Goal: Task Accomplishment & Management: Use online tool/utility

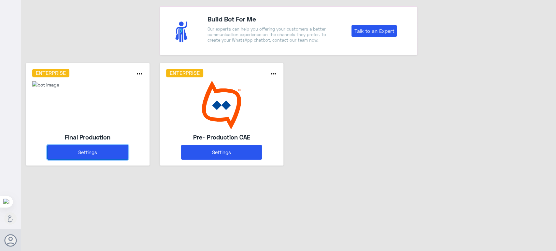
click at [104, 147] on button "Settings" at bounding box center [87, 152] width 81 height 15
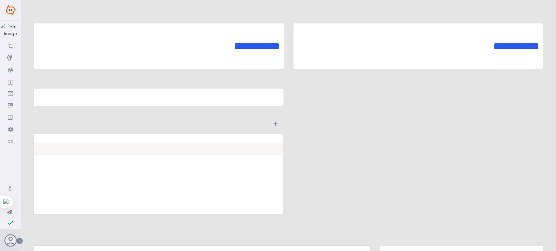
type input "Final Production"
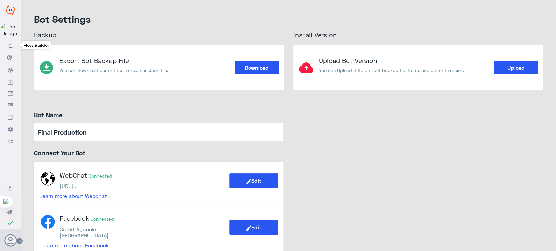
click at [7, 51] on link "Flow Builder" at bounding box center [10, 45] width 21 height 12
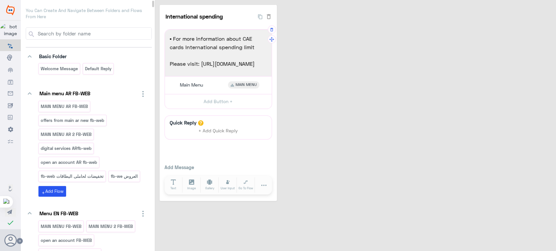
drag, startPoint x: 254, startPoint y: 63, endPoint x: 205, endPoint y: 63, distance: 48.8
click at [200, 64] on span "Please visit: https://bit.ly/3jnHKmr" at bounding box center [218, 64] width 97 height 8
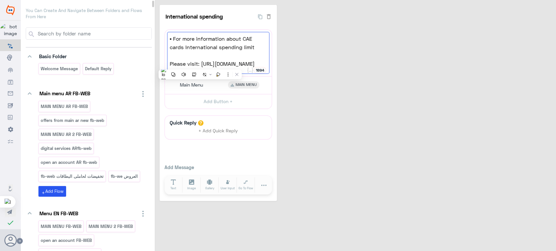
click at [365, 65] on div "International spending 28 ▪ For more information about CAE cards International …" at bounding box center [356, 103] width 393 height 196
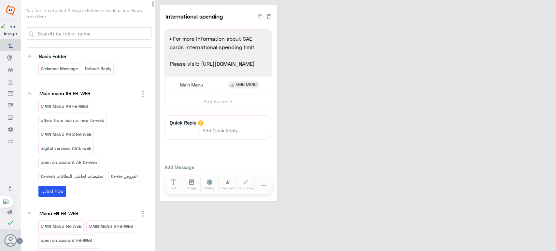
click at [124, 32] on input at bounding box center [94, 34] width 115 height 12
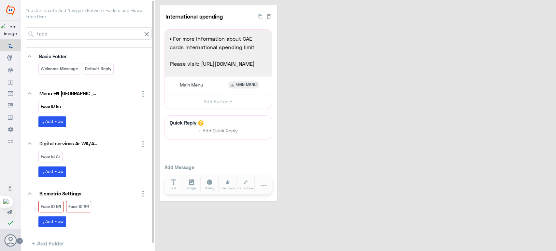
type input "face"
click at [44, 107] on p "Face ID En" at bounding box center [50, 106] width 21 height 7
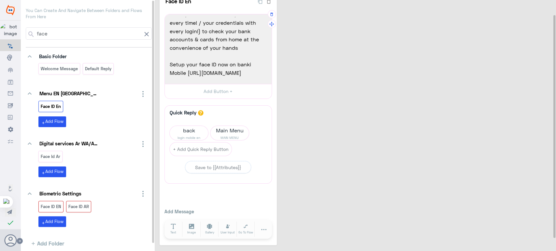
scroll to position [16, 0]
drag, startPoint x: 250, startPoint y: 73, endPoint x: 187, endPoint y: 76, distance: 62.5
click at [187, 76] on span "Setup your face ID now on banki Mobile https://bit.ly/face-id-en" at bounding box center [218, 68] width 97 height 17
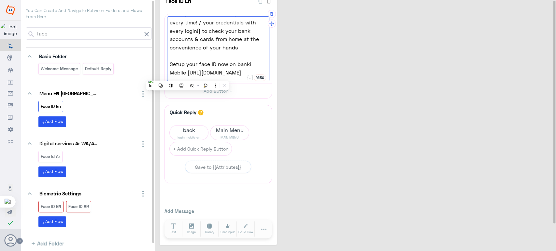
scroll to position [0, 0]
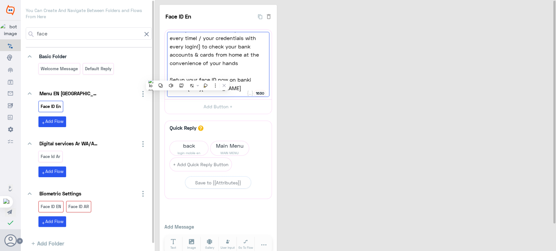
click at [328, 50] on div "Face ID En 40 Banki Mobile app has biometric feature )Face ID ) that allow you …" at bounding box center [356, 133] width 393 height 256
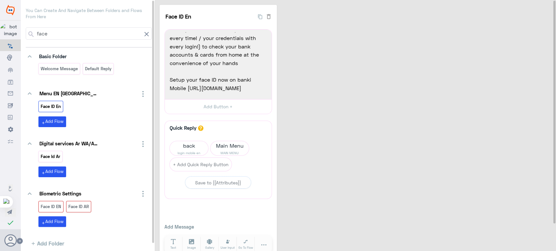
click at [54, 158] on p "Face Id Ar" at bounding box center [50, 156] width 21 height 7
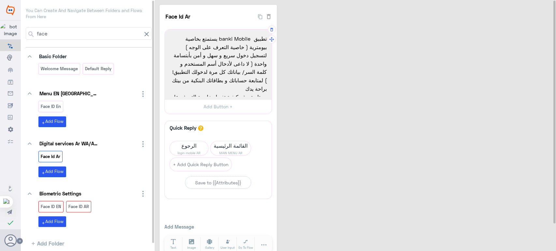
scroll to position [51, 0]
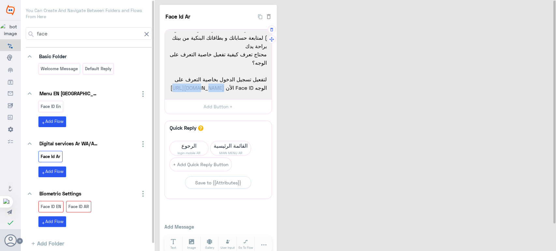
drag, startPoint x: 172, startPoint y: 79, endPoint x: 207, endPoint y: 79, distance: 34.8
click at [207, 79] on span "لتفعيل تسجيل الدخول بخاصية التعرف على الوجه Face ID الأن https://bit.ly/Face-Id…" at bounding box center [218, 83] width 97 height 17
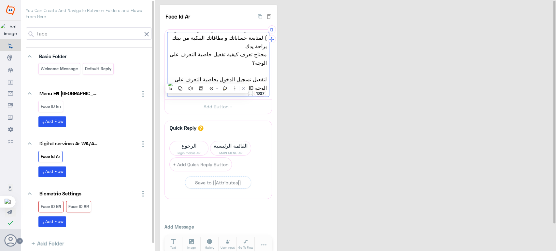
click at [260, 88] on span "لتفعيل تسجيل الدخول بخاصية التعرف على الوجه Face ID الأن https://bit.ly/Face-Id…" at bounding box center [218, 83] width 97 height 17
drag, startPoint x: 260, startPoint y: 88, endPoint x: 172, endPoint y: 79, distance: 89.3
click at [172, 79] on span "لتفعيل تسجيل الدخول بخاصية التعرف على الوجه Face ID الأن https://bit.ly/Face-Id…" at bounding box center [218, 83] width 97 height 17
drag, startPoint x: 173, startPoint y: 79, endPoint x: 219, endPoint y: 77, distance: 45.6
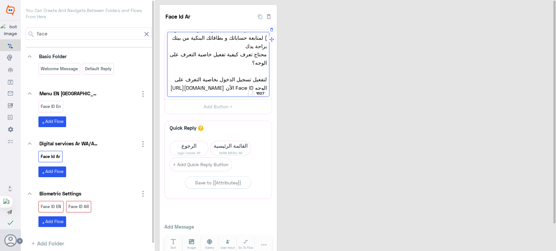
click at [219, 77] on span "لتفعيل تسجيل الدخول بخاصية التعرف على الوجه Face ID الأن https://bit.ly/Face-Id…" at bounding box center [218, 83] width 97 height 17
click at [314, 74] on div "Face Id Ar 40 تطبيق banki Mobile يستمتع بخاصية بيومترية ( خاصية التعرف على الوج…" at bounding box center [356, 133] width 393 height 256
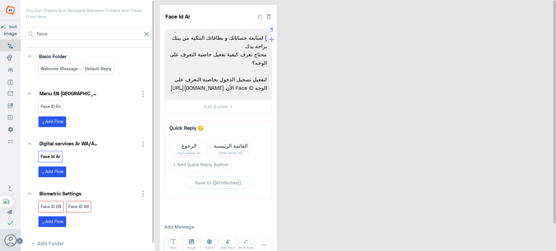
drag, startPoint x: 173, startPoint y: 79, endPoint x: 256, endPoint y: 81, distance: 83.0
click at [256, 81] on span "لتفعيل تسجيل الدخول بخاصية التعرف على الوجه Face ID الأن https://bit.ly/Face-Id…" at bounding box center [218, 83] width 97 height 17
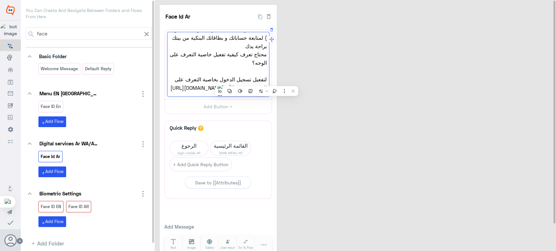
click at [256, 81] on span "لتفعيل تسجيل الدخول بخاصية التعرف على الوجه Face ID الأن https://bit.ly/Face-Id…" at bounding box center [218, 83] width 97 height 17
drag, startPoint x: 265, startPoint y: 68, endPoint x: 252, endPoint y: 78, distance: 16.1
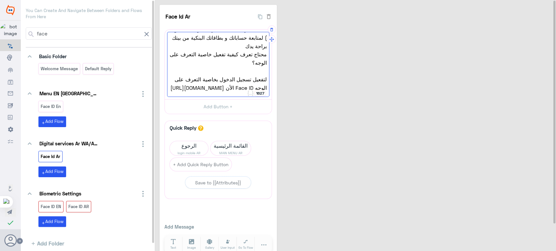
click at [252, 78] on div "تطبيق banki Mobile يستمتع بخاصية بيومترية ( خاصية التعرف على الوجه ) لتسجيل دخو…" at bounding box center [218, 64] width 102 height 65
click at [396, 54] on div "Face Id Ar 40 تطبيق banki Mobile يستمتع بخاصية بيومترية ( خاصية التعرف على الوج…" at bounding box center [356, 133] width 393 height 256
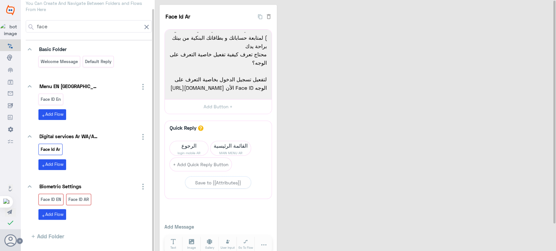
scroll to position [0, 0]
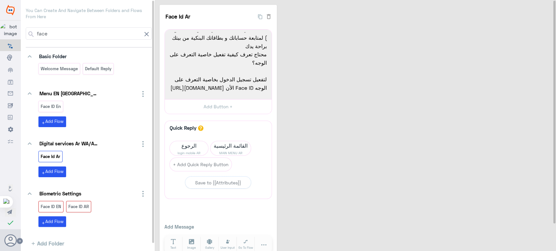
click at [145, 37] on icon at bounding box center [147, 34] width 8 height 8
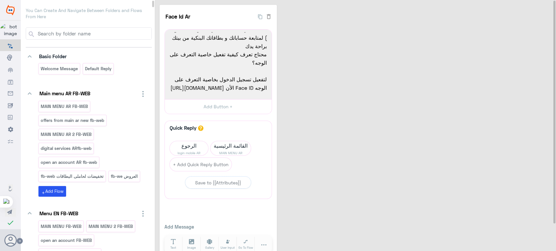
click at [145, 33] on input at bounding box center [94, 34] width 115 height 12
click at [132, 33] on input at bounding box center [94, 34] width 115 height 12
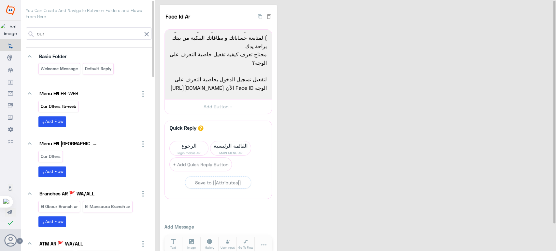
type input "our"
click at [70, 104] on p "Our Offers fb-web" at bounding box center [58, 106] width 36 height 7
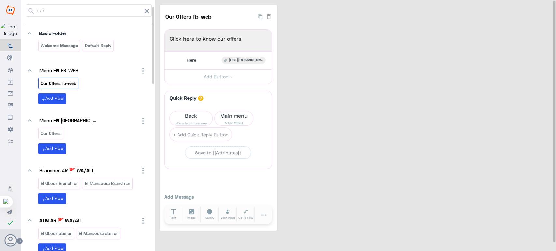
scroll to position [21, 0]
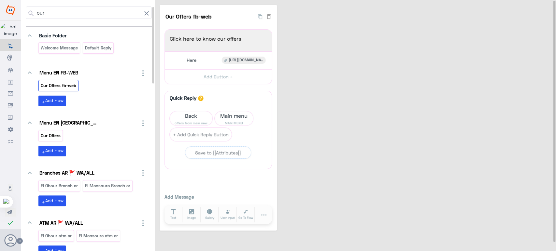
click at [57, 132] on p "Our Offers" at bounding box center [50, 135] width 21 height 7
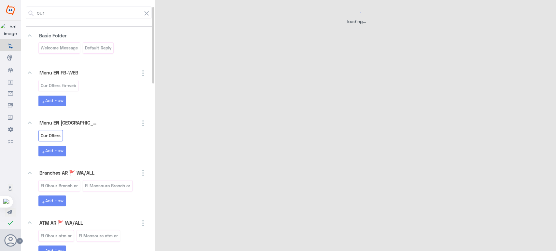
select select "3"
select select "2"
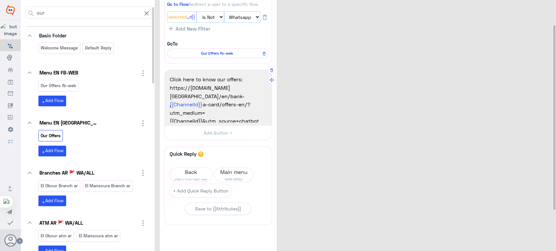
scroll to position [33, 0]
drag, startPoint x: 169, startPoint y: 88, endPoint x: 247, endPoint y: 96, distance: 78.0
click at [247, 96] on span "https://www.ca-egypt.com/en/bank-product/get-a-card/offers-en/?utm_medium= {{Ch…" at bounding box center [218, 96] width 97 height 25
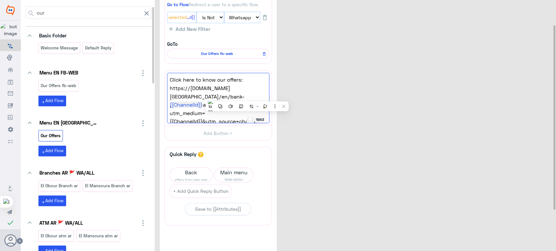
click at [349, 84] on div "Our Offers 40 Go to Flow Redirect a user to a specific flow. {{ChannelId}}: Sel…" at bounding box center [356, 129] width 393 height 315
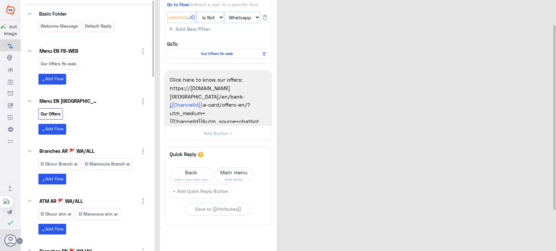
scroll to position [0, 0]
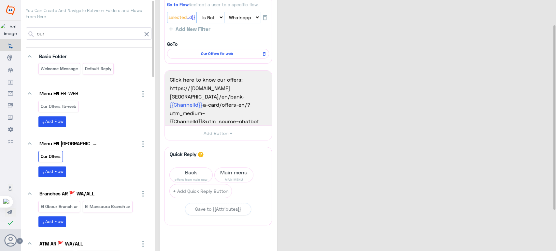
click at [94, 30] on input "our" at bounding box center [89, 34] width 106 height 12
paste input "International spending."
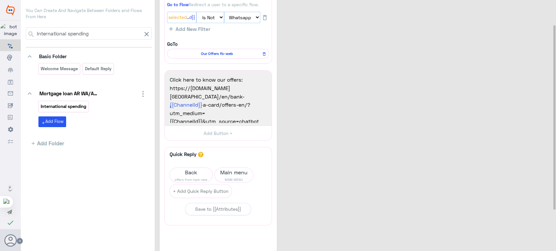
type input "International spending"
click at [81, 107] on p "International spending" at bounding box center [63, 106] width 47 height 7
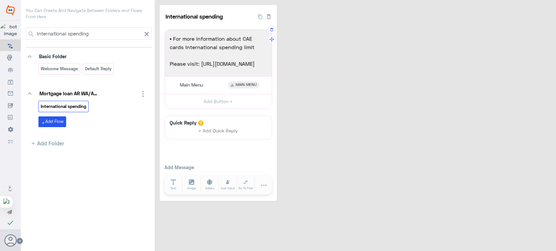
drag, startPoint x: 255, startPoint y: 64, endPoint x: 200, endPoint y: 66, distance: 55.7
click at [200, 66] on span "Please visit: https://bit.ly/3jnHKmr" at bounding box center [218, 64] width 97 height 8
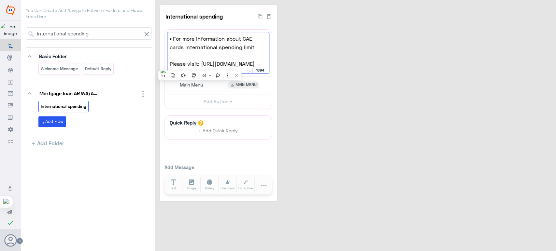
click at [309, 60] on div "International spending 28 ▪ For more information about CAE cards International …" at bounding box center [356, 103] width 393 height 196
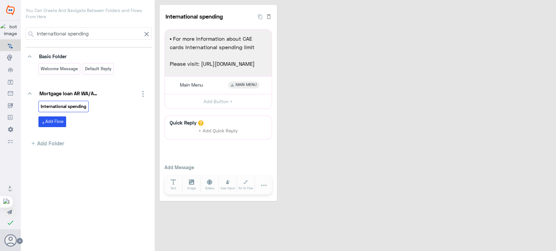
click at [113, 31] on input "International spending" at bounding box center [89, 34] width 106 height 12
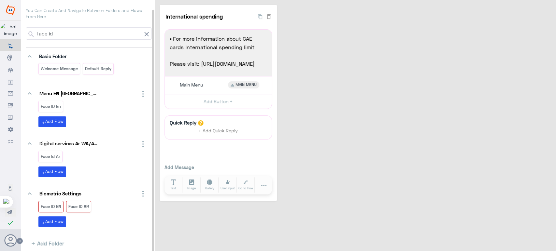
scroll to position [8, 0]
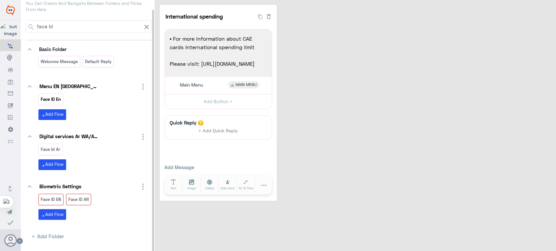
click at [59, 99] on p "Face ID En" at bounding box center [50, 99] width 21 height 7
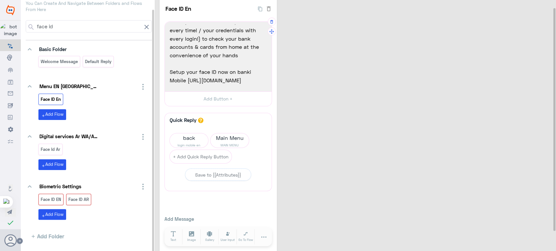
scroll to position [8, 0]
click at [121, 23] on input "face id" at bounding box center [89, 27] width 106 height 12
type input "f"
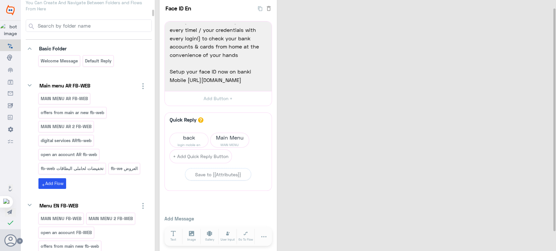
paste input "https://bit.ly/3jnHKmr"
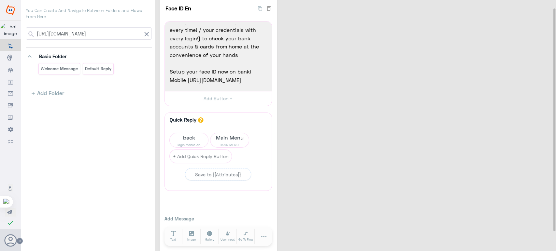
scroll to position [0, 0]
type input "h"
type input "intera"
click at [112, 28] on input "intera" at bounding box center [89, 34] width 106 height 12
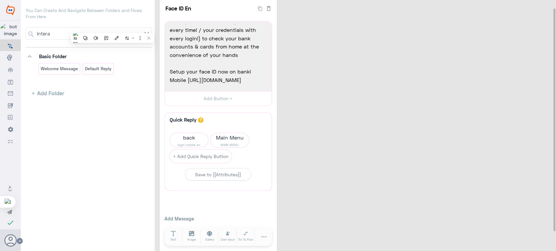
click at [112, 28] on input "intera" at bounding box center [89, 34] width 106 height 12
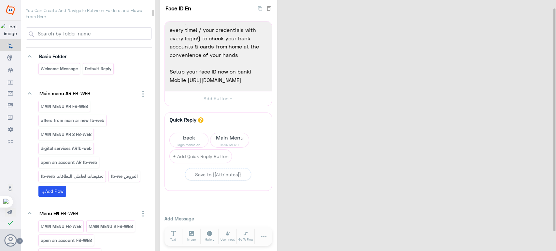
paste input "amazon offe"
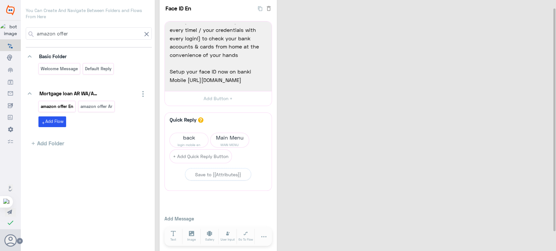
click at [59, 104] on p "amazon offer En" at bounding box center [57, 106] width 34 height 7
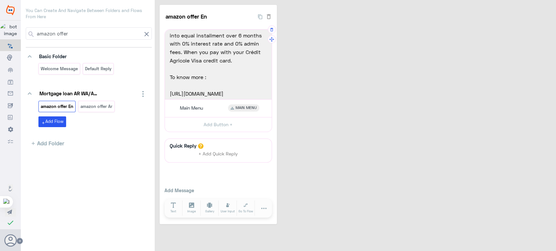
scroll to position [51, 0]
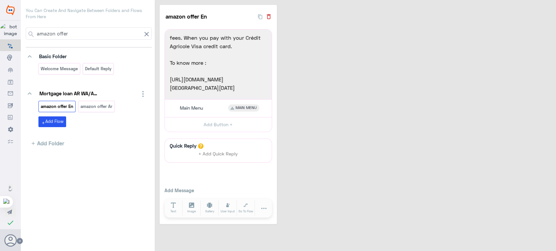
click at [269, 16] on icon "button" at bounding box center [268, 16] width 7 height 7
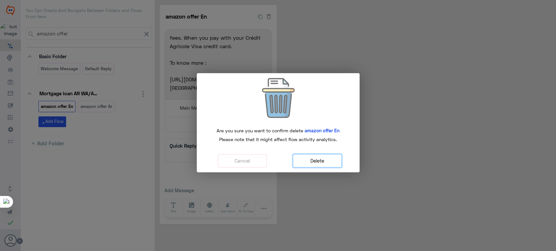
click at [304, 155] on button "Delete" at bounding box center [317, 160] width 49 height 13
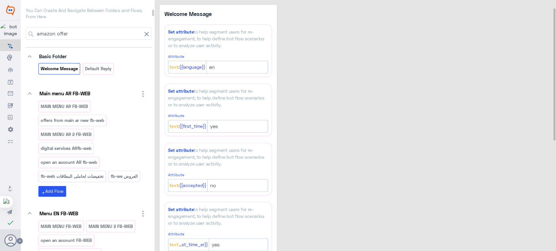
click at [116, 32] on input "amazon offer" at bounding box center [89, 34] width 106 height 12
type input "a"
paste input "amazon offer Ar"
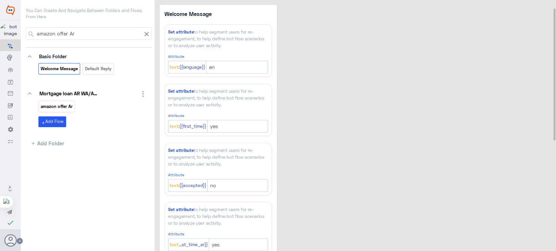
type input "amazon offer Ar"
click at [66, 109] on p "amazon offer Ar" at bounding box center [56, 106] width 33 height 7
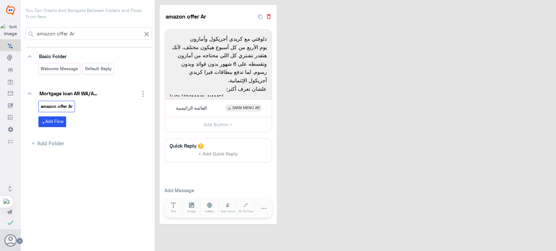
click at [267, 17] on icon "button" at bounding box center [269, 16] width 4 height 5
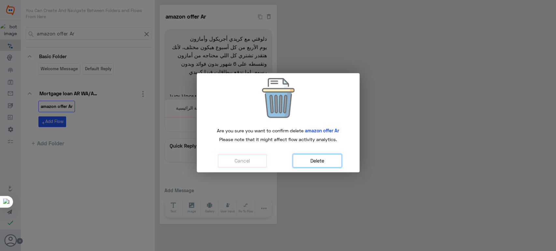
click at [308, 159] on button "Delete" at bounding box center [317, 160] width 49 height 13
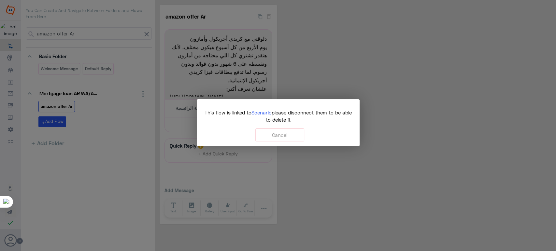
click at [266, 114] on span "Scenario" at bounding box center [261, 113] width 20 height 6
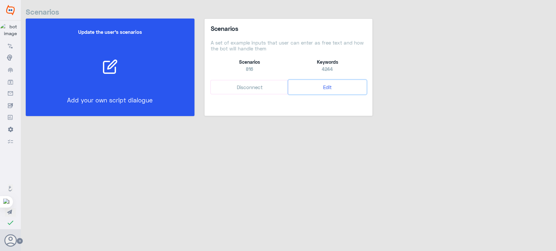
click at [329, 88] on button "Edit" at bounding box center [327, 87] width 78 height 15
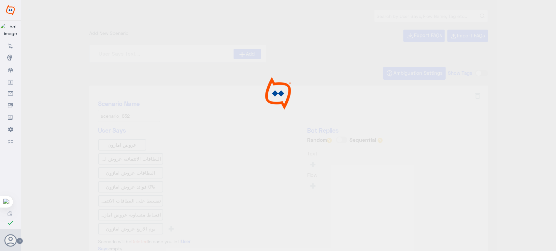
type input "amazon offer Ar"
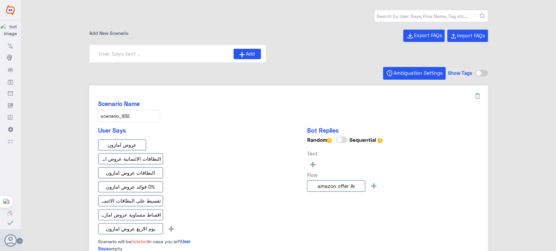
click at [380, 15] on input "text" at bounding box center [430, 16] width 113 height 12
click at [198, 51] on input at bounding box center [164, 54] width 139 height 10
type input "h"
type input "ا"
click at [415, 15] on input "text" at bounding box center [430, 16] width 113 height 12
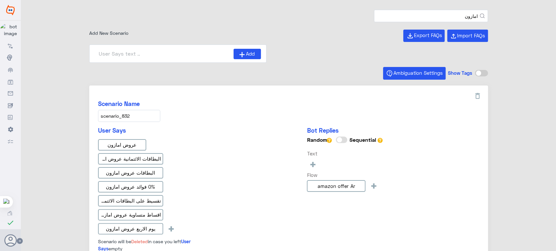
type input "امازون"
click at [480, 14] on button "submit" at bounding box center [482, 16] width 5 height 5
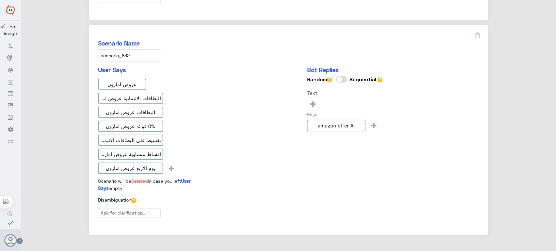
scroll to position [228, 0]
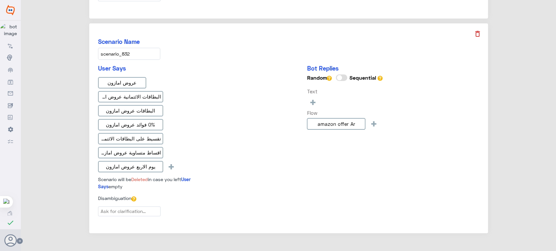
click at [473, 31] on icon at bounding box center [477, 34] width 8 height 8
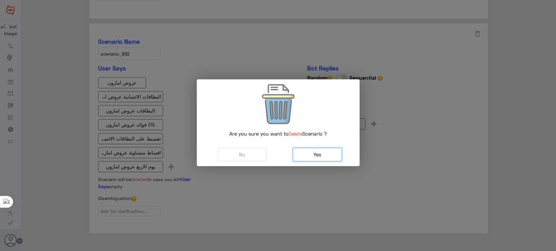
click at [322, 150] on button "Yes" at bounding box center [317, 154] width 49 height 13
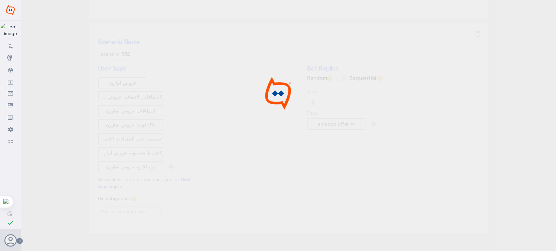
scroll to position [26, 0]
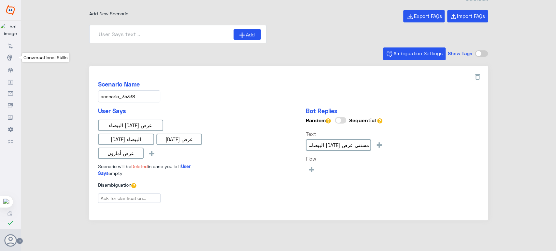
click at [9, 59] on icon at bounding box center [10, 57] width 7 height 7
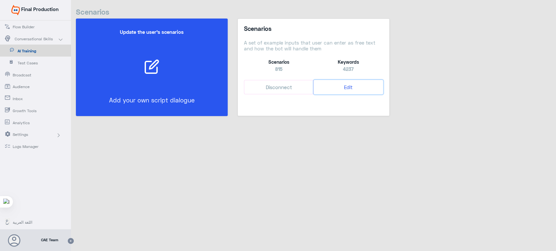
click at [344, 92] on button "Edit" at bounding box center [347, 87] width 69 height 15
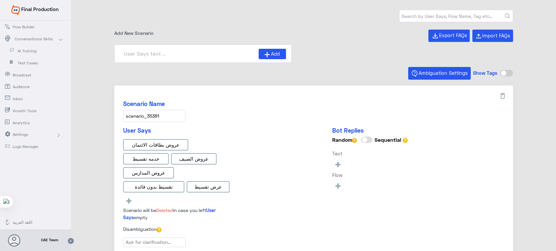
type input "Face ID AR"
click at [240, 54] on input at bounding box center [189, 54] width 139 height 10
type input "0% Taksit with Admin fees_AR"
type input "0% Taksit with Admin fees_EN"
type input "Instapay AR"
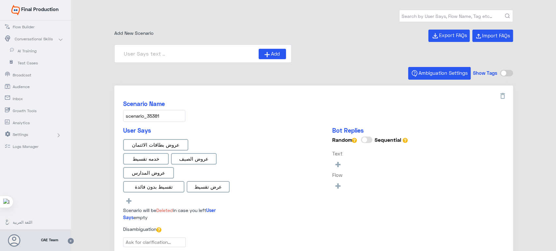
paste input "amazon offer Ar"
type input "amazon offer Ar"
type input "Face ID En"
type input "a"
click at [408, 20] on input "text" at bounding box center [455, 16] width 113 height 12
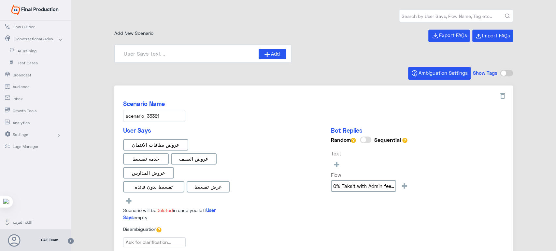
paste input "amazon offer Ar"
type input "amazon offer Ar"
click at [505, 14] on button "submit" at bounding box center [507, 16] width 5 height 5
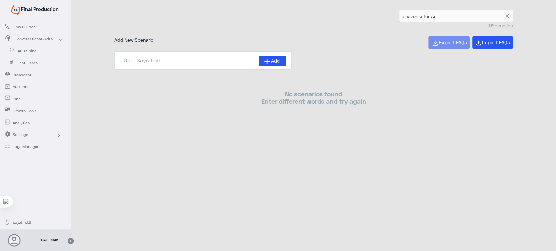
click at [34, 24] on span "Flow Builder" at bounding box center [32, 27] width 38 height 6
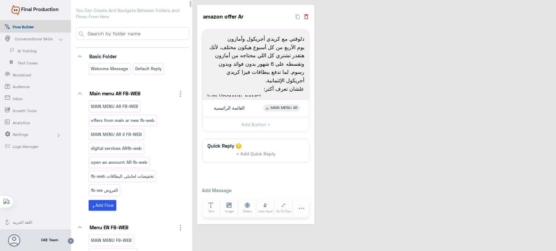
click at [306, 15] on icon "button" at bounding box center [306, 16] width 4 height 5
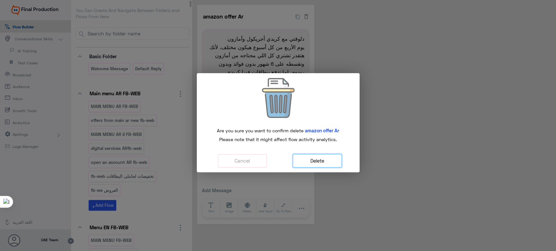
click at [320, 163] on button "Delete" at bounding box center [317, 160] width 49 height 13
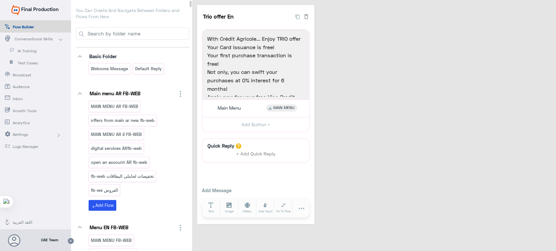
click at [156, 39] on input at bounding box center [138, 34] width 102 height 12
paste input "Trio offer En"
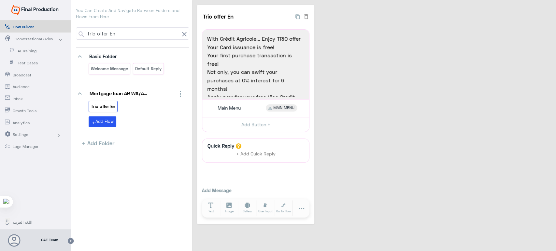
type input "Trio offer En"
click at [112, 109] on p "Trio offer En" at bounding box center [102, 106] width 25 height 7
click at [307, 15] on icon "button" at bounding box center [306, 16] width 4 height 5
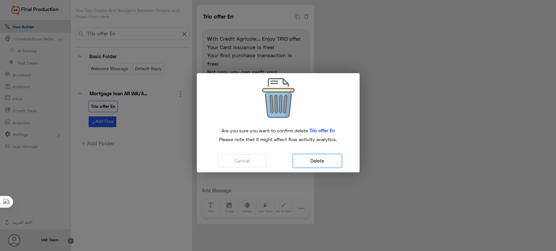
click at [323, 157] on button "Delete" at bounding box center [317, 160] width 49 height 13
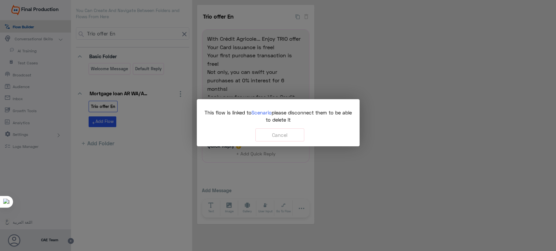
click at [263, 110] on span "Scenario" at bounding box center [261, 113] width 20 height 6
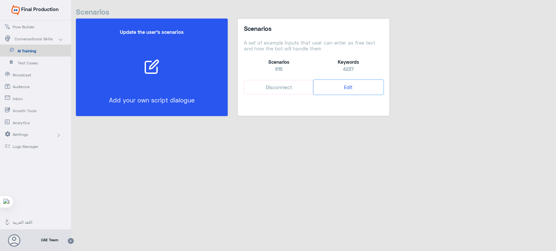
click at [344, 87] on button "Edit" at bounding box center [347, 87] width 69 height 15
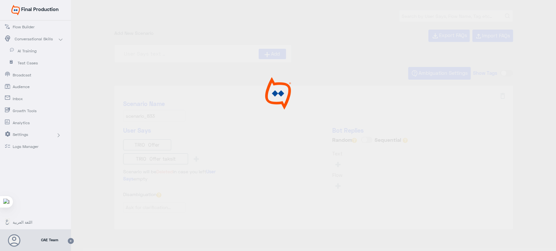
type input "Trio offer En"
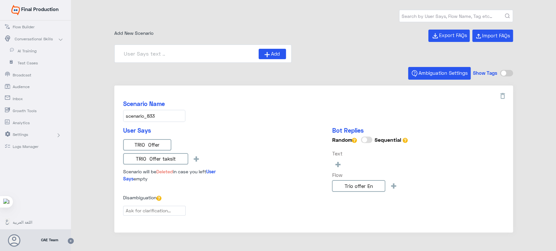
click at [414, 15] on input "text" at bounding box center [455, 16] width 113 height 12
click at [297, 138] on div "User Says TRIO Offer TRIO Offer taksit + Scenario will be Deleted in case you l…" at bounding box center [313, 160] width 381 height 67
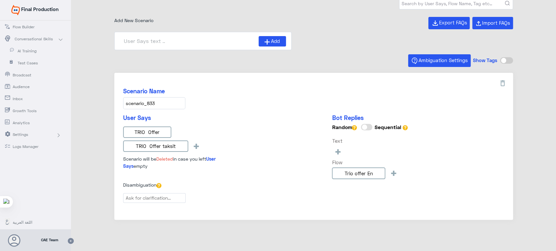
scroll to position [12, 0]
click at [380, 174] on icon at bounding box center [380, 174] width 7 height 7
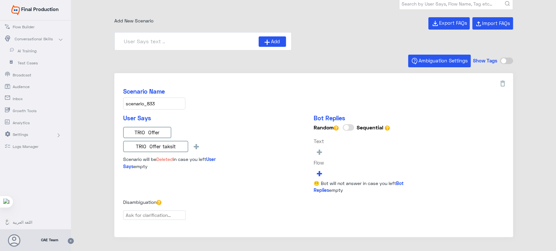
click at [317, 171] on span "+" at bounding box center [318, 173] width 7 height 11
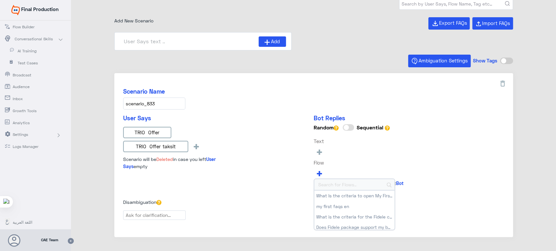
click at [333, 182] on input at bounding box center [354, 184] width 80 height 11
click at [502, 83] on div at bounding box center [278, 125] width 556 height 251
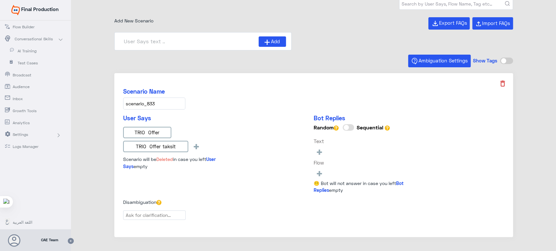
click at [501, 83] on icon at bounding box center [502, 84] width 8 height 8
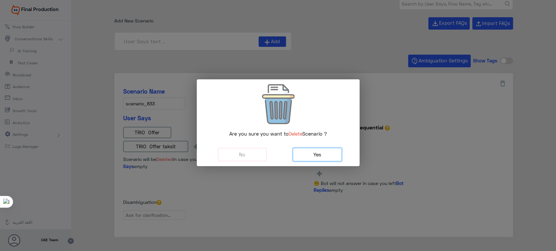
click at [328, 152] on button "Yes" at bounding box center [317, 154] width 49 height 13
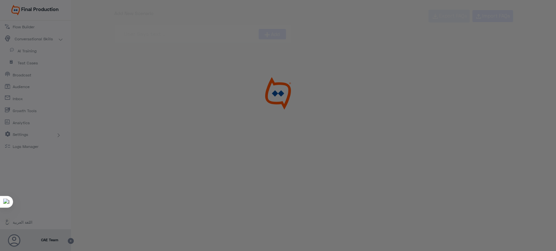
scroll to position [0, 0]
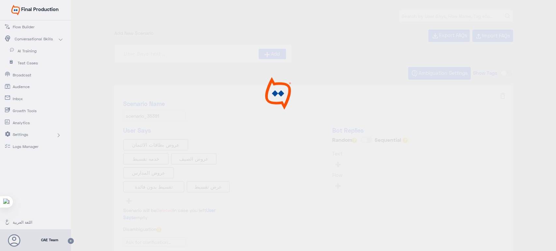
type input "0% Taksit with Admin fees_AR"
type input "Face ID En"
type input "Instapay AR"
type input "Face ID AR"
type input "0% Taksit with Admin fees_EN"
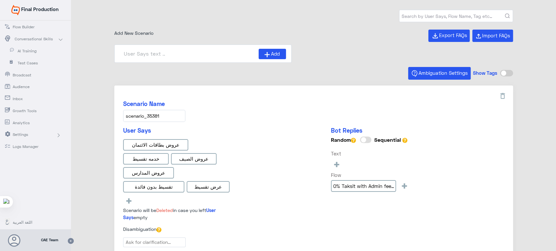
click at [442, 17] on input "text" at bounding box center [455, 16] width 113 height 12
paste input "Trio offer En"
type input "Trio offer"
click at [505, 14] on button "submit" at bounding box center [507, 16] width 5 height 5
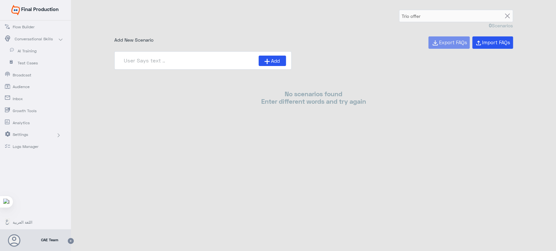
click at [19, 38] on span "Conversational Skills" at bounding box center [34, 39] width 38 height 6
click at [19, 27] on span "Flow Builder" at bounding box center [32, 27] width 38 height 6
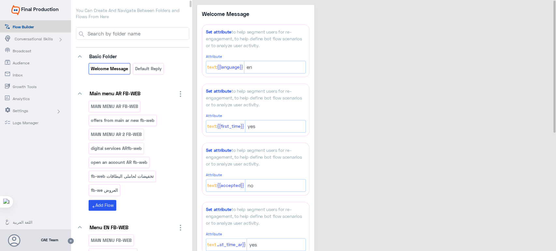
click at [135, 31] on input at bounding box center [138, 34] width 102 height 12
paste input "Trio Offer Ar"
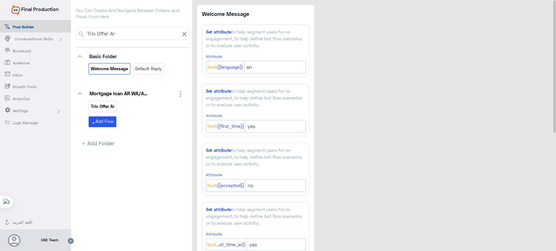
type input "Trio Offer Ar"
click at [110, 110] on div "Trio Offer Ar" at bounding box center [103, 106] width 28 height 11
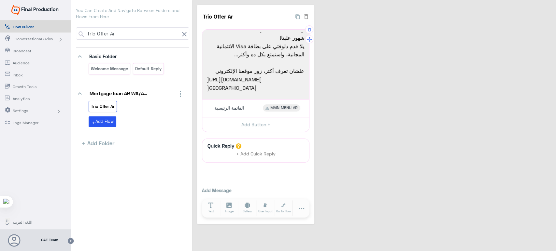
scroll to position [76, 0]
click at [306, 16] on icon "button" at bounding box center [306, 16] width 7 height 7
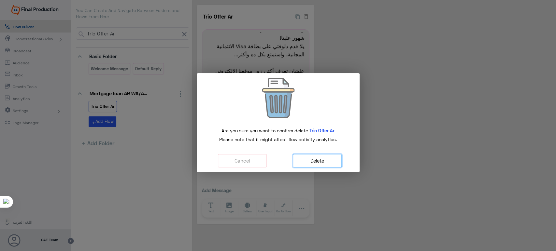
click at [323, 160] on button "Delete" at bounding box center [317, 160] width 49 height 13
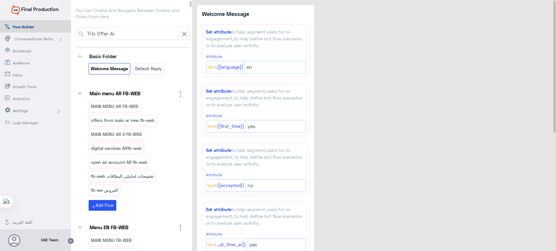
click at [162, 34] on input "Trio Offer Ar" at bounding box center [132, 34] width 93 height 12
paste input "الآن استمتع بكاش باك 10 % عند شرائك أونلاين ببطاقة إئتمان فيزا كريدي أجريكول مص…"
type input "الآن استمتع بكاش باك 10 % عند شرائك أونلاين ببطاقة إئتمان فيزا كريدي أجريكول مص…"
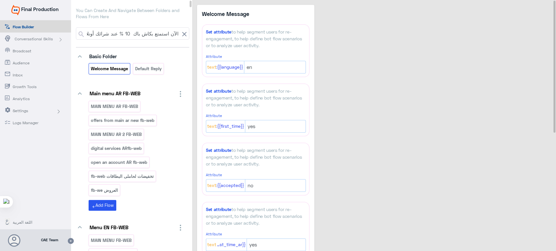
scroll to position [0, -96]
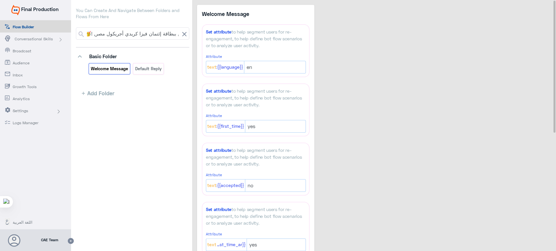
click at [162, 34] on input "الآن استمتع بكاش باك 10 % عند شرائك أونلاين ببطاقة إئتمان فيزا كريدي أجريكول مص…" at bounding box center [132, 34] width 93 height 12
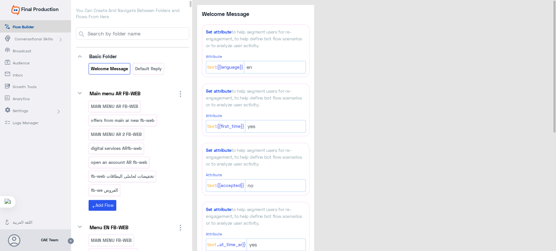
scroll to position [0, 0]
click at [144, 35] on input at bounding box center [138, 34] width 102 height 12
type input "خ"
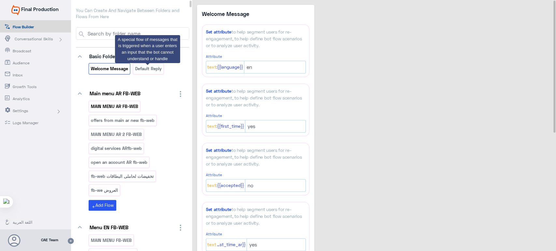
click at [132, 105] on p "MAIN MENU AR FB-WEB" at bounding box center [114, 106] width 48 height 7
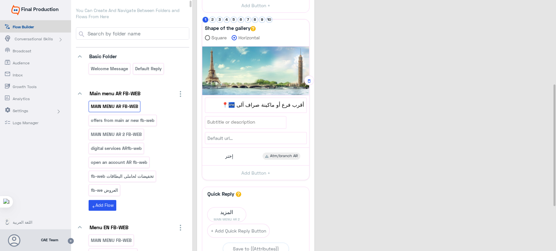
scroll to position [173, 0]
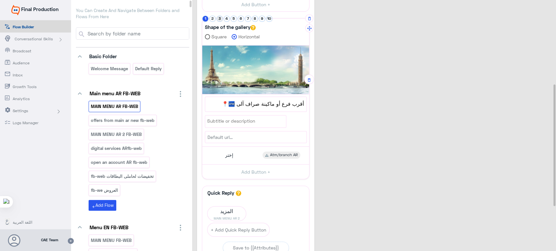
click at [221, 17] on button "3" at bounding box center [219, 19] width 6 height 6
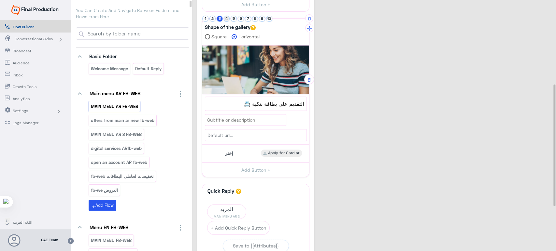
click at [228, 19] on button "4" at bounding box center [227, 19] width 6 height 6
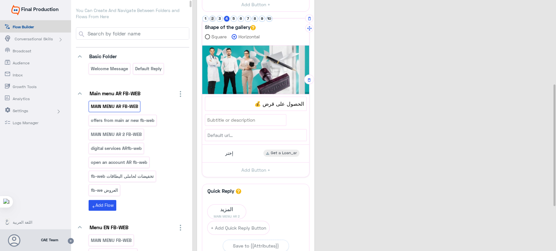
click at [212, 19] on button "2" at bounding box center [212, 19] width 6 height 6
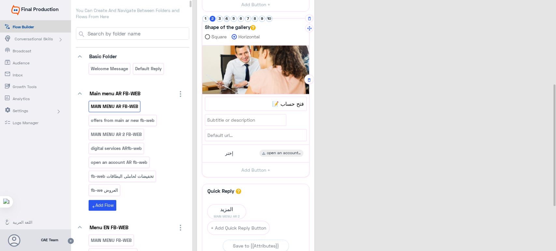
click at [228, 18] on button "4" at bounding box center [227, 19] width 6 height 6
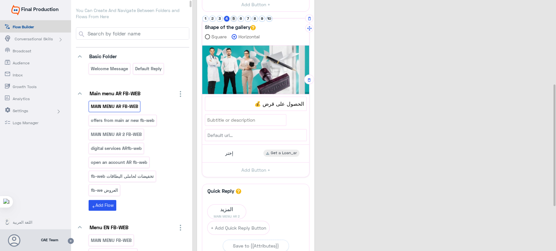
click at [232, 18] on button "5" at bounding box center [233, 19] width 6 height 6
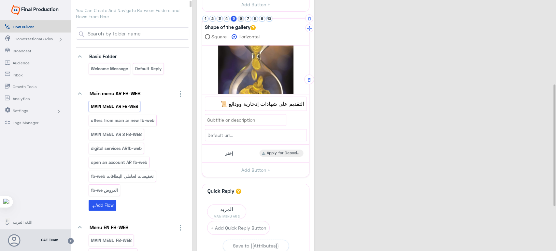
click at [238, 19] on button "6" at bounding box center [241, 19] width 6 height 6
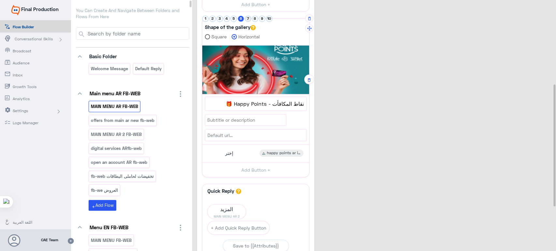
click at [247, 19] on button "7" at bounding box center [248, 19] width 6 height 6
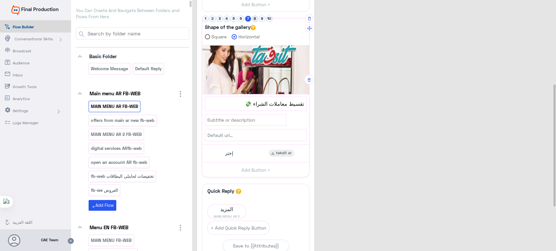
click at [254, 16] on button "8" at bounding box center [255, 19] width 6 height 6
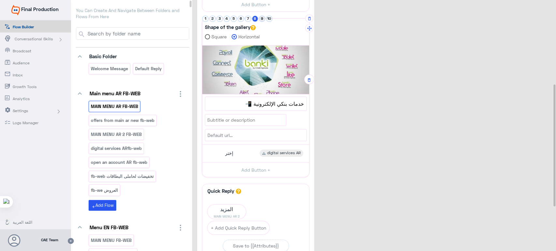
click at [262, 18] on button "9" at bounding box center [262, 19] width 6 height 6
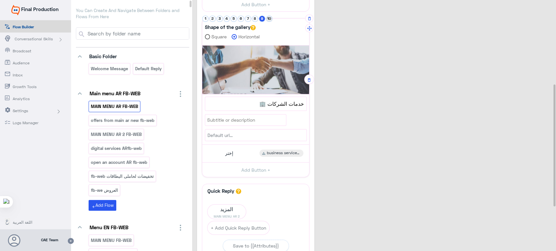
click at [269, 17] on button "10" at bounding box center [269, 19] width 6 height 6
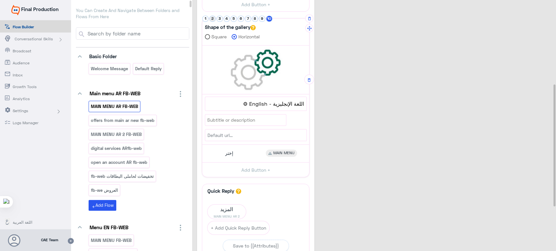
click at [215, 16] on li "2" at bounding box center [212, 19] width 7 height 6
click at [222, 19] on button "3" at bounding box center [219, 19] width 6 height 6
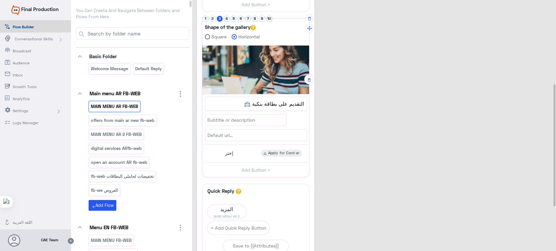
click at [220, 19] on button "3" at bounding box center [219, 19] width 6 height 6
click at [211, 14] on div "Set attribute to help segment users for re-engagement, to help define bot flow …" at bounding box center [255, 16] width 107 height 321
click at [211, 16] on button "2" at bounding box center [212, 19] width 6 height 6
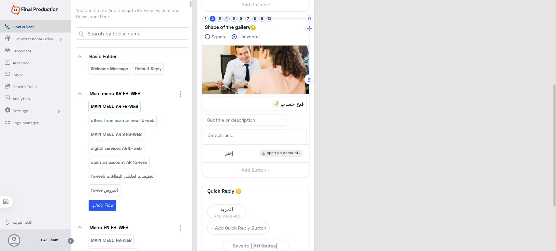
click at [225, 16] on button "4" at bounding box center [227, 19] width 6 height 6
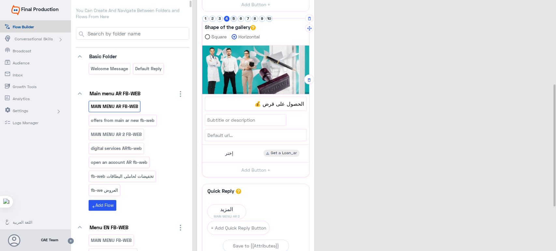
click at [233, 21] on button "5" at bounding box center [233, 19] width 6 height 6
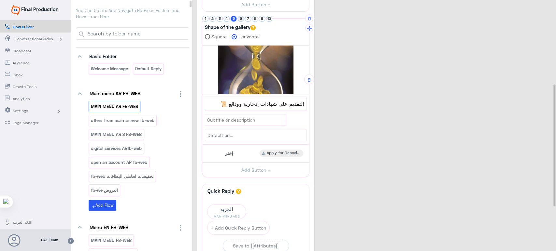
click at [239, 19] on button "6" at bounding box center [241, 19] width 6 height 6
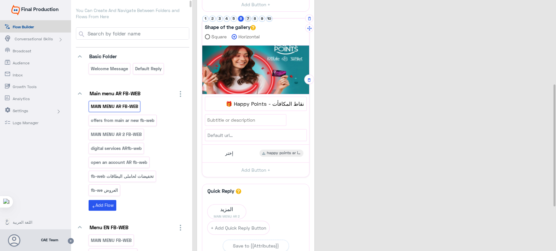
click at [249, 19] on button "7" at bounding box center [248, 19] width 6 height 6
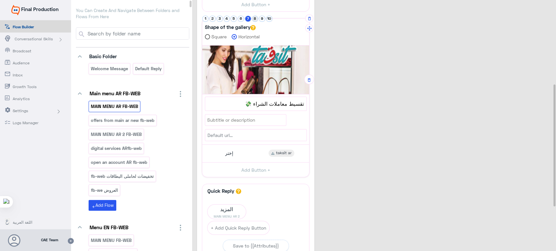
click at [254, 18] on button "8" at bounding box center [255, 19] width 6 height 6
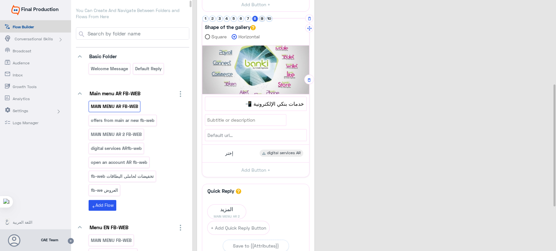
click at [261, 19] on button "9" at bounding box center [262, 19] width 6 height 6
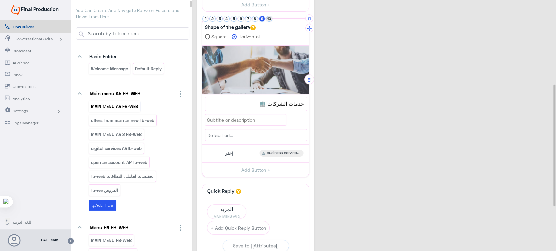
click at [270, 19] on button "10" at bounding box center [269, 19] width 6 height 6
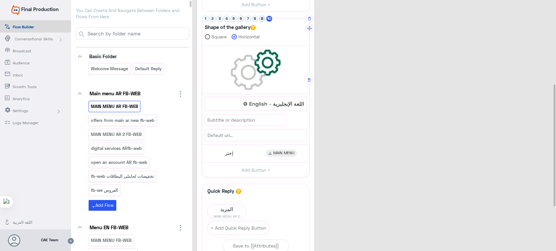
click at [262, 17] on button "9" at bounding box center [262, 19] width 6 height 6
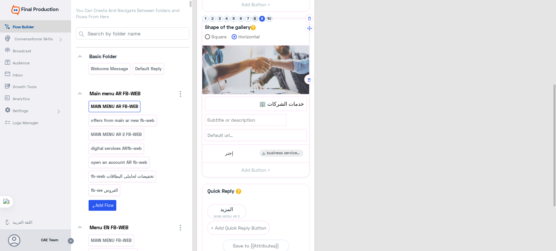
click at [254, 18] on button "8" at bounding box center [255, 19] width 6 height 6
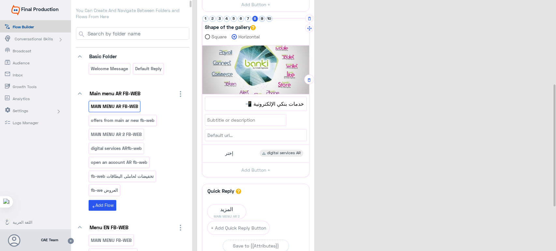
click at [263, 17] on button "9" at bounding box center [262, 19] width 6 height 6
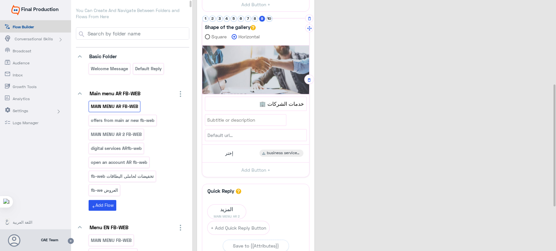
click at [258, 16] on li "8" at bounding box center [255, 19] width 7 height 6
click at [256, 16] on button "8" at bounding box center [255, 19] width 6 height 6
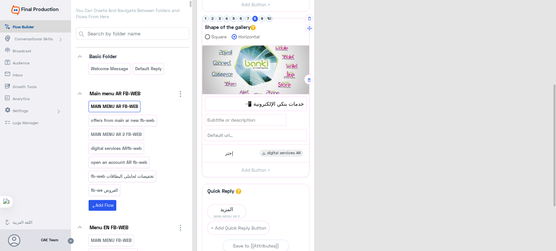
click at [255, 16] on button "8" at bounding box center [255, 19] width 6 height 6
click at [248, 16] on button "7" at bounding box center [248, 19] width 6 height 6
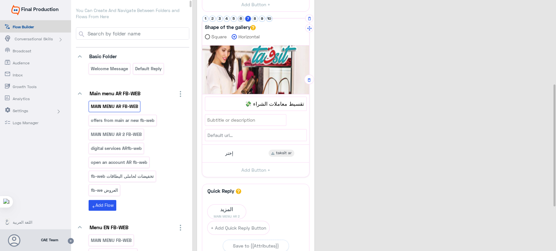
click at [239, 16] on button "6" at bounding box center [241, 19] width 6 height 6
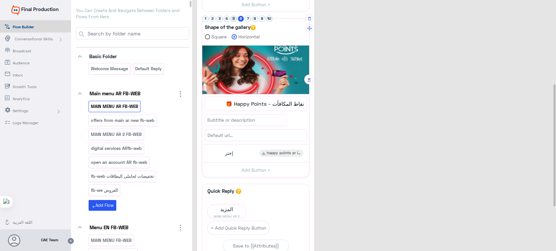
click at [232, 18] on button "5" at bounding box center [233, 19] width 6 height 6
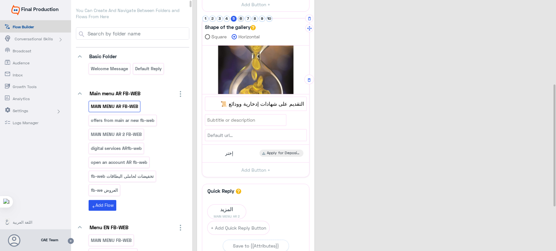
click at [241, 20] on button "6" at bounding box center [241, 19] width 6 height 6
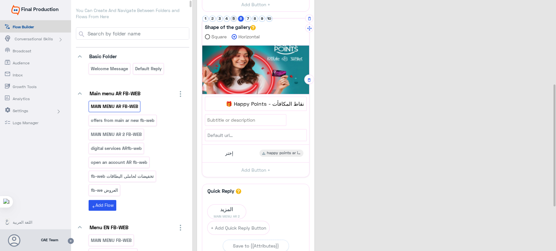
click at [232, 20] on button "5" at bounding box center [233, 19] width 6 height 6
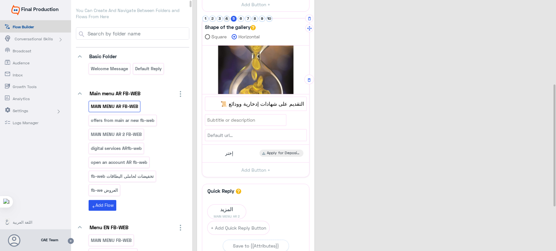
click at [226, 18] on button "4" at bounding box center [227, 19] width 6 height 6
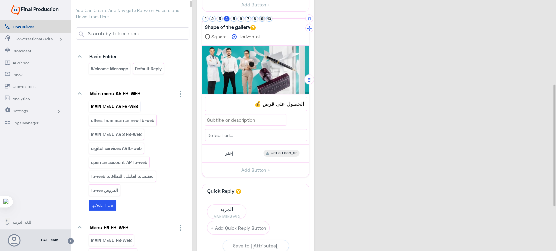
click at [262, 19] on button "9" at bounding box center [262, 19] width 6 height 6
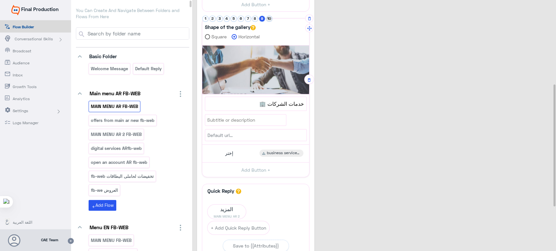
click at [269, 18] on button "10" at bounding box center [269, 19] width 6 height 6
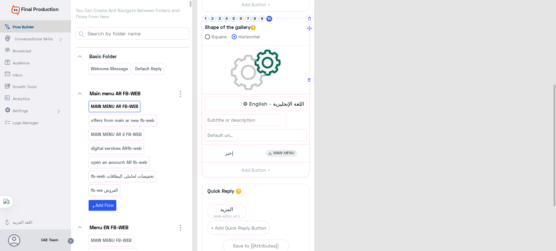
click at [258, 17] on li "8" at bounding box center [255, 19] width 7 height 6
click at [261, 18] on button "9" at bounding box center [262, 19] width 6 height 6
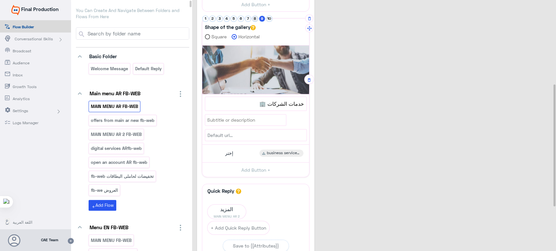
click at [254, 18] on button "8" at bounding box center [255, 19] width 6 height 6
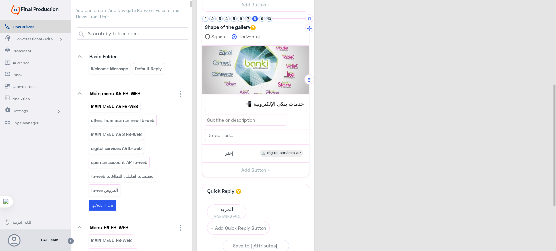
click at [250, 18] on button "7" at bounding box center [248, 19] width 6 height 6
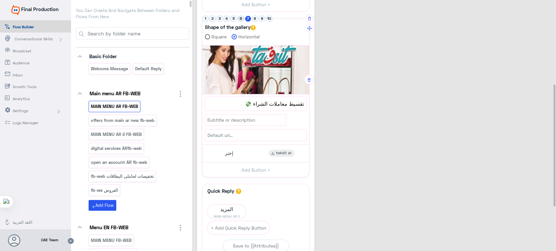
click at [242, 20] on button "6" at bounding box center [241, 19] width 6 height 6
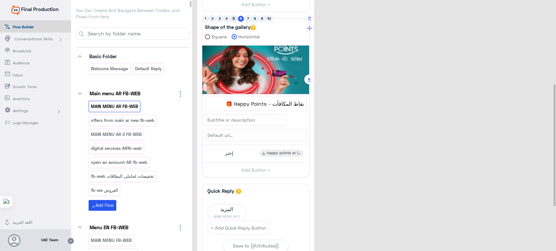
click at [233, 18] on button "5" at bounding box center [233, 19] width 6 height 6
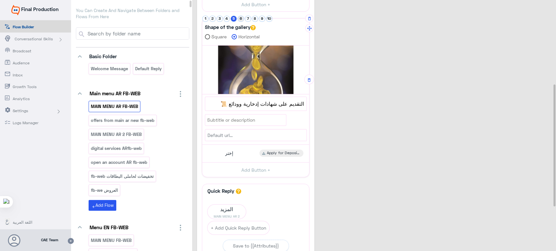
click at [242, 18] on button "6" at bounding box center [241, 19] width 6 height 6
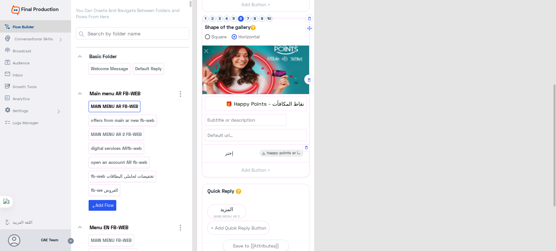
click at [240, 149] on div "إختر happy points ar intro" at bounding box center [256, 153] width 102 height 13
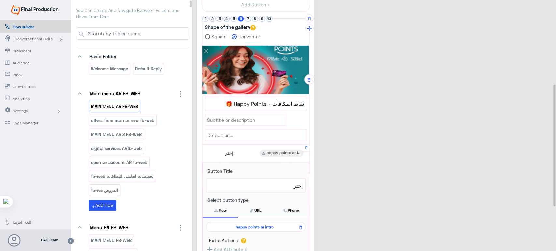
click at [254, 226] on span "happy points ar intro" at bounding box center [254, 227] width 90 height 6
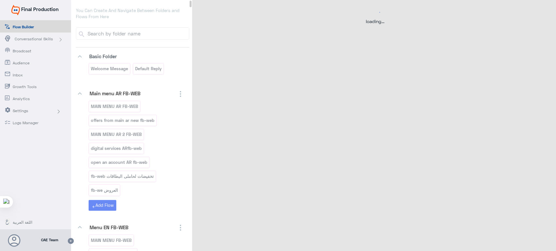
scroll to position [0, 0]
select select "3"
select select "2"
select select "POST"
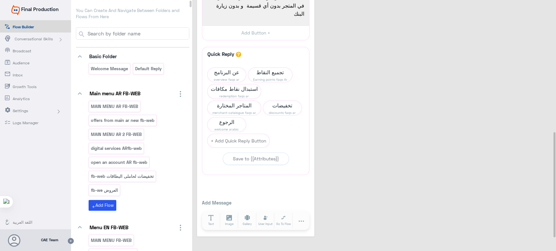
scroll to position [350, 0]
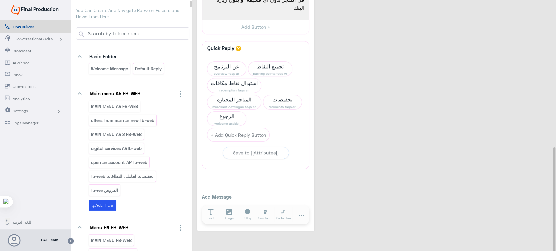
click at [154, 30] on input at bounding box center [138, 34] width 102 height 12
type input "o"
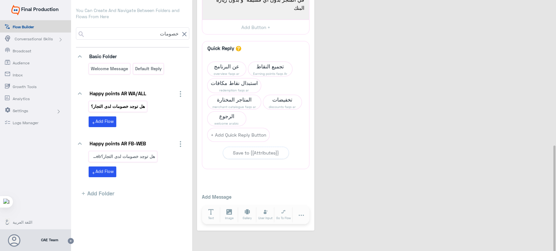
type input "خصومات"
click at [130, 107] on p "هل توجد خصومات لدى التجار؟" at bounding box center [117, 106] width 55 height 7
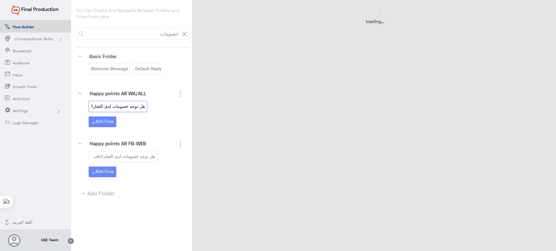
scroll to position [0, 0]
select select "3"
select select "2"
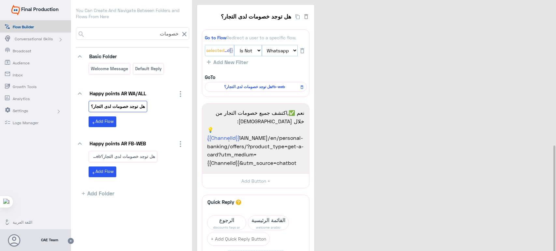
select select "3"
select select "2"
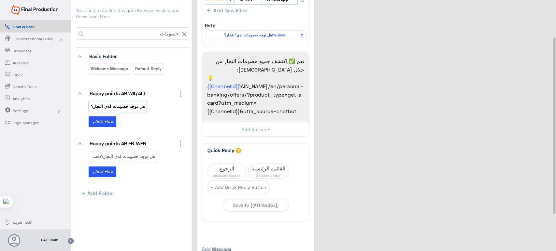
scroll to position [52, 0]
click at [225, 166] on span "الرجوع" at bounding box center [226, 168] width 38 height 9
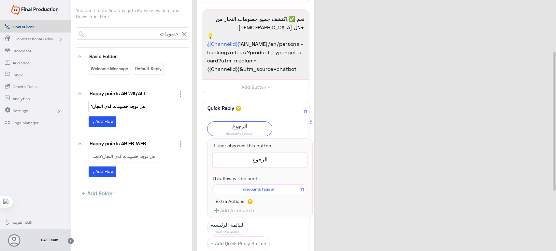
scroll to position [95, 0]
click at [266, 188] on span "discounts faqs ar" at bounding box center [259, 189] width 86 height 6
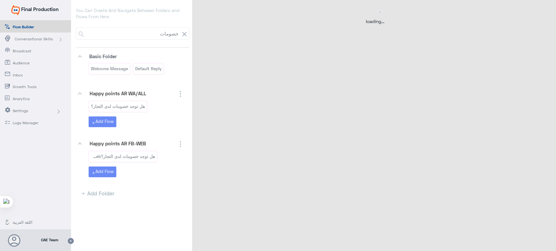
select select "3"
select select "2"
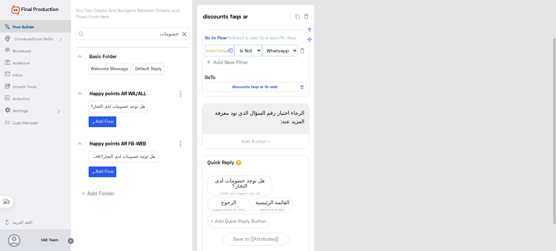
scroll to position [58, 0]
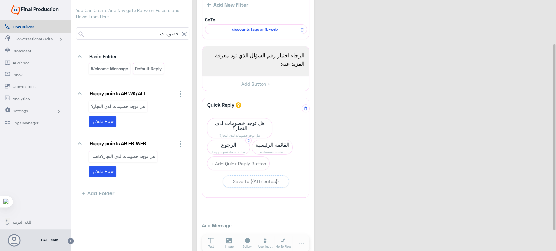
click at [233, 144] on span "الرجوع" at bounding box center [228, 144] width 42 height 9
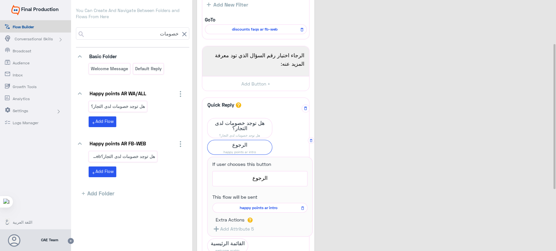
click at [238, 210] on span "happy points ar intro" at bounding box center [259, 208] width 86 height 6
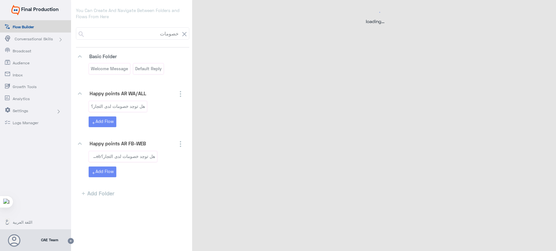
scroll to position [0, 0]
select select "3"
select select "2"
select select "POST"
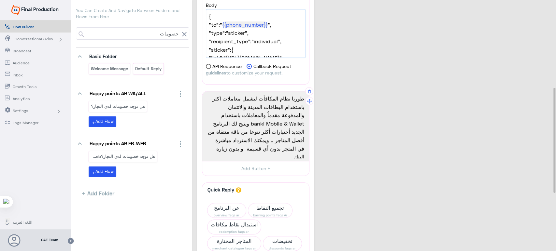
scroll to position [83, 0]
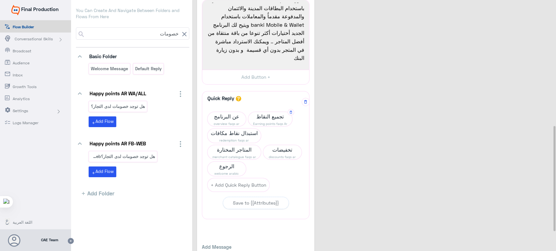
click at [263, 119] on span "تجميع النقاط" at bounding box center [270, 116] width 44 height 9
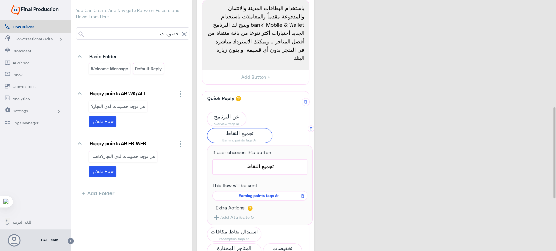
click at [253, 198] on span "Earning points faqs Ar" at bounding box center [259, 196] width 86 height 6
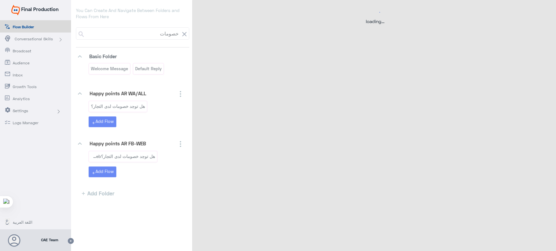
select select "3"
select select "2"
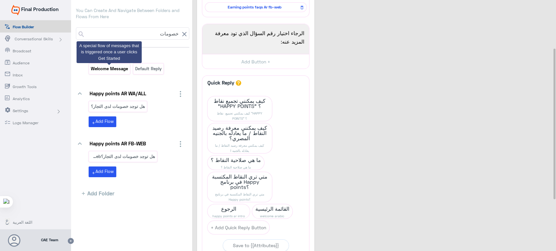
click at [124, 66] on p "Welcome Message" at bounding box center [109, 68] width 38 height 7
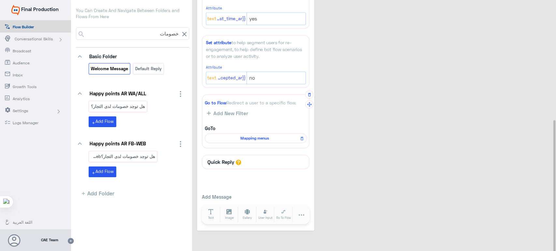
click at [262, 137] on span "Mapping menus" at bounding box center [254, 138] width 92 height 6
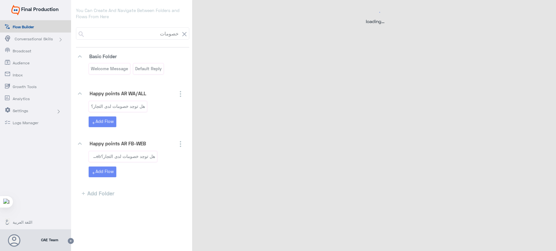
select select "1"
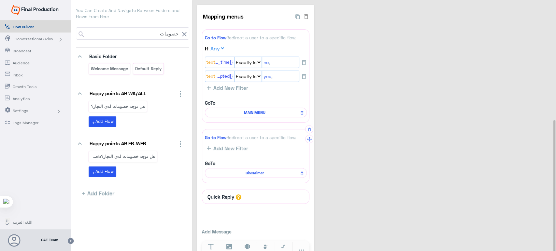
click at [260, 169] on div "Disclaimer" at bounding box center [256, 173] width 102 height 10
click at [258, 170] on span "Disclaimer" at bounding box center [254, 173] width 92 height 6
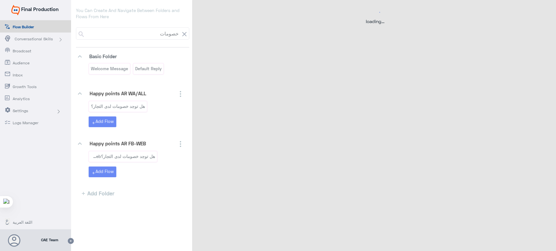
select select "POST"
select select "1"
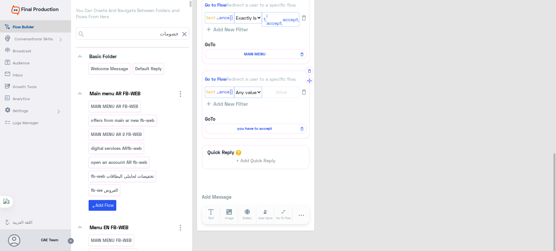
click at [251, 126] on span "you have to accept" at bounding box center [254, 129] width 92 height 6
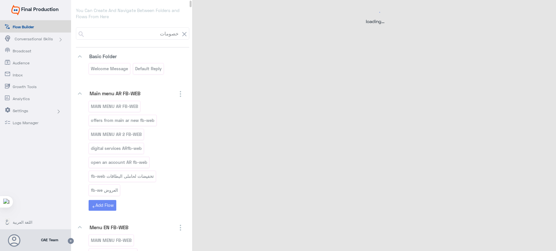
select select "1"
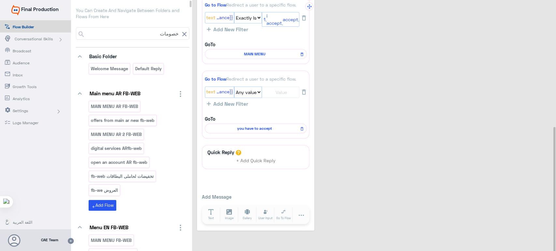
click at [251, 52] on span "MAIN MENU" at bounding box center [254, 54] width 92 height 6
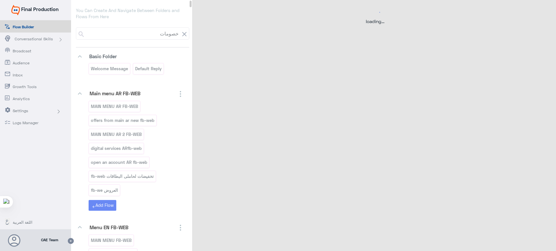
select select "3"
select select "2"
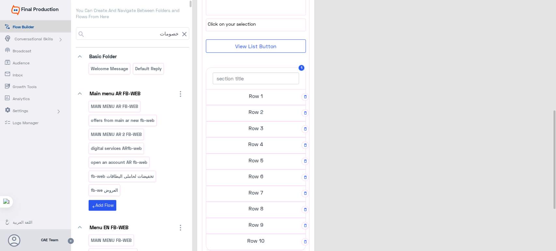
click at [271, 92] on h5 "Row 1" at bounding box center [255, 96] width 99 height 13
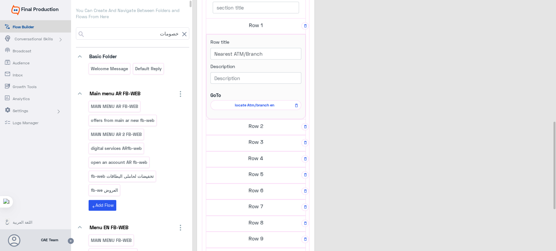
click at [264, 121] on h5 "Row 2" at bounding box center [255, 125] width 99 height 13
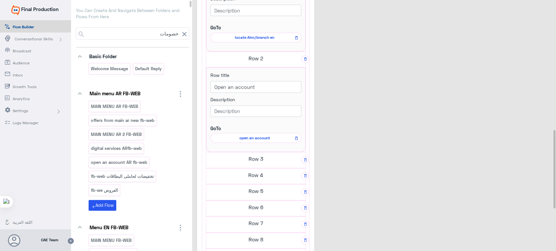
click at [260, 146] on div "Row title Open an account Description GoTo open an account" at bounding box center [255, 109] width 99 height 85
click at [259, 153] on h5 "Row 3" at bounding box center [255, 158] width 99 height 13
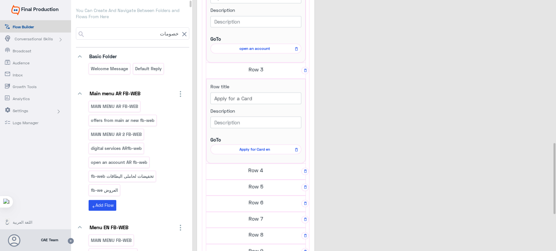
click at [255, 164] on h5 "Row 4" at bounding box center [255, 170] width 99 height 13
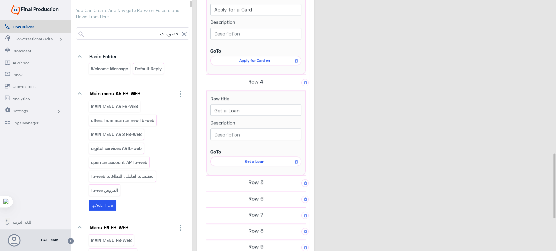
click at [182, 35] on icon at bounding box center [184, 34] width 4 height 4
click at [135, 36] on input at bounding box center [138, 34] width 102 height 12
paste input "Cash back offer"
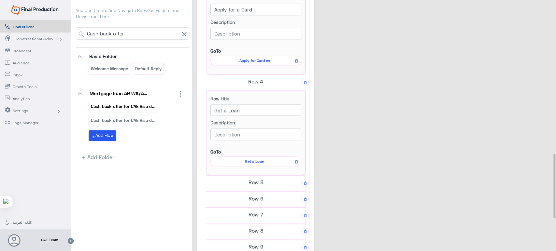
type input "Cash back offer"
click at [119, 109] on p "Cash back offer for CAE Visa debit card En" at bounding box center [122, 106] width 65 height 7
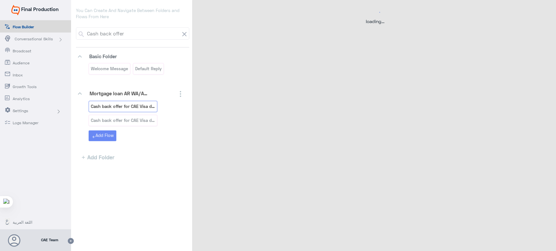
scroll to position [0, 0]
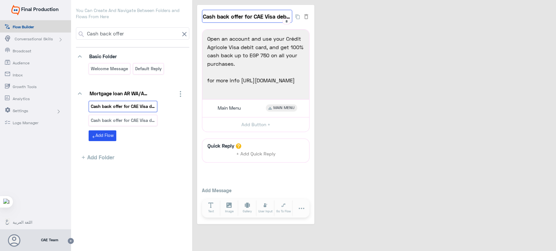
click at [281, 17] on input "Cash back offer for CAE Visa debit card En" at bounding box center [247, 16] width 90 height 13
click at [269, 12] on input "Cash back offer for CAE Visa debit card En" at bounding box center [247, 16] width 90 height 13
click at [303, 16] on icon "button" at bounding box center [306, 16] width 7 height 7
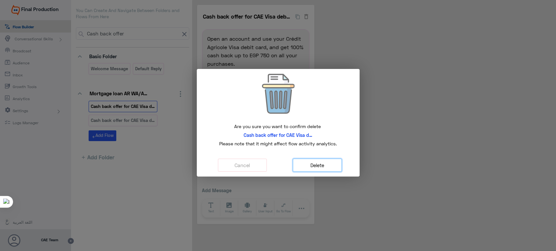
click at [318, 160] on button "Delete" at bounding box center [317, 165] width 49 height 13
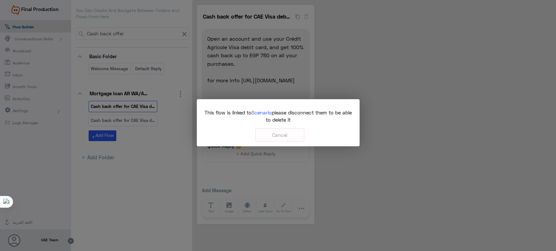
click at [270, 113] on span "Scenario" at bounding box center [261, 113] width 20 height 6
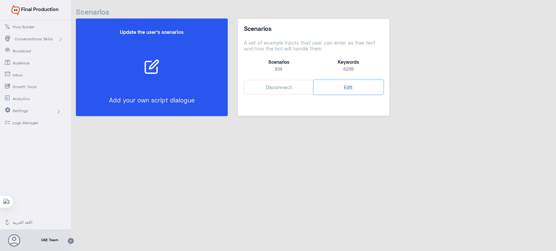
click at [349, 91] on button "Edit" at bounding box center [347, 87] width 69 height 15
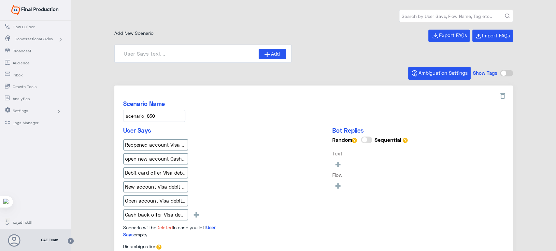
type input "Cash back offer for CAE Visa debit card En"
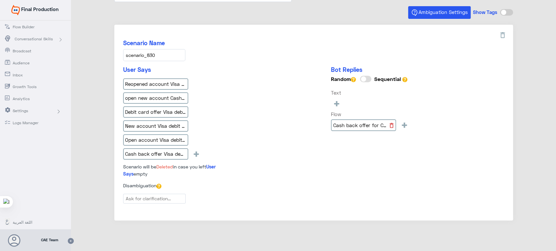
click at [392, 122] on icon at bounding box center [391, 125] width 7 height 7
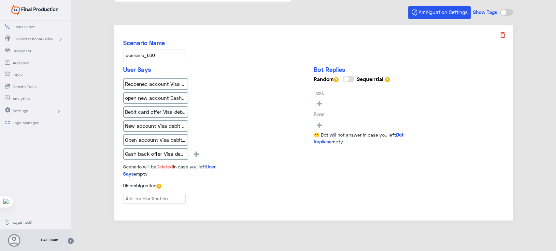
click at [501, 38] on icon at bounding box center [502, 35] width 8 height 8
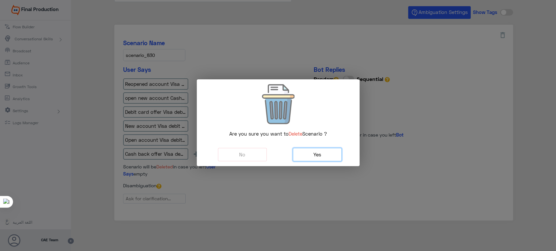
click at [329, 150] on button "Yes" at bounding box center [317, 154] width 49 height 13
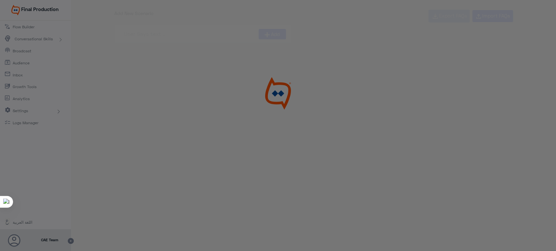
scroll to position [0, 0]
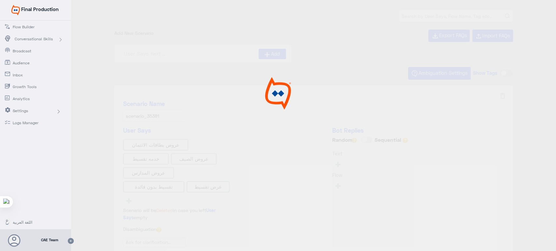
type input "0% Taksit with Admin fees_AR"
type input "0% Taksit with Admin fees_EN"
type input "Face ID AR"
type input "Face ID En"
type input "Instapay AR"
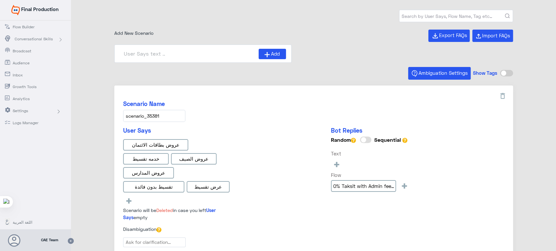
click at [29, 40] on span "Conversational Skills" at bounding box center [34, 39] width 38 height 6
click at [26, 28] on span "Flow Builder" at bounding box center [32, 27] width 38 height 6
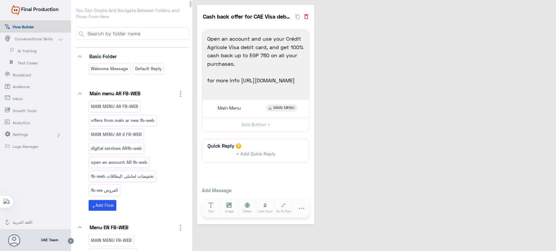
click at [307, 19] on icon "button" at bounding box center [306, 16] width 7 height 7
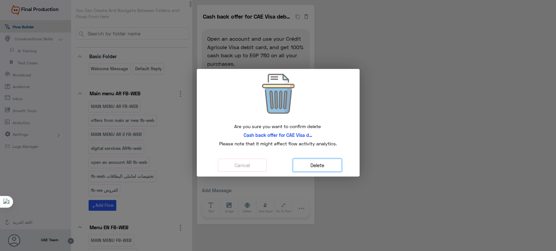
click at [332, 164] on button "Delete" at bounding box center [317, 165] width 49 height 13
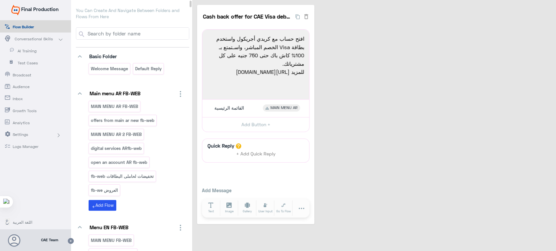
click at [156, 32] on input at bounding box center [138, 34] width 102 height 12
paste input "Cash back offer"
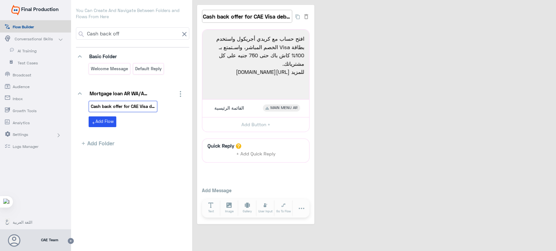
type input "Cash back off"
click at [253, 16] on input "Cash back offer for CAE Visa debit card Ar" at bounding box center [247, 16] width 90 height 13
click at [307, 15] on icon "button" at bounding box center [306, 16] width 4 height 5
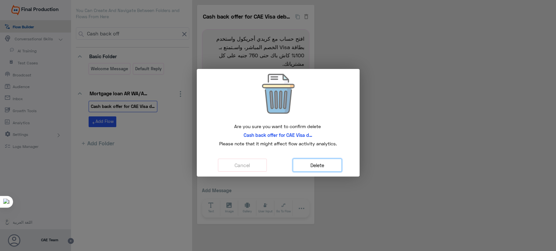
click at [323, 169] on button "Delete" at bounding box center [317, 165] width 49 height 13
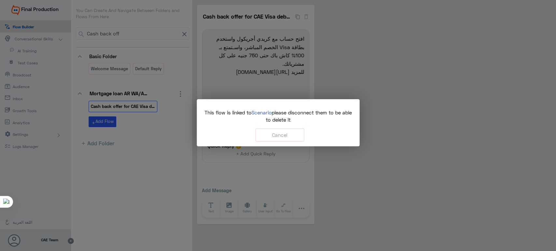
click at [269, 114] on span "Scenario" at bounding box center [261, 113] width 20 height 6
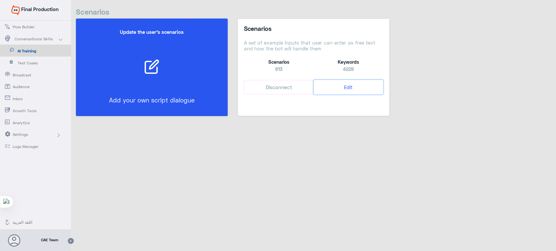
click at [354, 88] on button "Edit" at bounding box center [347, 87] width 69 height 15
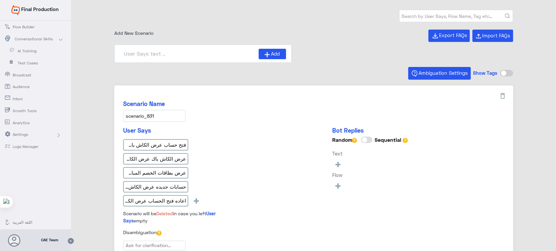
scroll to position [47, 0]
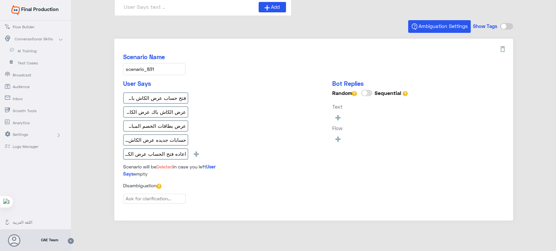
type input "Cash back offer for CAE Visa debit card Ar"
click at [390, 139] on icon at bounding box center [391, 139] width 7 height 7
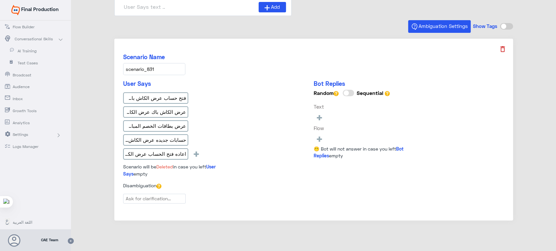
click at [500, 49] on icon at bounding box center [502, 49] width 8 height 8
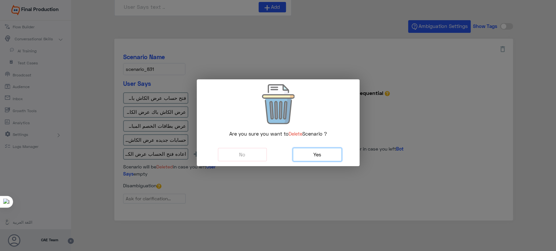
click at [327, 157] on button "Yes" at bounding box center [317, 154] width 49 height 13
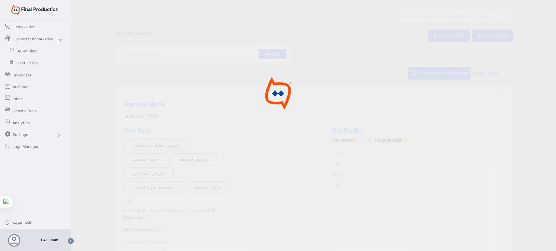
type input "Face ID AR"
type input "Face ID En"
type input "Instapay AR"
type input "0% Taksit with Admin fees_AR"
type input "0% Taksit with Admin fees_EN"
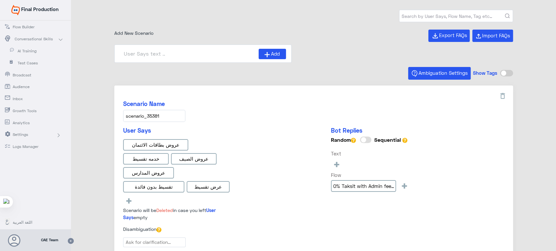
click at [22, 30] on span "Flow Builder" at bounding box center [32, 27] width 38 height 6
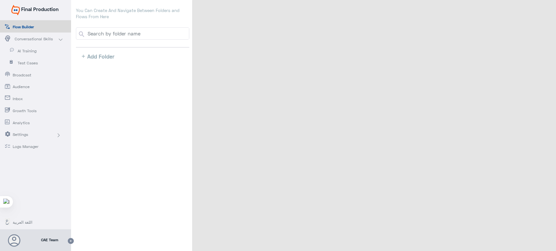
click at [154, 35] on div "You Can Create And Navigate Between Folders and Flows From Here add Add Folder" at bounding box center [132, 127] width 123 height 255
paste input "Cash back offer"
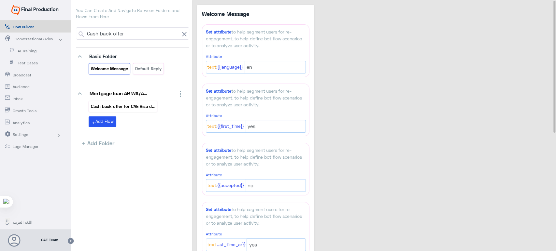
type input "Cash back offer"
click at [139, 106] on p "Cash back offer for CAE Visa debit card Ar" at bounding box center [122, 106] width 65 height 7
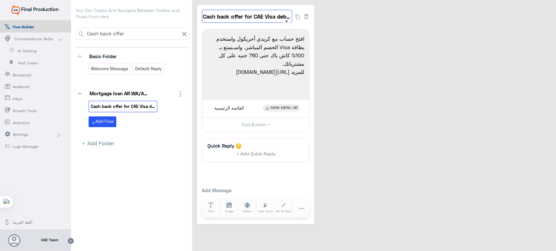
click at [261, 21] on input "Cash back offer for CAE Visa debit card Ar" at bounding box center [247, 16] width 90 height 13
click at [273, 20] on input "Cash back offer for CAE Visa debit card Ar" at bounding box center [247, 16] width 90 height 13
click at [350, 80] on div "Cash back offer for CAE Visa debit card Ar 8 افتح حساب مع كريدي أجريكول واستخدم…" at bounding box center [375, 114] width 356 height 219
click at [304, 15] on icon "button" at bounding box center [306, 16] width 7 height 7
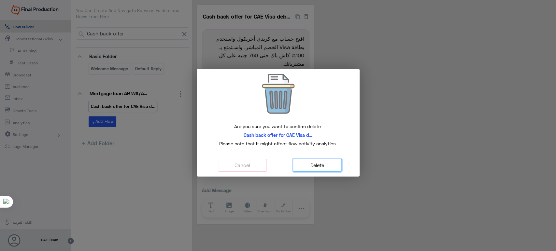
click at [318, 162] on button "Delete" at bounding box center [317, 165] width 49 height 13
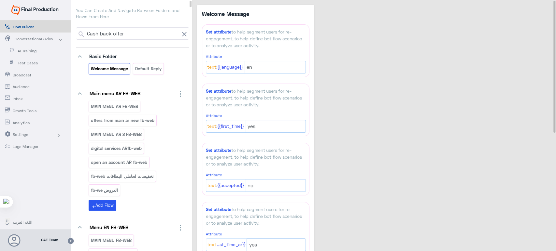
click at [159, 33] on input "Cash back offer" at bounding box center [132, 34] width 93 height 12
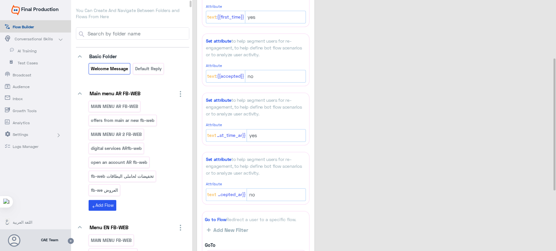
scroll to position [110, 0]
click at [133, 32] on input at bounding box center [138, 34] width 102 height 12
paste input "offers from main new_copy_2"
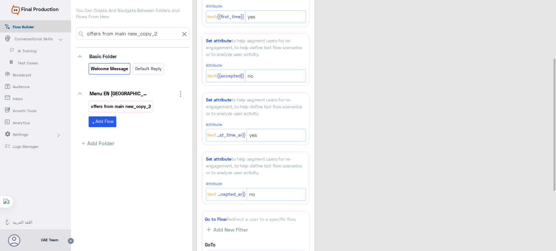
type input "offers from main new_copy_2"
click at [138, 106] on p "offers from main new_copy_2" at bounding box center [120, 106] width 61 height 7
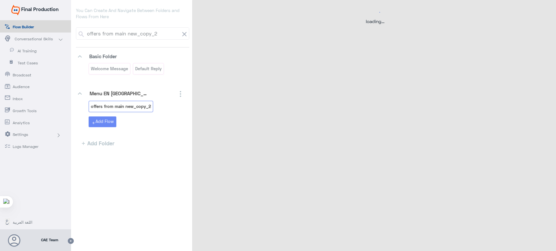
scroll to position [0, 0]
select select "3"
select select "2"
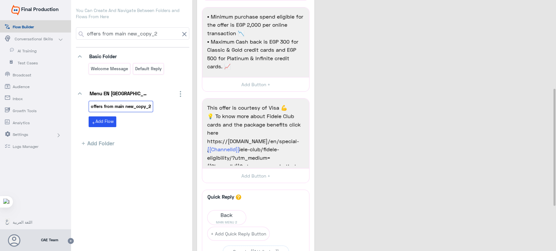
scroll to position [287, 0]
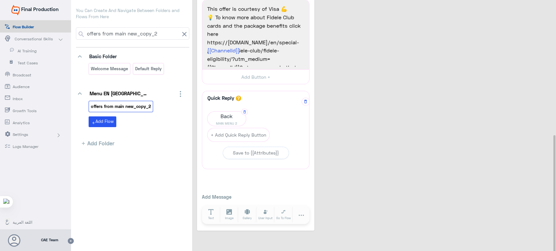
click at [219, 118] on span "Back" at bounding box center [226, 116] width 38 height 9
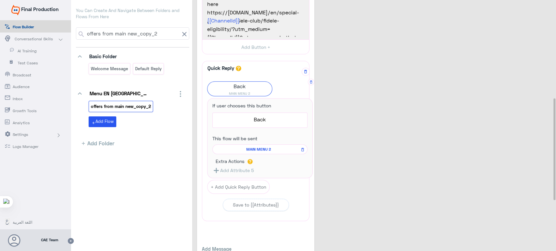
scroll to position [369, 0]
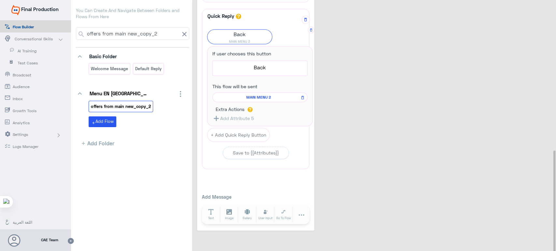
click at [272, 97] on span "MAIN MENU 2" at bounding box center [259, 97] width 86 height 6
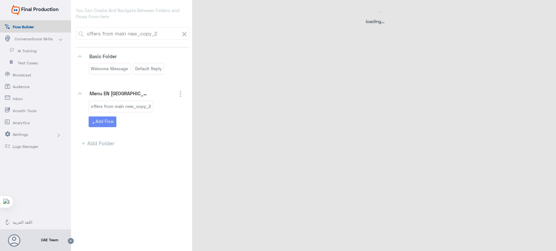
scroll to position [0, 0]
select select "3"
select select "2"
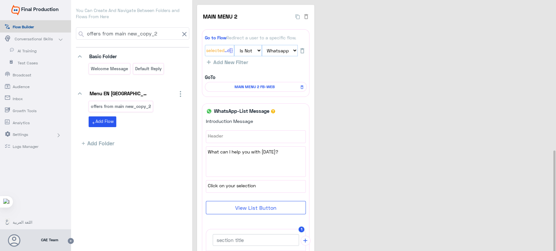
scroll to position [166, 0]
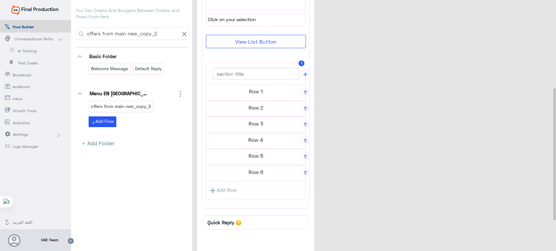
click at [257, 174] on h5 "Row 6" at bounding box center [255, 172] width 99 height 13
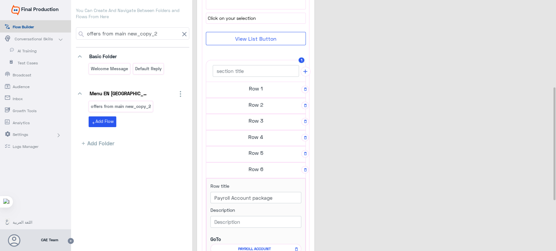
scroll to position [165, 0]
click at [275, 87] on h5 "Row 1" at bounding box center [255, 90] width 99 height 13
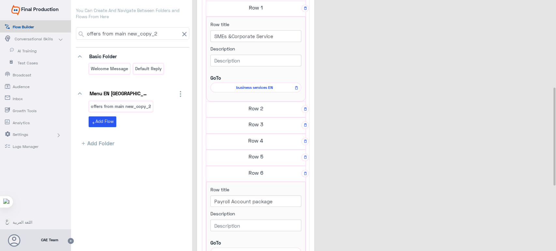
scroll to position [250, 0]
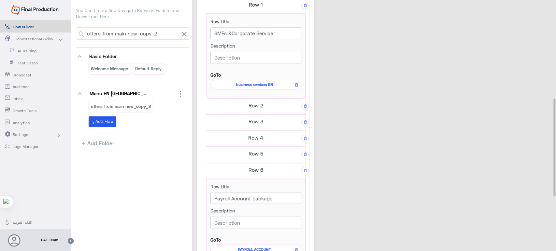
click at [256, 108] on h5 "Row 2" at bounding box center [255, 105] width 99 height 13
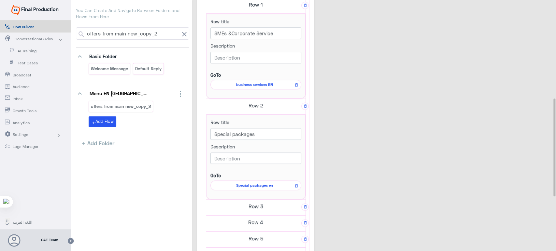
click at [257, 205] on h5 "Row 3" at bounding box center [255, 206] width 99 height 13
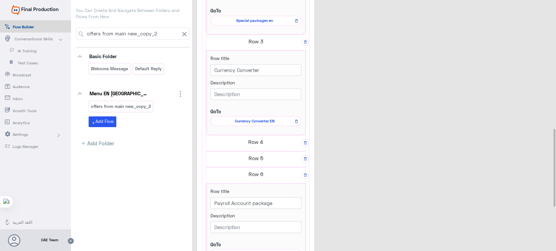
click at [245, 141] on h5 "Row 4" at bounding box center [255, 141] width 99 height 13
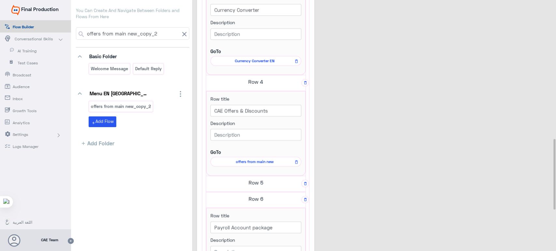
scroll to position [496, 0]
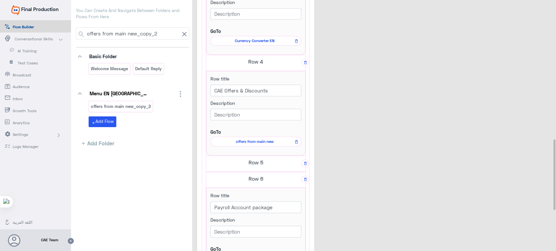
click at [161, 36] on input "offers from main new_copy_2" at bounding box center [132, 34] width 93 height 12
click at [144, 106] on p "offers from main new_copy_2" at bounding box center [120, 106] width 61 height 7
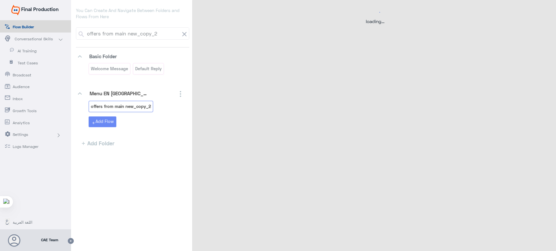
scroll to position [0, 0]
select select "3"
select select "2"
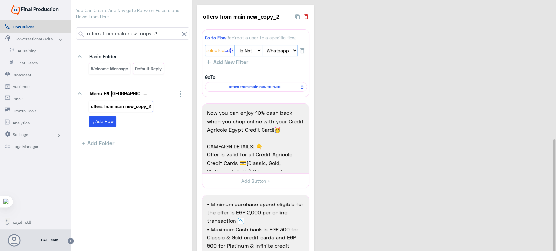
click at [303, 18] on icon "button" at bounding box center [306, 16] width 7 height 7
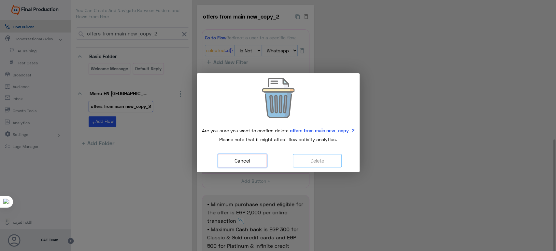
click at [246, 163] on button "Cancel" at bounding box center [242, 160] width 49 height 13
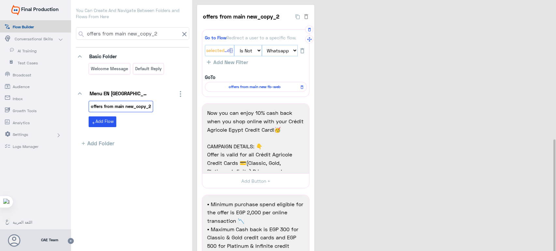
click at [257, 86] on span "offers from main new fb-web" at bounding box center [254, 87] width 92 height 6
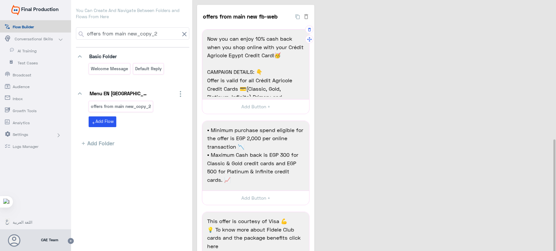
scroll to position [92, 0]
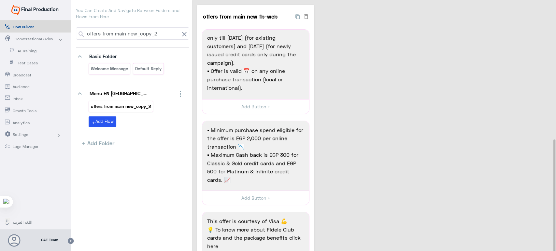
click at [143, 107] on p "offers from main new_copy_2" at bounding box center [120, 106] width 61 height 7
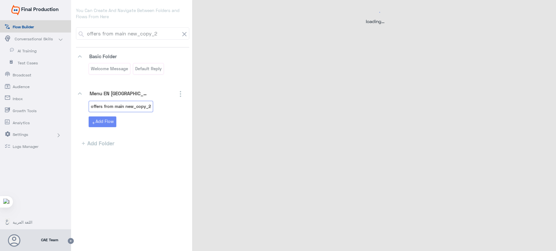
select select "3"
select select "2"
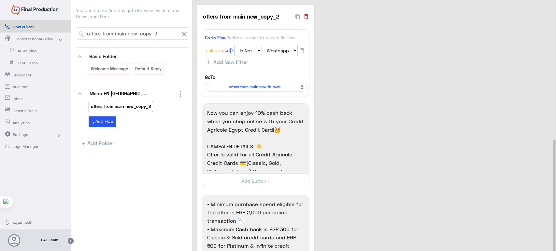
click at [306, 16] on icon "button" at bounding box center [306, 16] width 7 height 7
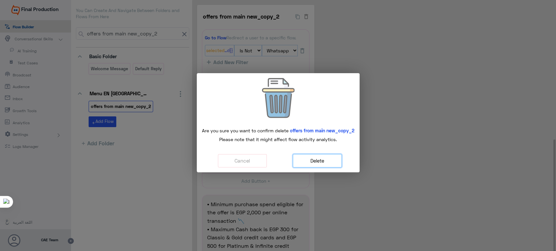
click at [324, 168] on button "Delete" at bounding box center [317, 160] width 49 height 13
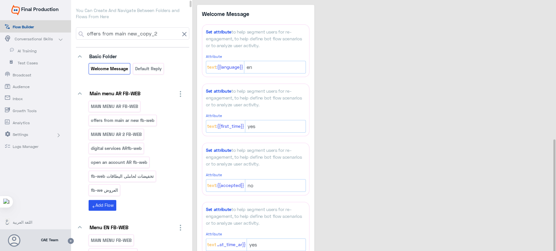
click at [182, 33] on icon at bounding box center [184, 34] width 4 height 4
click at [147, 33] on input at bounding box center [138, 34] width 102 height 12
paste input "offers from main ar new WA"
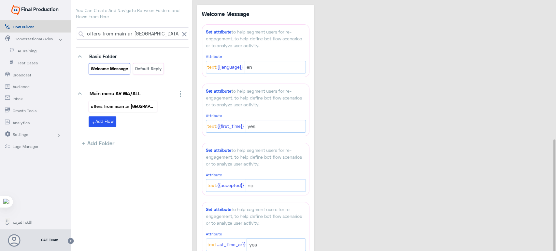
type input "offers from main ar new WA"
click at [110, 109] on p "offers from main ar new WA" at bounding box center [122, 106] width 65 height 7
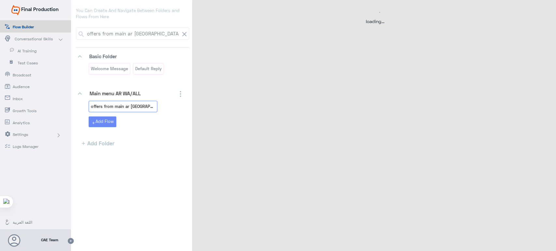
select select "3"
select select "2"
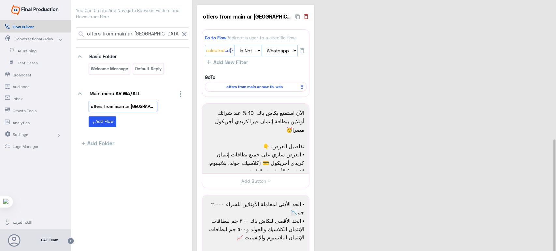
click at [305, 16] on icon "button" at bounding box center [306, 16] width 4 height 5
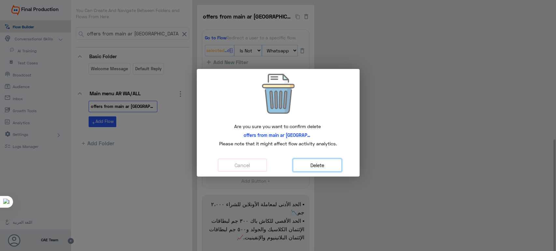
click at [331, 159] on button "Delete" at bounding box center [317, 165] width 49 height 13
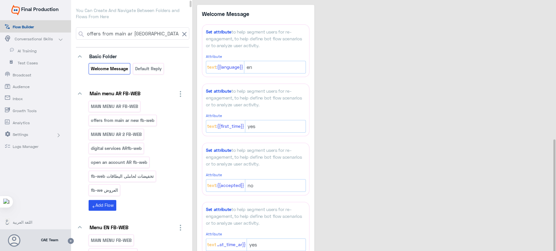
click at [162, 37] on input "offers from main ar new WA" at bounding box center [132, 34] width 93 height 12
type input "offers from main ar new W"
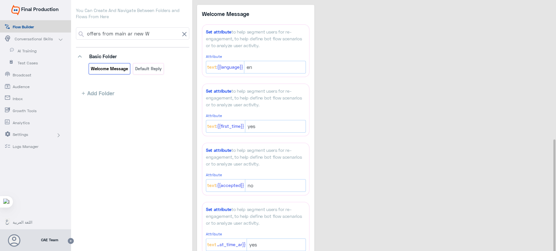
click at [154, 32] on input "offers from main ar new W" at bounding box center [132, 34] width 93 height 12
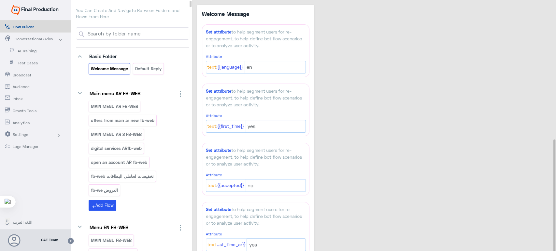
paste input "offers from main ar new WA"
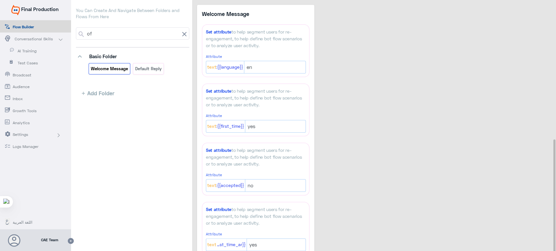
type input "o"
paste input "Trio Offer Ar"
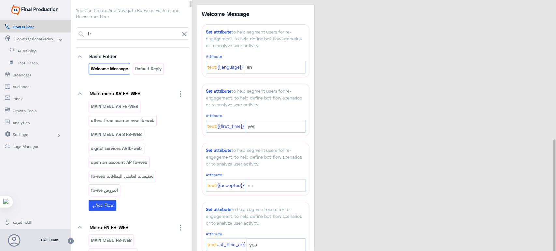
type input "T"
paste input "Trio Offer Ar"
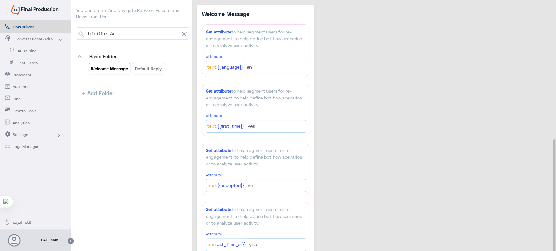
type input "Trio Offer Ar"
click at [180, 31] on icon at bounding box center [184, 34] width 8 height 8
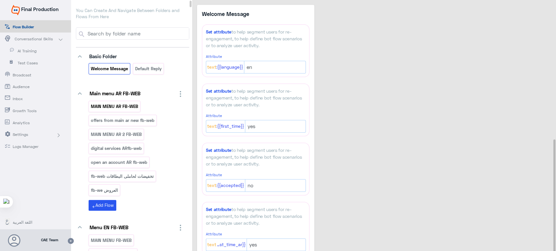
click at [120, 101] on div "MAIN MENU AR FB-WEB" at bounding box center [115, 106] width 52 height 11
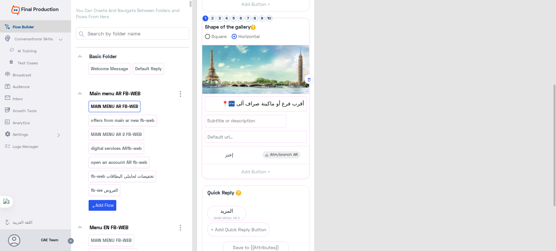
scroll to position [182, 0]
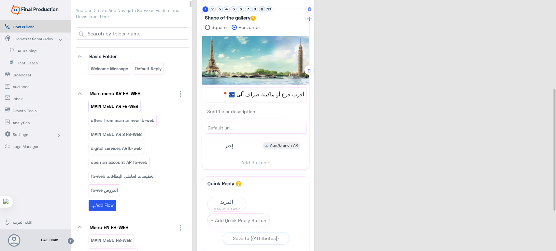
click at [262, 7] on button "9" at bounding box center [262, 9] width 6 height 6
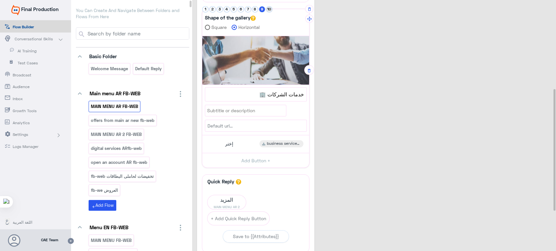
click at [267, 9] on button "10" at bounding box center [269, 9] width 6 height 6
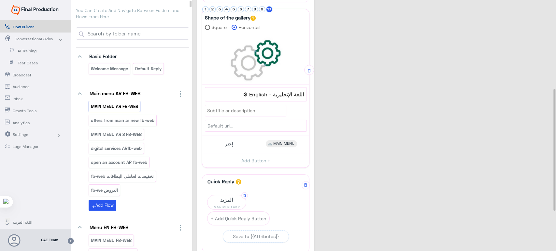
click at [229, 197] on span "المزيد" at bounding box center [226, 199] width 38 height 9
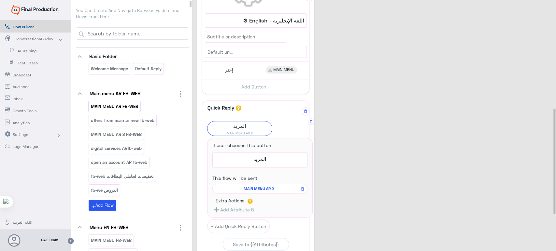
click at [258, 188] on span "MAIN MENU AR 2" at bounding box center [259, 189] width 86 height 6
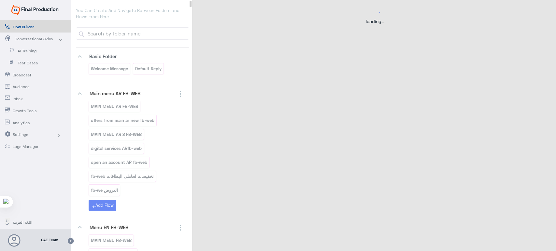
scroll to position [0, 0]
select select "3"
select select "2"
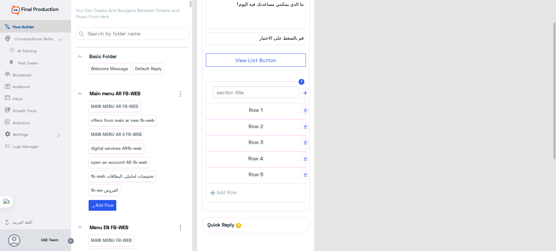
scroll to position [148, 0]
click at [261, 116] on div "Row 1" at bounding box center [255, 111] width 99 height 16
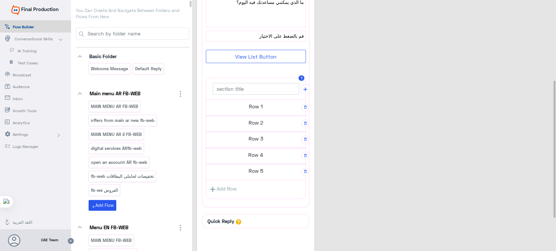
scroll to position [147, 0]
click at [240, 109] on h5 "Row 1" at bounding box center [255, 108] width 99 height 13
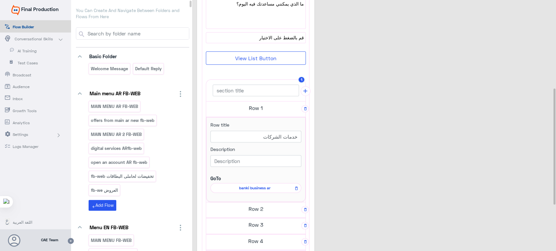
scroll to position [197, 0]
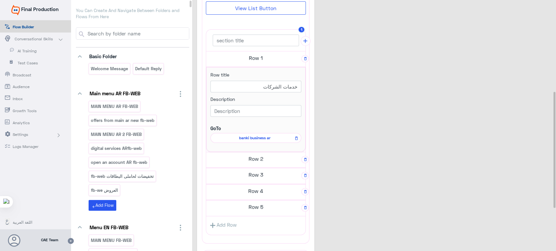
click at [253, 159] on h5 "Row 2" at bounding box center [255, 158] width 99 height 13
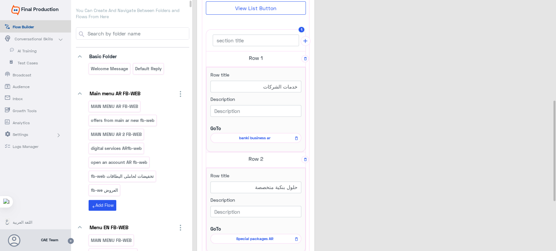
scroll to position [265, 0]
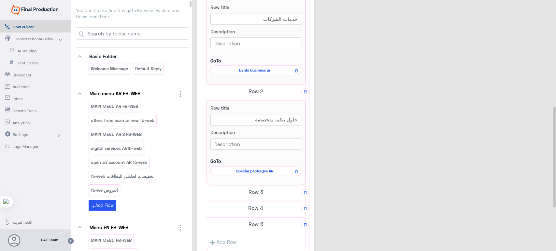
click at [247, 189] on h5 "Row 3" at bounding box center [255, 192] width 99 height 13
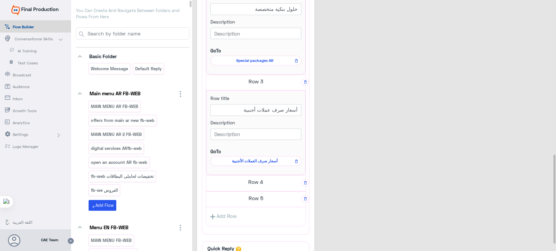
scroll to position [442, 0]
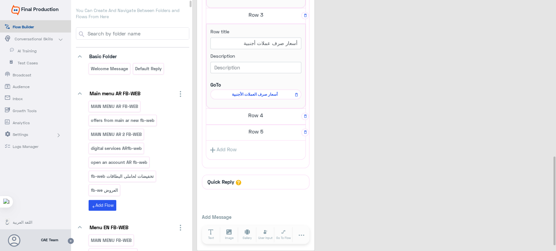
click at [250, 118] on h5 "Row 4" at bounding box center [255, 115] width 99 height 13
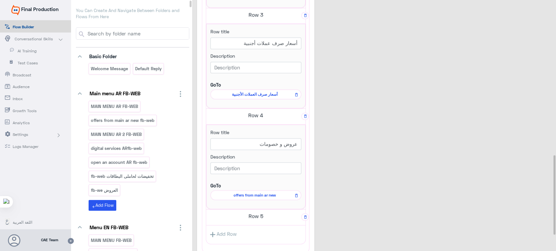
scroll to position [547, 0]
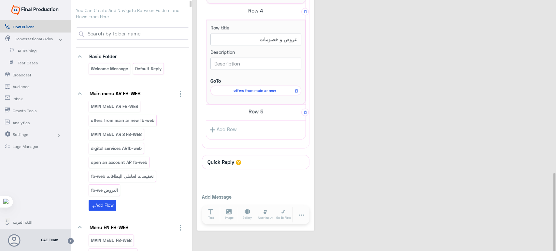
click at [246, 112] on h5 "Row 5" at bounding box center [255, 111] width 99 height 13
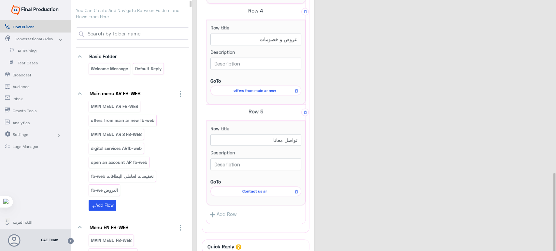
click at [257, 90] on span "offers from main ar new" at bounding box center [254, 91] width 81 height 6
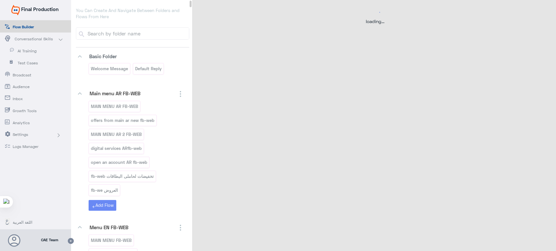
scroll to position [0, 0]
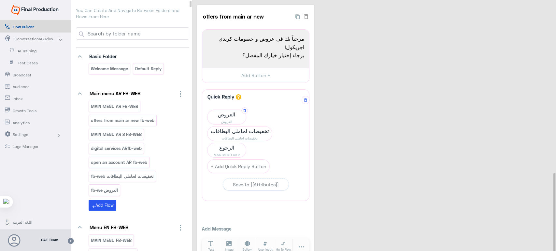
click at [229, 111] on span "العروض" at bounding box center [226, 114] width 38 height 9
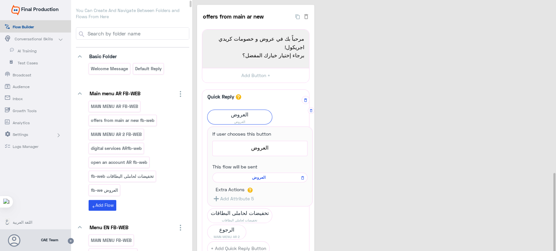
click at [260, 177] on span "العروض" at bounding box center [259, 178] width 86 height 6
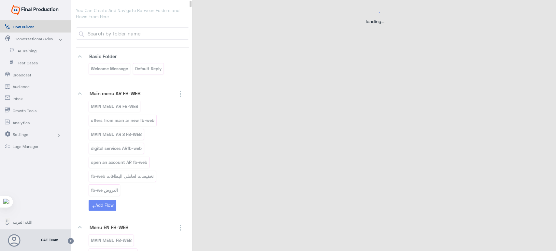
select select "3"
select select "2"
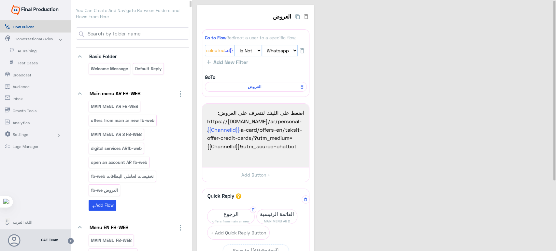
click at [236, 222] on span "offers from main ar new" at bounding box center [230, 221] width 47 height 5
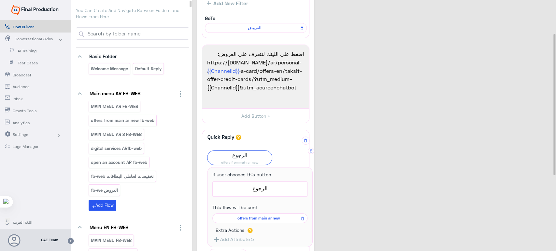
click at [258, 218] on span "offers from main ar new" at bounding box center [259, 219] width 86 height 6
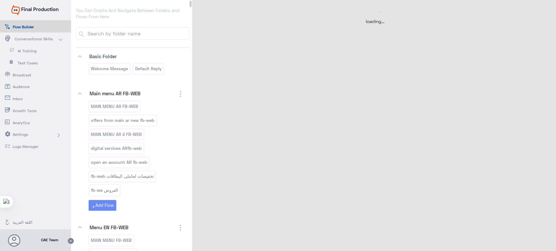
scroll to position [0, 0]
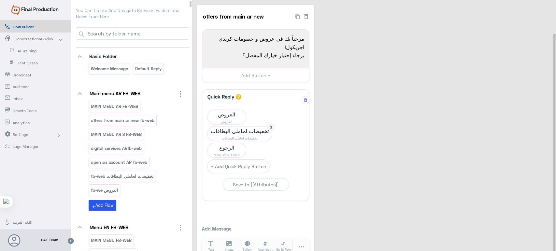
click at [241, 138] on span "تخفيضات لحاملى البطاقات" at bounding box center [239, 138] width 64 height 5
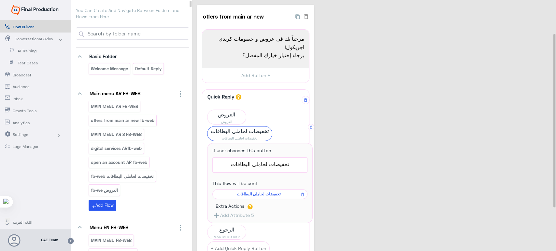
click at [261, 192] on span "تخفيضات لحاملى البطاقات" at bounding box center [259, 194] width 86 height 6
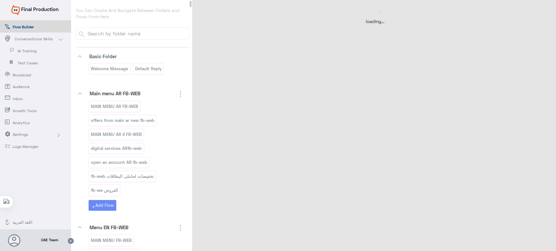
select select "3"
select select "2"
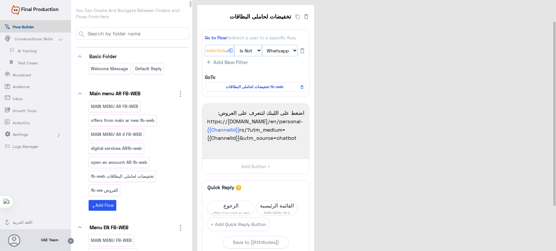
scroll to position [30, 0]
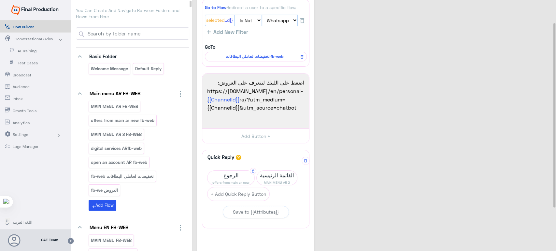
click at [227, 175] on span "الرجوع" at bounding box center [230, 175] width 47 height 9
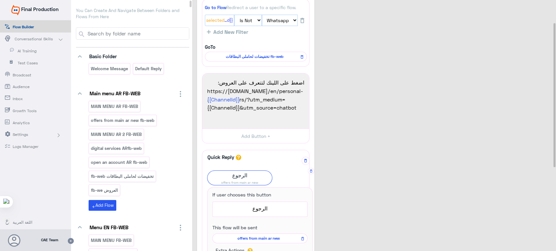
click at [254, 239] on span "offers from main ar new" at bounding box center [259, 239] width 86 height 6
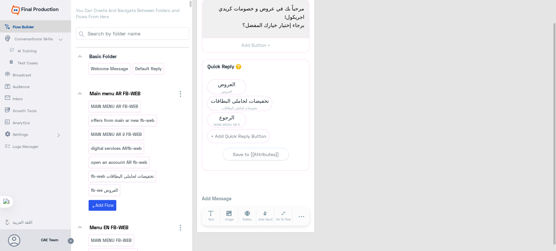
scroll to position [0, 0]
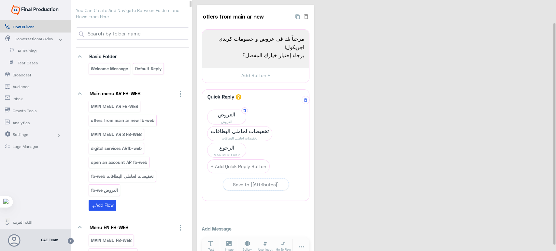
click at [221, 113] on span "العروض" at bounding box center [226, 114] width 38 height 9
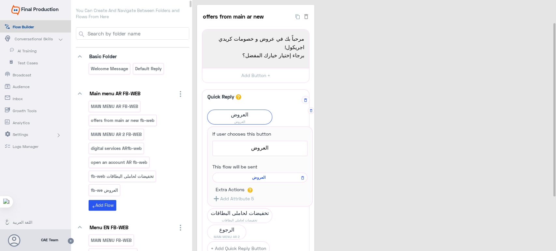
click at [259, 179] on span "العروض" at bounding box center [259, 178] width 86 height 6
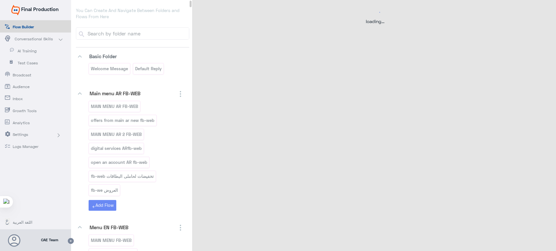
select select "3"
select select "2"
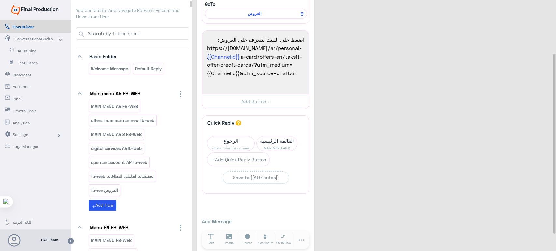
scroll to position [72, 0]
click at [262, 14] on span "العروض" at bounding box center [254, 15] width 92 height 6
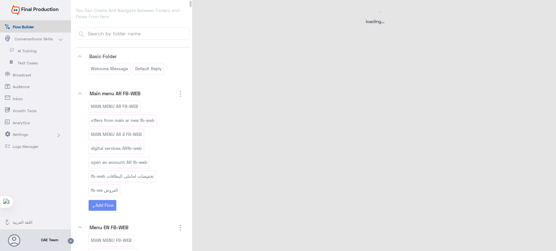
scroll to position [0, 0]
select select "3"
select select "2"
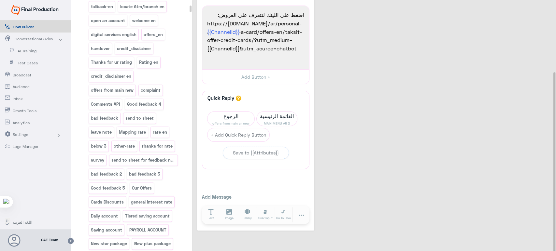
scroll to position [509, 0]
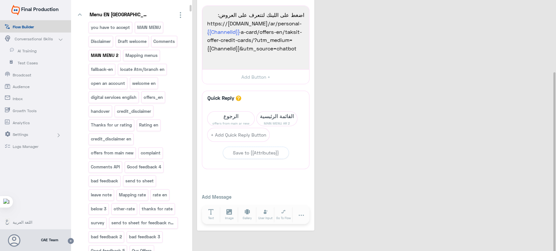
click at [103, 52] on p "MAIN MENU 2" at bounding box center [104, 55] width 28 height 7
select select "3"
select select "2"
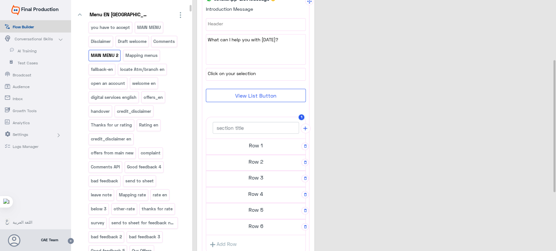
scroll to position [114, 0]
click at [252, 161] on h5 "Row 2" at bounding box center [255, 159] width 99 height 13
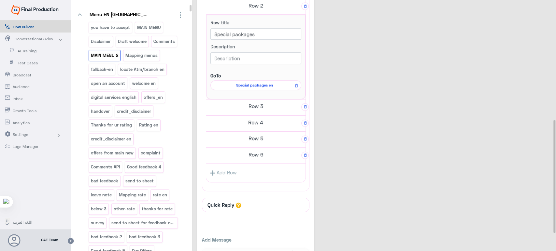
scroll to position [266, 0]
click at [254, 107] on h5 "Row 3" at bounding box center [255, 105] width 99 height 13
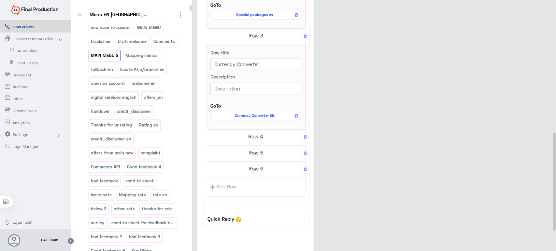
scroll to position [338, 0]
click at [262, 133] on h5 "Row 4" at bounding box center [255, 134] width 99 height 13
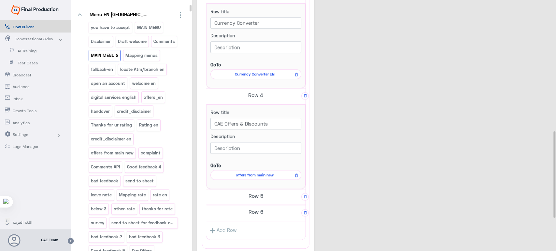
scroll to position [378, 0]
click at [257, 174] on span "offers from main new" at bounding box center [254, 175] width 81 height 6
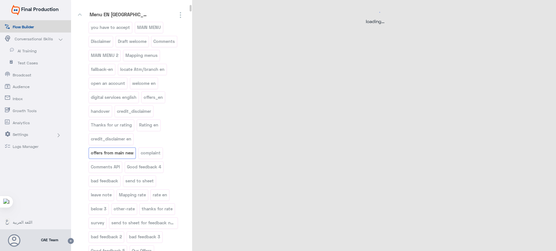
scroll to position [0, 0]
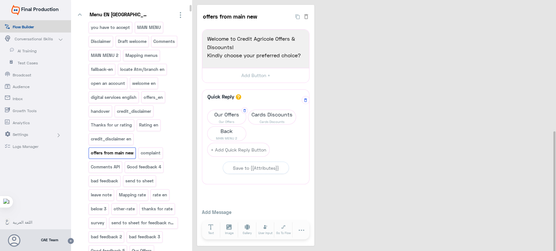
click at [211, 117] on span "Our Offers" at bounding box center [226, 114] width 38 height 9
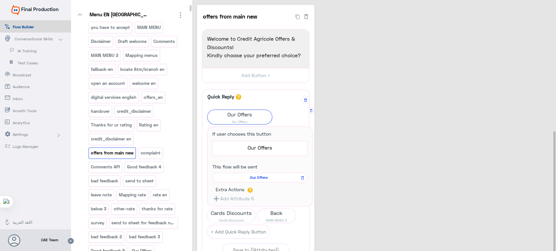
click at [256, 176] on span "Our Offers" at bounding box center [259, 178] width 86 height 6
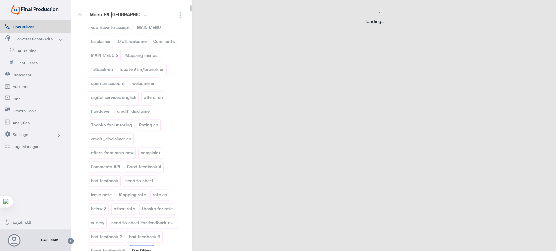
select select "3"
select select "2"
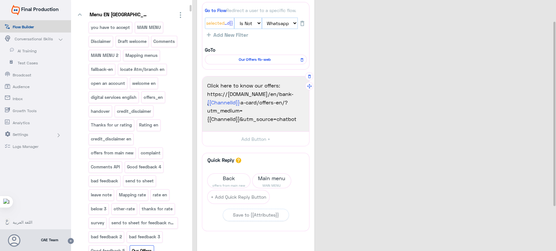
scroll to position [28, 0]
click at [214, 178] on span "Back" at bounding box center [228, 177] width 43 height 9
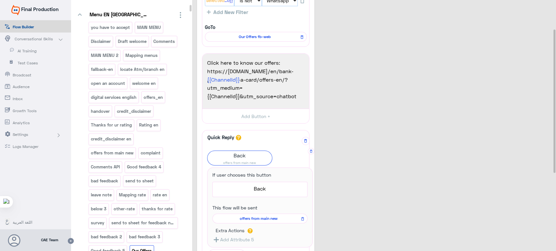
scroll to position [50, 0]
click at [251, 218] on span "offers from main new" at bounding box center [259, 219] width 86 height 6
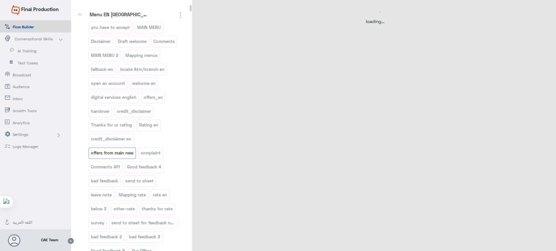
scroll to position [0, 0]
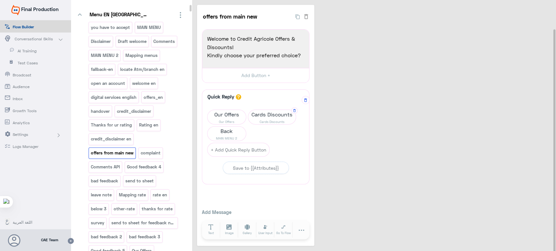
click at [277, 113] on span "Cards Discounts" at bounding box center [272, 114] width 48 height 9
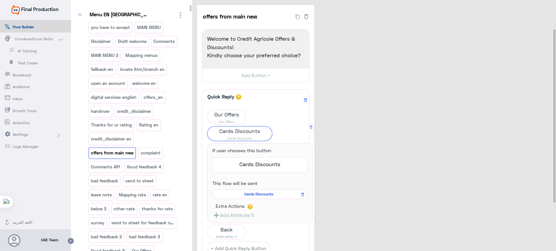
click at [249, 193] on span "Cards Discounts" at bounding box center [259, 194] width 86 height 6
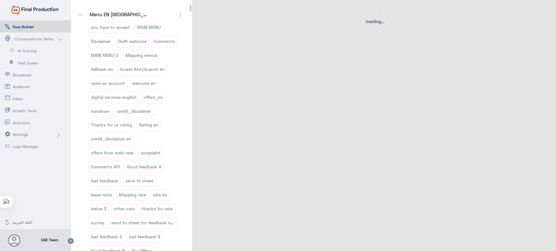
select select "3"
select select "2"
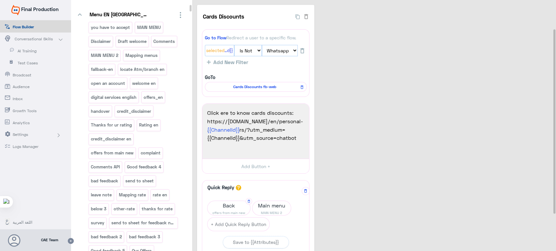
click at [215, 212] on span "offers from main new" at bounding box center [228, 212] width 43 height 5
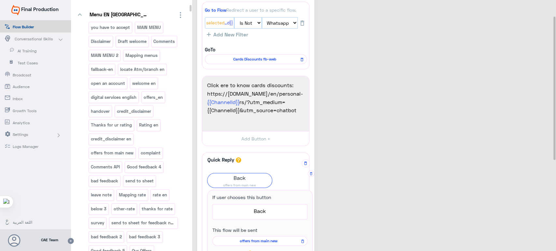
scroll to position [28, 0]
click at [114, 52] on p "MAIN MENU 2" at bounding box center [104, 55] width 28 height 7
select select "3"
select select "2"
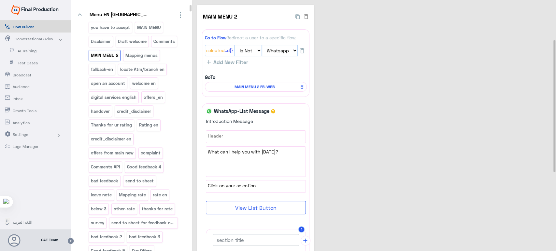
scroll to position [95, 0]
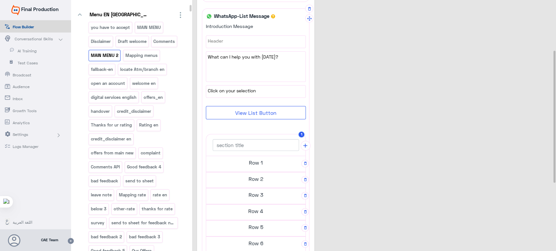
click at [244, 173] on h5 "Row 2" at bounding box center [255, 179] width 99 height 13
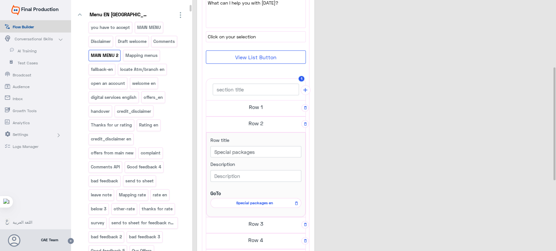
scroll to position [148, 0]
click at [246, 110] on h5 "Row 1" at bounding box center [255, 106] width 99 height 13
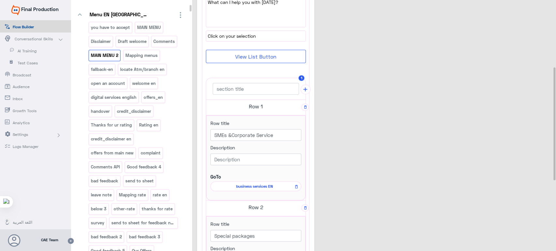
click at [245, 107] on h5 "Row 1" at bounding box center [255, 106] width 99 height 13
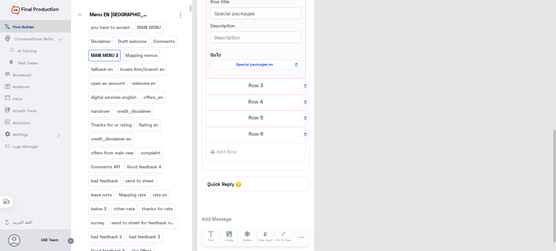
scroll to position [287, 0]
click at [242, 86] on h5 "Row 3" at bounding box center [255, 84] width 99 height 13
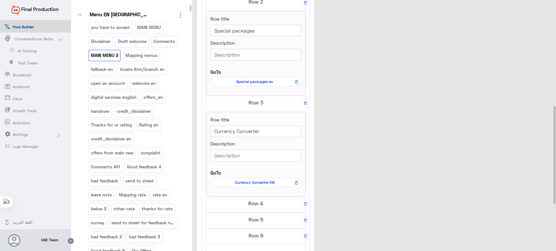
scroll to position [270, 0]
click at [257, 204] on h5 "Row 4" at bounding box center [255, 202] width 99 height 13
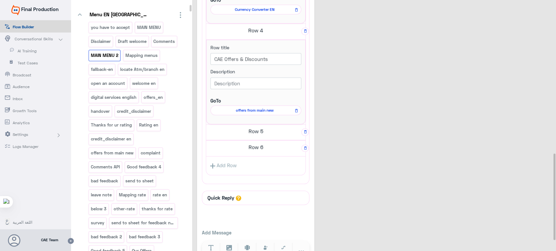
scroll to position [444, 0]
click at [240, 132] on h5 "Row 5" at bounding box center [255, 129] width 99 height 13
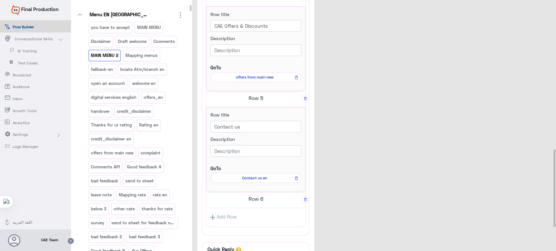
scroll to position [482, 0]
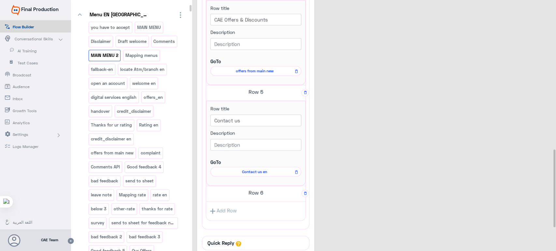
click at [249, 191] on h5 "Row 6" at bounding box center [255, 192] width 99 height 13
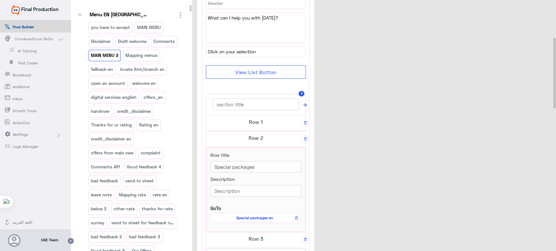
scroll to position [131, 0]
click at [266, 118] on h5 "Row 1" at bounding box center [255, 123] width 99 height 13
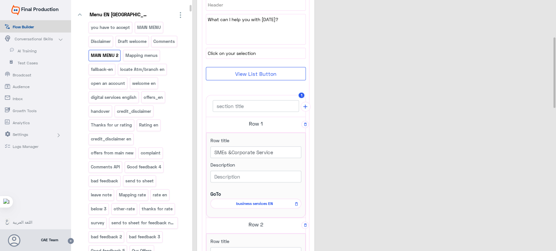
drag, startPoint x: 257, startPoint y: 119, endPoint x: 283, endPoint y: 5, distance: 117.2
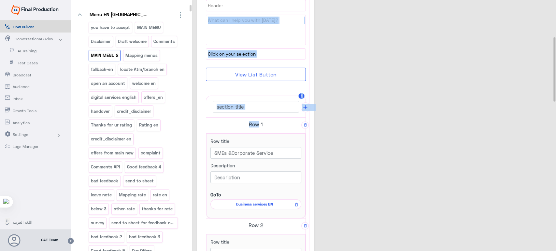
scroll to position [217, 0]
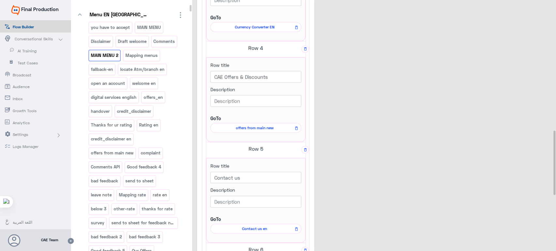
scroll to position [508, 0]
click at [249, 128] on span "offers from main new" at bounding box center [254, 130] width 81 height 6
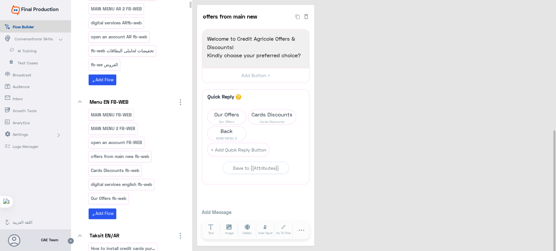
scroll to position [0, 0]
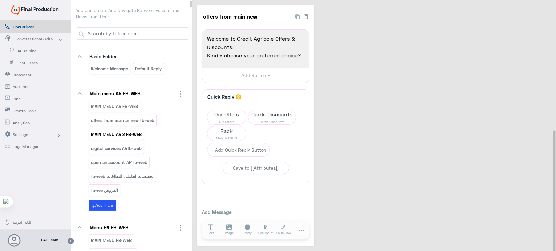
click at [129, 136] on p "MAIN MENU AR 2 FB-WEB" at bounding box center [116, 134] width 52 height 7
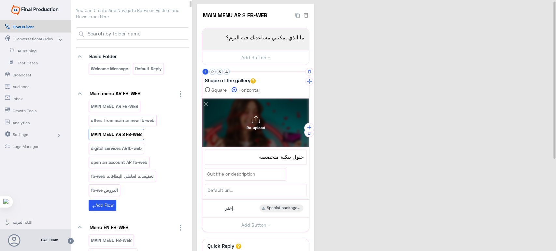
scroll to position [1, 0]
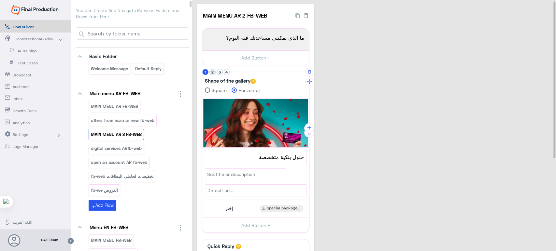
click at [212, 70] on button "2" at bounding box center [212, 72] width 6 height 6
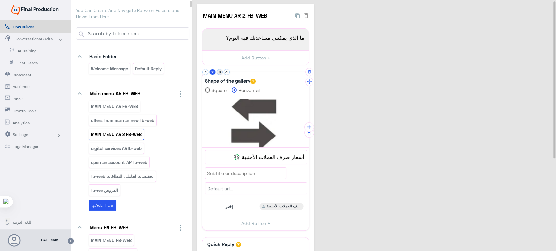
click at [218, 74] on button "3" at bounding box center [219, 72] width 6 height 6
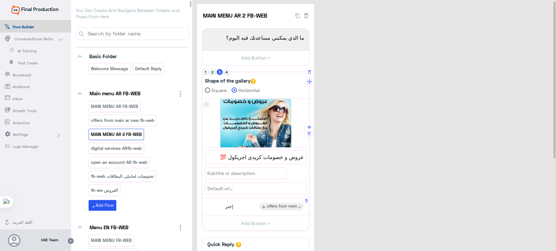
click at [254, 204] on div "إختر offers from main ar new" at bounding box center [256, 207] width 102 height 13
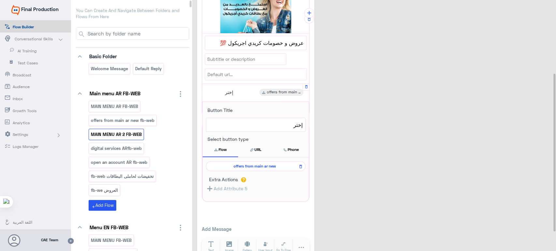
click at [247, 164] on span "offers from main ar new" at bounding box center [254, 166] width 90 height 6
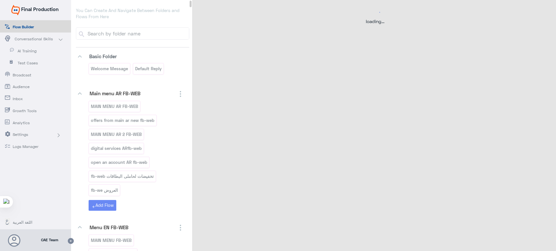
scroll to position [0, 0]
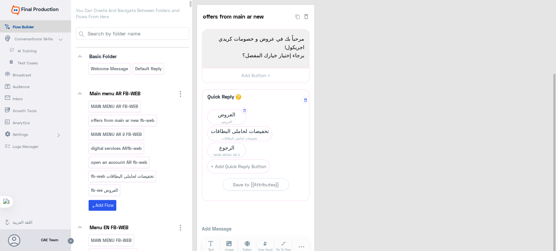
click at [231, 116] on span "العروض" at bounding box center [226, 114] width 38 height 9
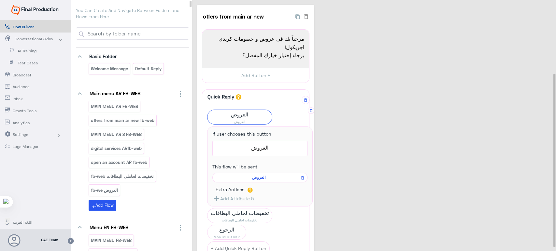
click at [260, 176] on span "العروض" at bounding box center [259, 178] width 86 height 6
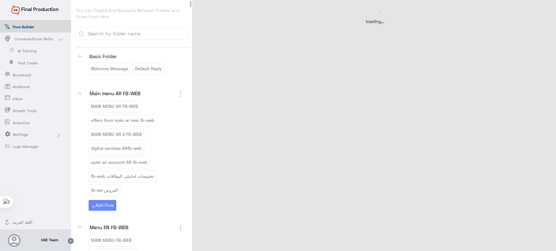
select select "3"
select select "2"
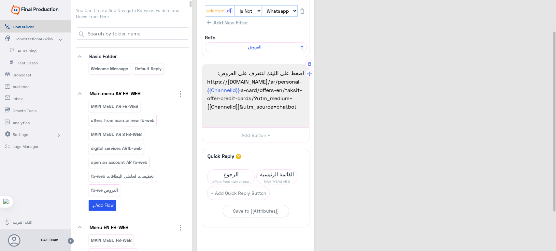
scroll to position [38, 0]
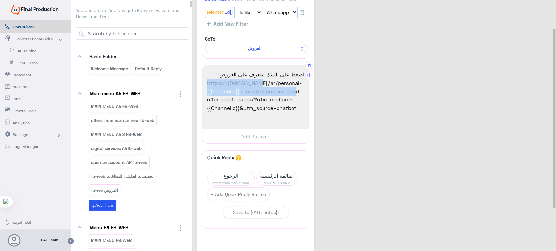
drag, startPoint x: 298, startPoint y: 114, endPoint x: 207, endPoint y: 79, distance: 96.5
click at [207, 79] on span "https://www.ca-egypt.com/ar/personal-banking/get-a-card/offers-en/taksit-offer-…" at bounding box center [255, 87] width 97 height 17
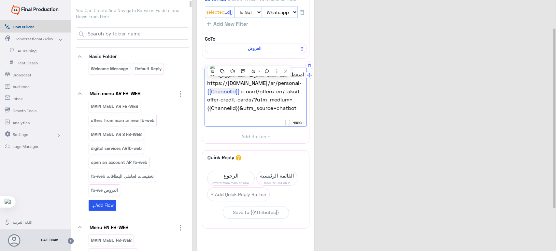
click at [274, 95] on span "https://www.ca-egypt.com/ar/personal-banking/get-a-card/offers-en/taksit-offer-…" at bounding box center [255, 87] width 97 height 17
drag, startPoint x: 274, startPoint y: 106, endPoint x: 204, endPoint y: 81, distance: 74.6
click at [204, 81] on div "اضغط على اللينك لتتعرف على العروض: https://www.ca-egypt.com/ar/personal-banking…" at bounding box center [255, 96] width 107 height 63
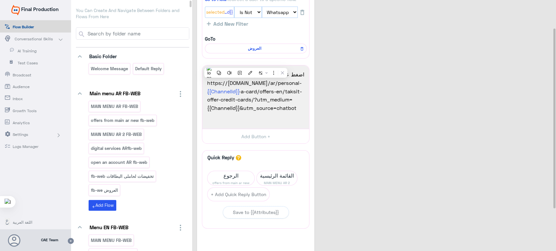
click at [357, 82] on div "العروض 44 Go to Flow Redirect a user to a specific flow. {{ChannelId}}: Selecte…" at bounding box center [375, 128] width 356 height 324
click at [142, 34] on input at bounding box center [138, 34] width 102 height 12
paste input "قرض الاطباء"
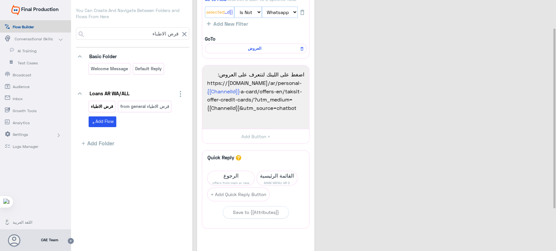
type input "قرض الاطباء"
click at [112, 106] on p "قرض الاطباء" at bounding box center [101, 106] width 23 height 7
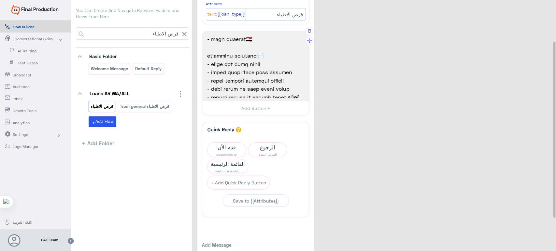
scroll to position [209, 0]
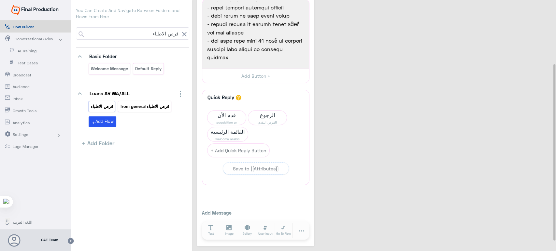
click at [158, 107] on p "قرض الاطباء from general" at bounding box center [144, 106] width 50 height 7
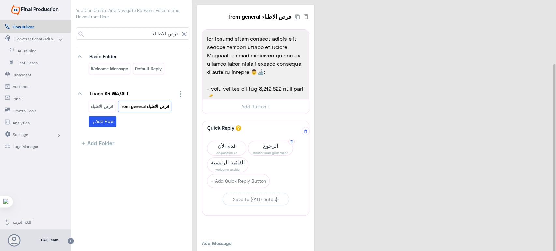
click at [257, 152] on span "doctor loan general ar" at bounding box center [270, 152] width 45 height 5
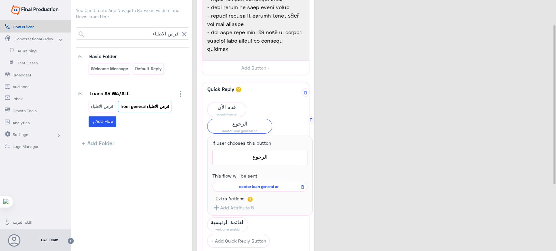
click at [246, 188] on span "doctor loan general ar" at bounding box center [259, 187] width 86 height 6
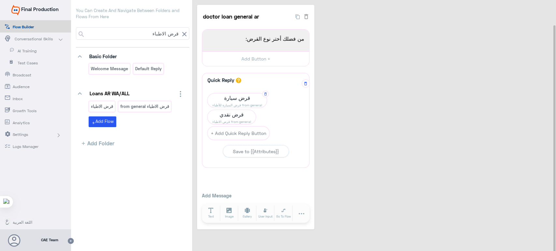
click at [239, 96] on span "قرض سيارة" at bounding box center [236, 97] width 59 height 9
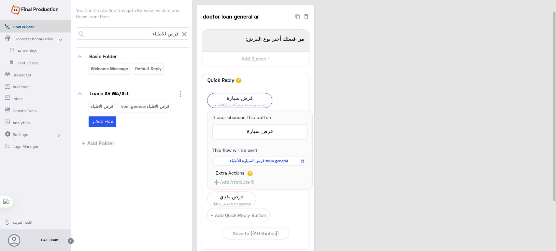
scroll to position [15, 0]
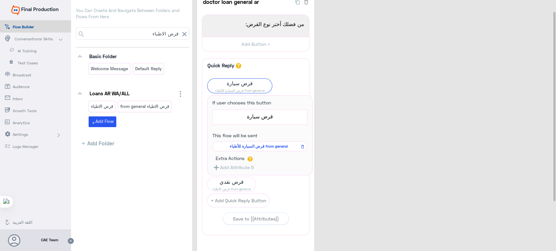
click at [383, 83] on div "doctor loan general ar 28 من فضلك أختر نوع القرض: 1977 من فضلك أختر نوع القرض: …" at bounding box center [375, 143] width 356 height 306
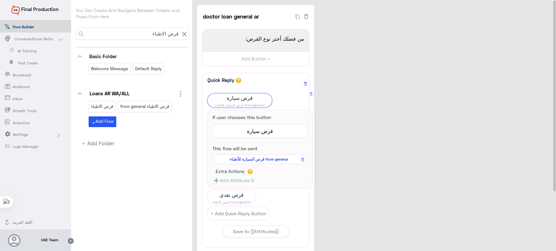
click at [266, 158] on span "قرض السيارة للأطباء from general" at bounding box center [259, 160] width 86 height 6
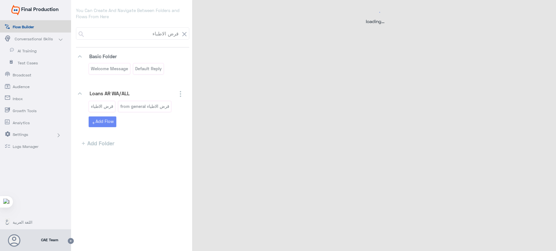
select select "3"
select select "2"
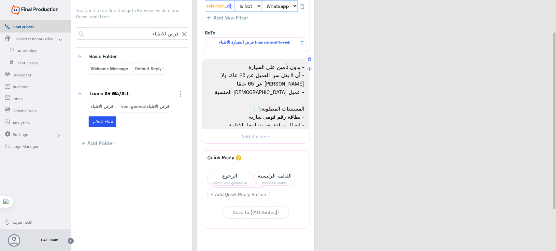
scroll to position [176, 0]
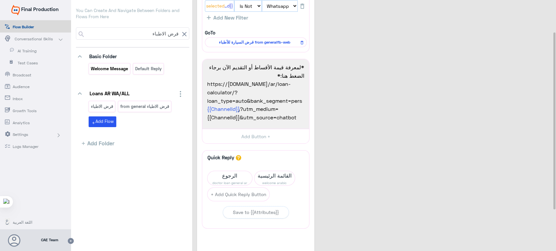
click at [106, 74] on div "Welcome Message" at bounding box center [110, 68] width 42 height 11
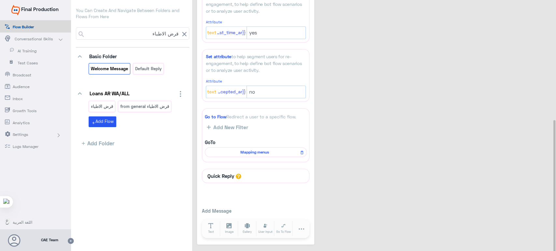
scroll to position [226, 0]
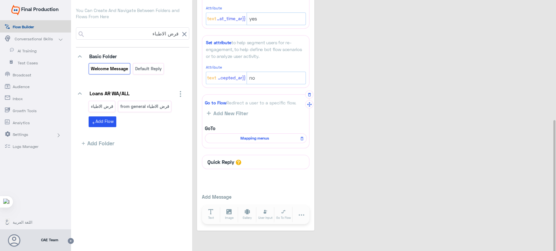
click at [259, 137] on span "Mapping menus" at bounding box center [254, 138] width 92 height 6
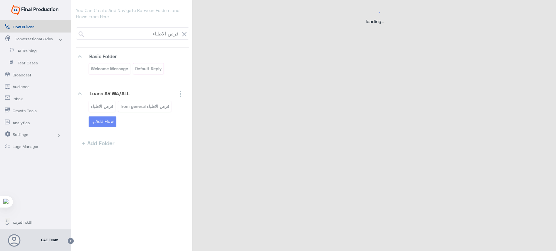
select select "1"
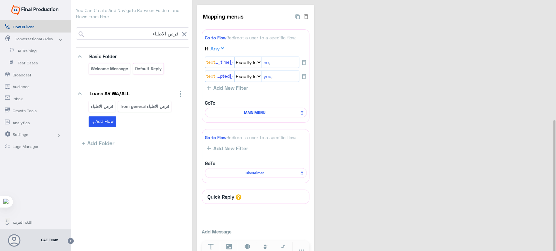
scroll to position [36, 0]
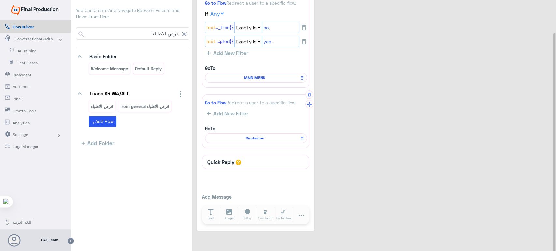
click at [259, 135] on span "Disclaimer" at bounding box center [254, 138] width 92 height 6
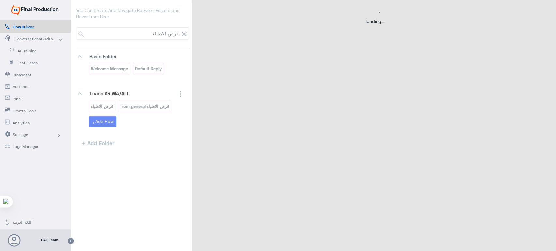
select select "POST"
select select "1"
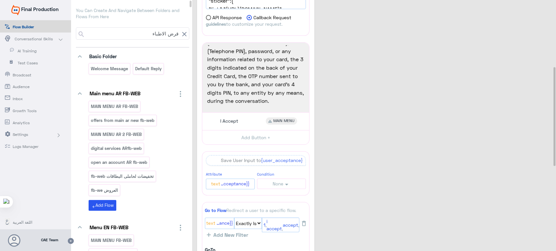
scroll to position [148, 0]
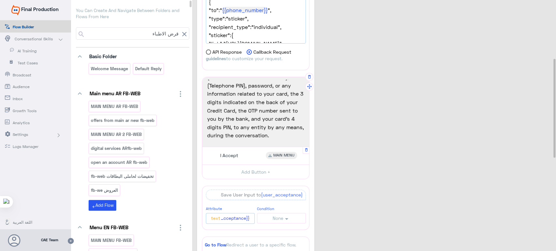
click at [249, 158] on div "I Accept MAIN MENU" at bounding box center [256, 155] width 102 height 13
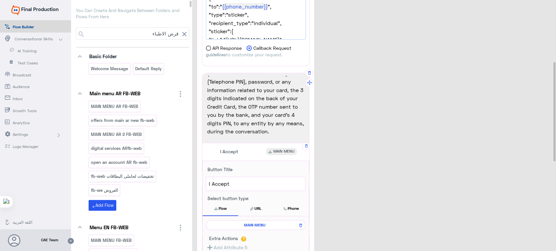
scroll to position [155, 0]
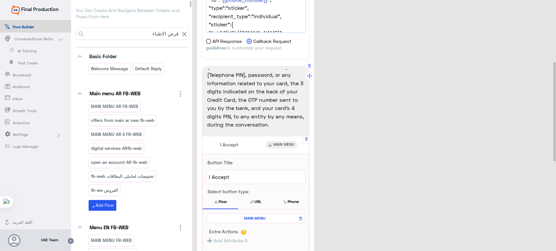
click at [254, 220] on span "MAIN MENU" at bounding box center [254, 219] width 90 height 6
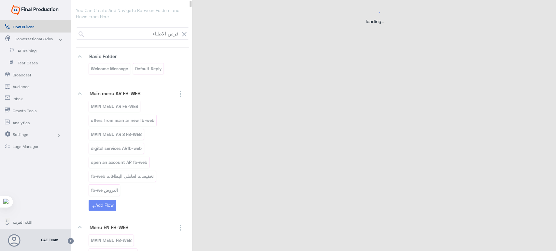
scroll to position [0, 0]
select select "3"
select select "2"
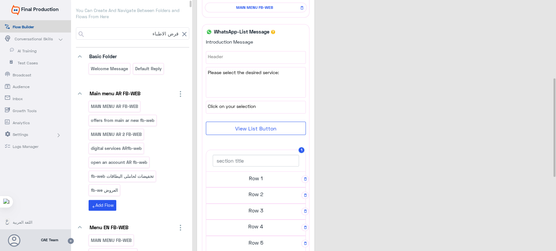
scroll to position [198, 0]
click at [253, 178] on h5 "Row 1" at bounding box center [255, 178] width 99 height 13
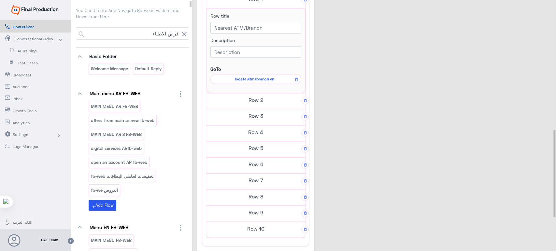
scroll to position [375, 0]
click at [253, 97] on h5 "Row 2" at bounding box center [255, 99] width 99 height 13
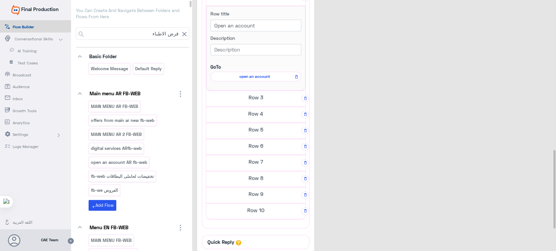
scroll to position [480, 0]
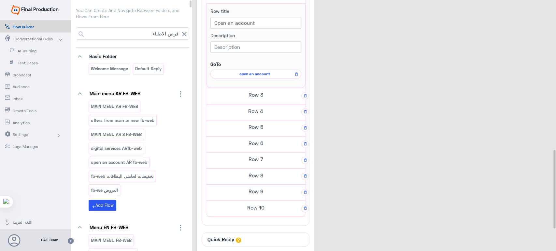
click at [248, 128] on h5 "Row 5" at bounding box center [255, 126] width 99 height 13
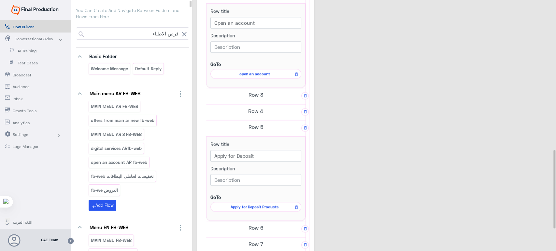
click at [250, 96] on h5 "Row 3" at bounding box center [255, 94] width 99 height 13
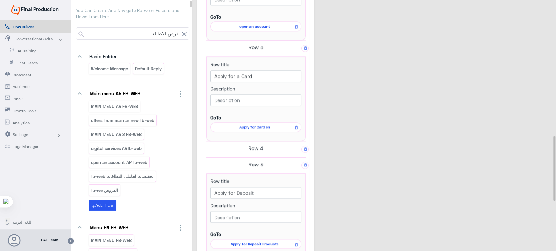
scroll to position [528, 0]
click at [247, 145] on h5 "Row 4" at bounding box center [255, 147] width 99 height 13
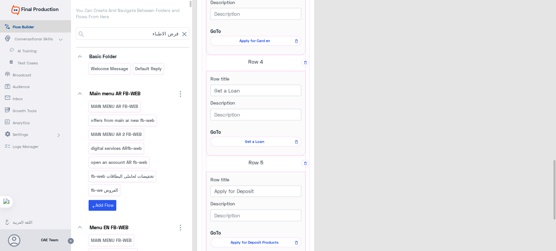
scroll to position [675, 0]
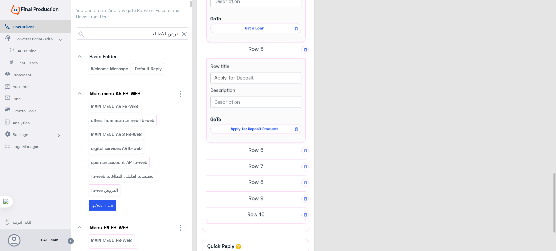
click at [264, 153] on h5 "Row 6" at bounding box center [255, 149] width 99 height 13
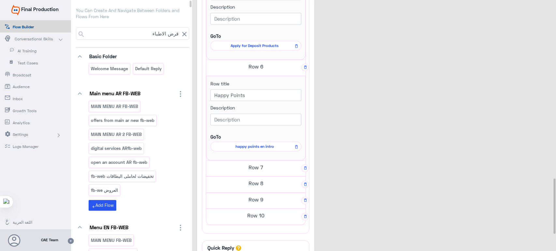
click at [247, 165] on h5 "Row 7" at bounding box center [255, 167] width 99 height 13
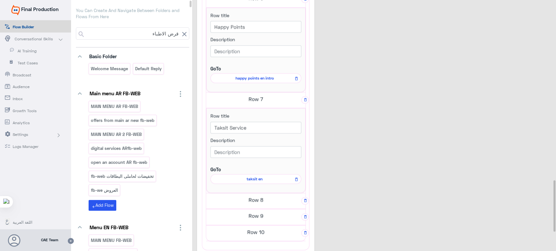
click at [238, 200] on h5 "Row 8" at bounding box center [255, 200] width 99 height 13
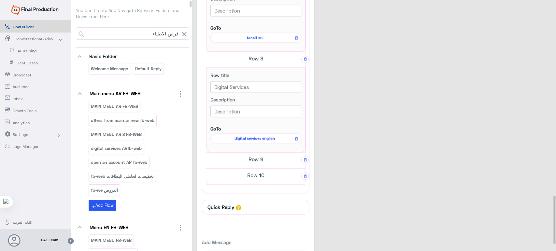
click at [245, 161] on h5 "Row 9" at bounding box center [255, 159] width 99 height 13
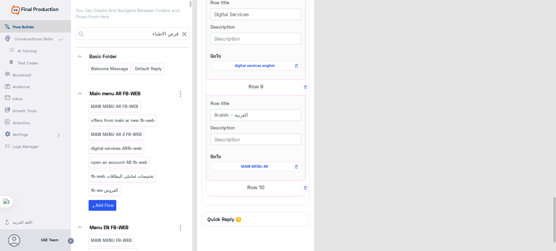
click at [250, 184] on h5 "Row 10" at bounding box center [255, 187] width 99 height 13
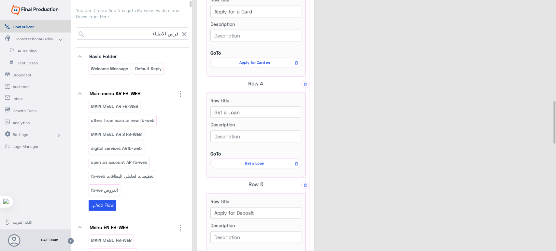
scroll to position [593, 0]
click at [255, 162] on span "Get a Loan" at bounding box center [254, 163] width 81 height 6
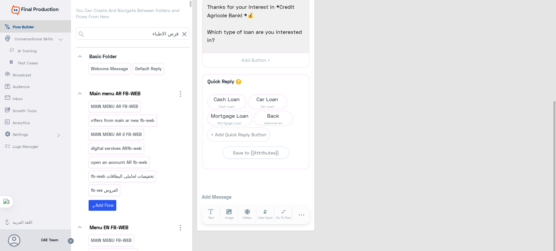
scroll to position [0, 0]
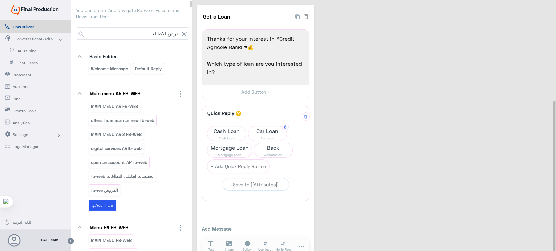
click at [266, 140] on span "Car Loan" at bounding box center [267, 138] width 38 height 5
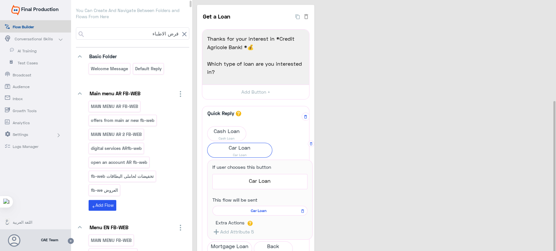
click at [260, 212] on span "Car Loan" at bounding box center [259, 211] width 86 height 6
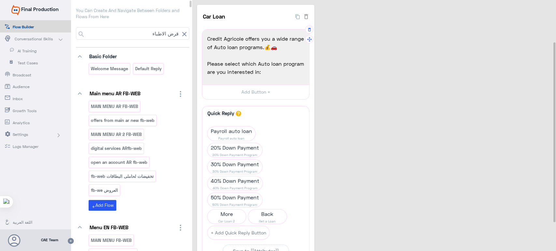
scroll to position [99, 0]
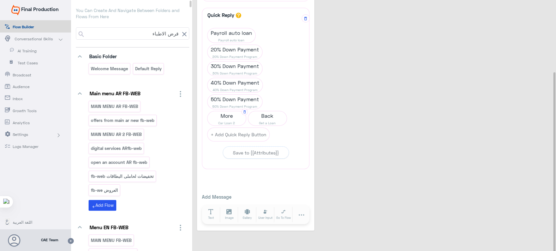
click at [224, 118] on span "More" at bounding box center [226, 115] width 38 height 9
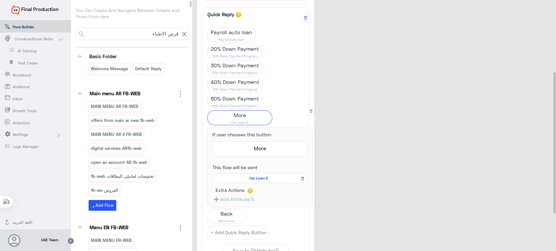
click at [259, 179] on span "Car Loan 2" at bounding box center [259, 178] width 86 height 6
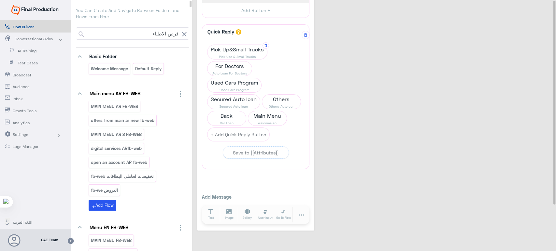
scroll to position [0, 0]
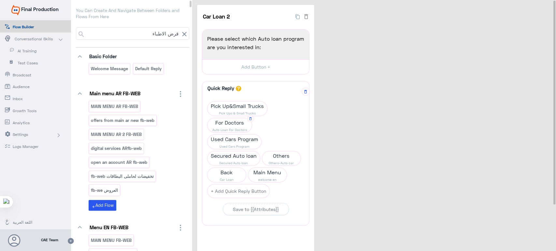
click at [232, 122] on span "For Doctors" at bounding box center [229, 122] width 44 height 9
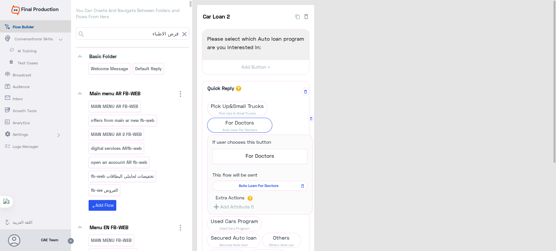
click at [250, 184] on span "Auto Loan For Doctors" at bounding box center [259, 186] width 86 height 6
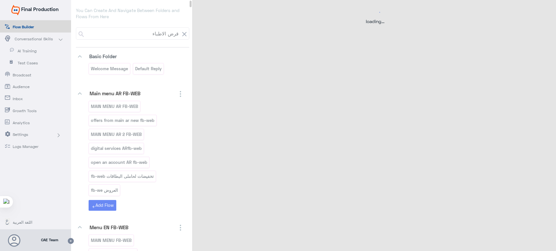
select select "3"
select select "2"
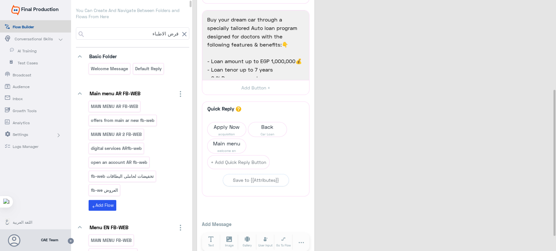
scroll to position [178, 0]
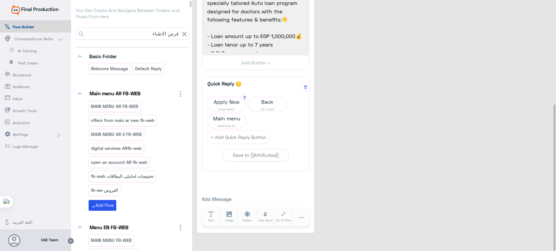
click at [221, 98] on span "Apply Now" at bounding box center [226, 101] width 38 height 9
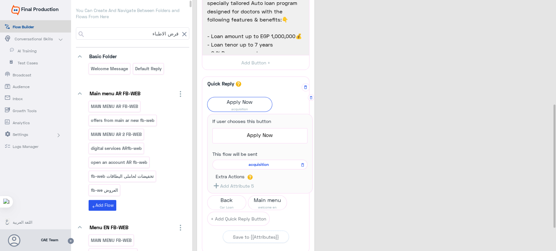
click at [254, 163] on span "acquisition" at bounding box center [259, 165] width 86 height 6
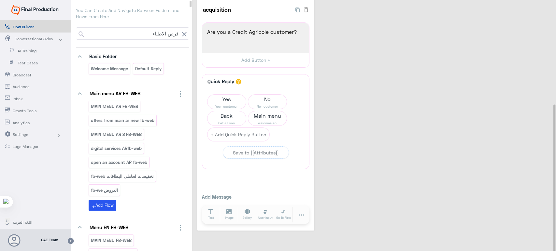
scroll to position [0, 0]
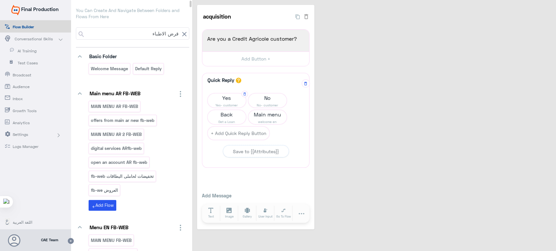
click at [226, 98] on span "Yes" at bounding box center [226, 97] width 38 height 9
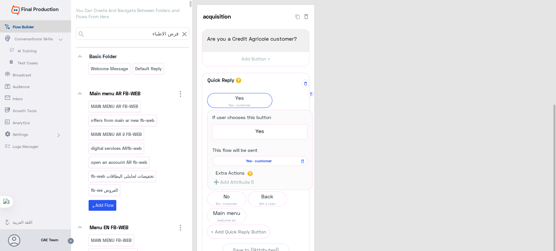
click at [258, 165] on div "Yes- customer" at bounding box center [259, 161] width 95 height 10
click at [255, 163] on span "Yes- customer" at bounding box center [259, 161] width 86 height 6
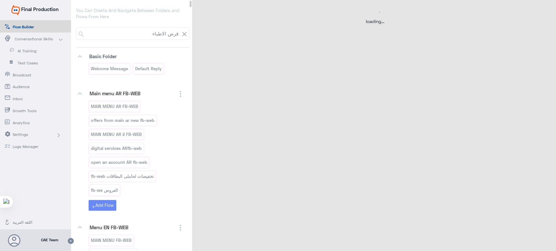
select select "1"
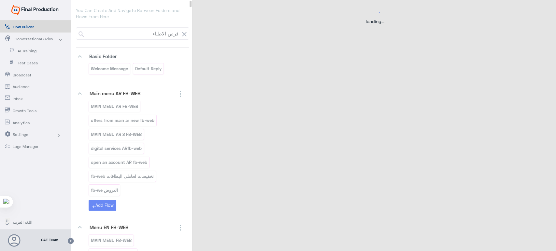
select select "1"
select select "3"
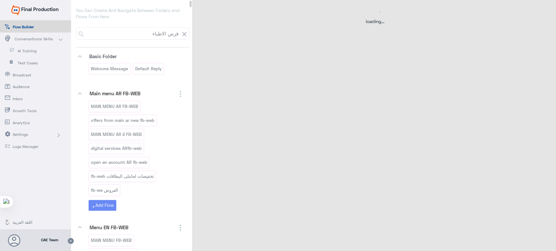
select select "2"
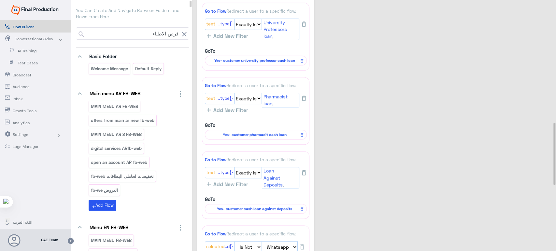
scroll to position [500, 0]
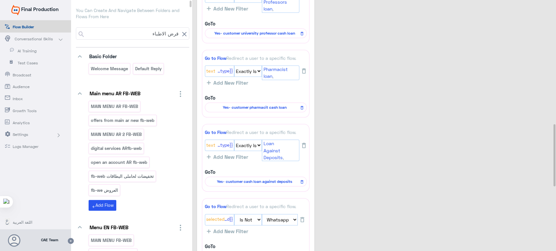
click at [182, 33] on icon at bounding box center [184, 34] width 8 height 8
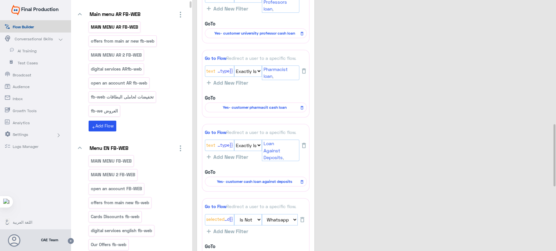
click at [128, 26] on p "MAIN MENU AR FB-WEB" at bounding box center [114, 26] width 48 height 7
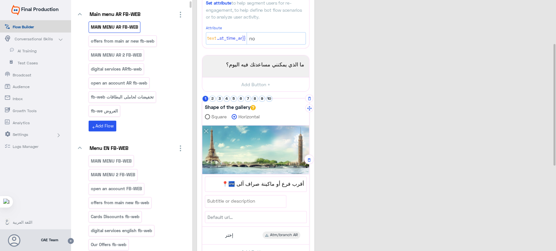
scroll to position [88, 0]
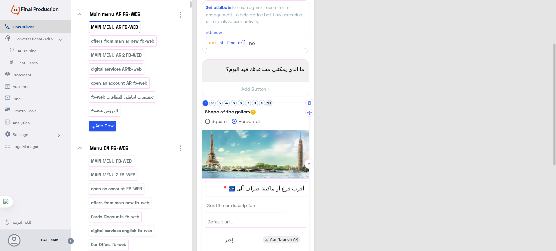
click at [267, 100] on button "10" at bounding box center [269, 103] width 6 height 6
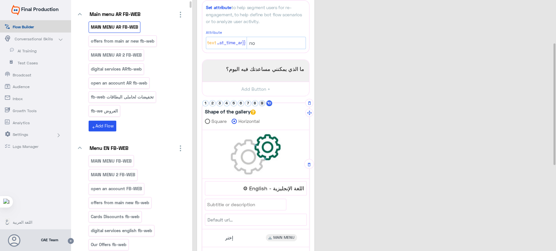
click at [261, 102] on button "9" at bounding box center [262, 103] width 6 height 6
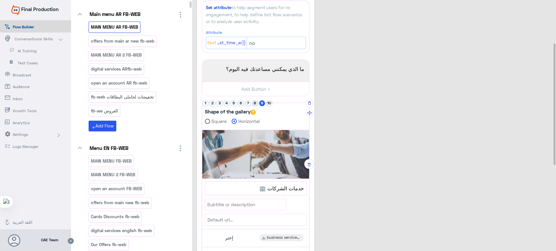
click at [255, 103] on button "8" at bounding box center [255, 103] width 6 height 6
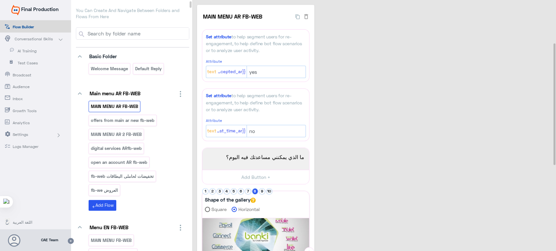
scroll to position [88, 0]
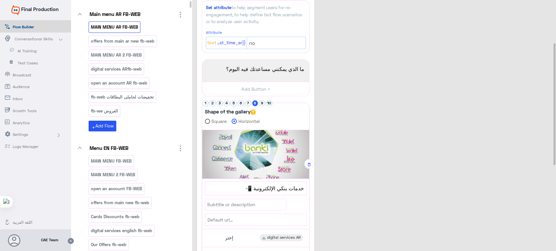
click at [260, 103] on button "9" at bounding box center [262, 103] width 6 height 6
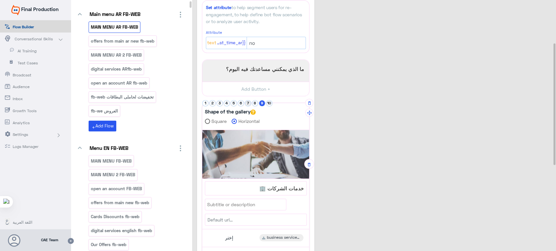
click at [247, 104] on button "7" at bounding box center [248, 103] width 6 height 6
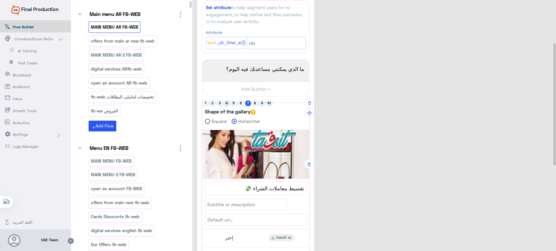
click at [225, 104] on button "4" at bounding box center [227, 103] width 6 height 6
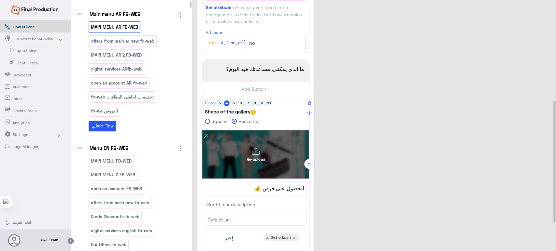
scroll to position [229, 0]
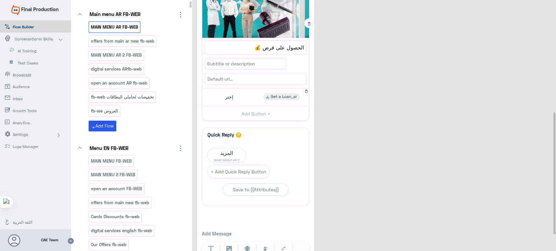
click at [255, 98] on div "إختر Get a Loan_ar" at bounding box center [256, 97] width 102 height 13
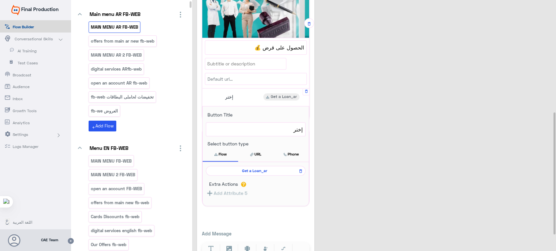
click at [263, 170] on span "Get a Loan_ar" at bounding box center [254, 171] width 90 height 6
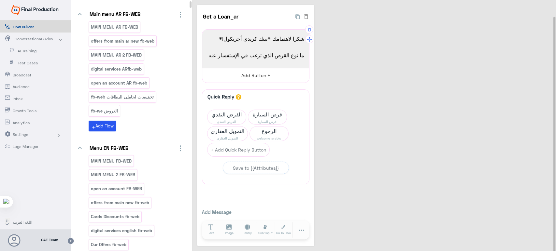
scroll to position [16, 0]
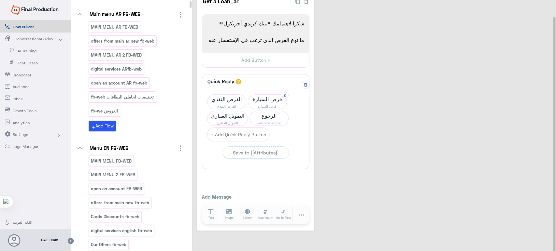
click at [264, 98] on span "قرض السيارة" at bounding box center [267, 99] width 38 height 9
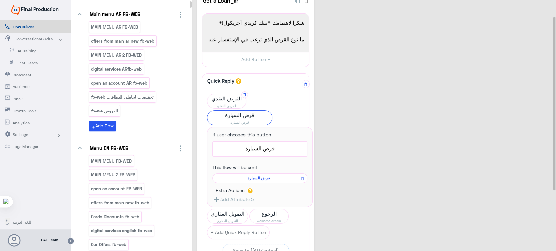
click at [221, 102] on span "القرض النقدي" at bounding box center [226, 98] width 38 height 9
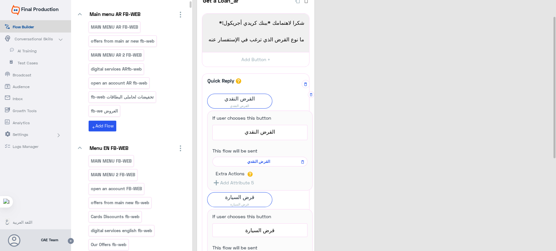
click at [264, 160] on span "القرض النقدي" at bounding box center [259, 162] width 86 height 6
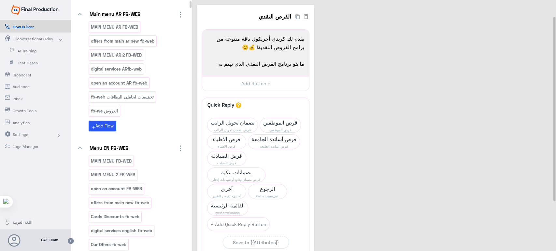
scroll to position [32, 0]
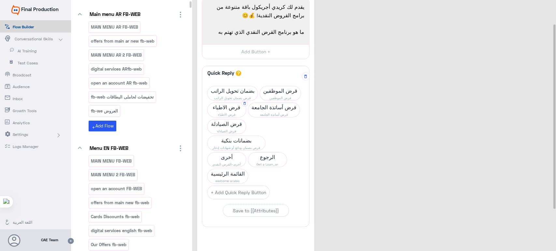
click at [227, 107] on span "قرض الاطباء" at bounding box center [226, 107] width 38 height 9
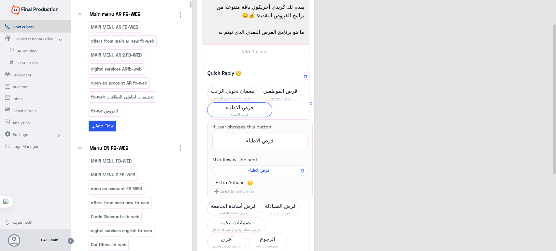
click at [260, 169] on span "قرض الاطباء" at bounding box center [259, 171] width 86 height 6
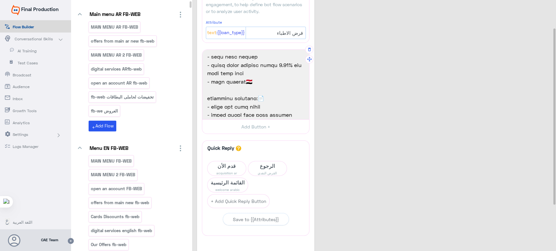
scroll to position [209, 0]
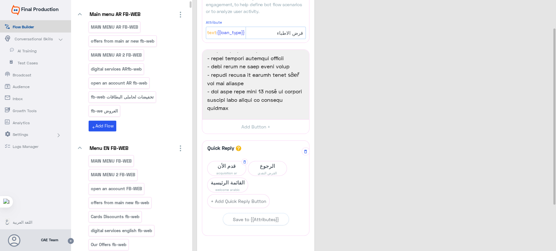
click at [231, 168] on span "قدم الأن" at bounding box center [226, 165] width 38 height 9
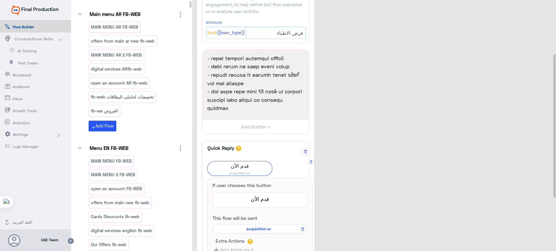
scroll to position [99, 0]
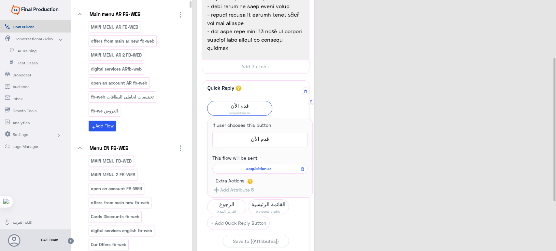
click at [253, 170] on span "acquisition ar" at bounding box center [259, 169] width 86 height 6
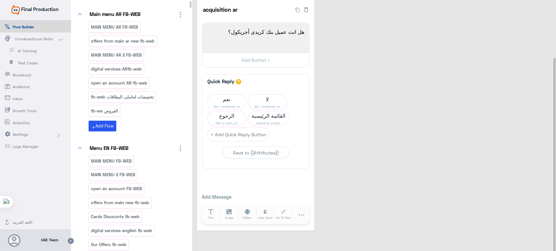
scroll to position [0, 0]
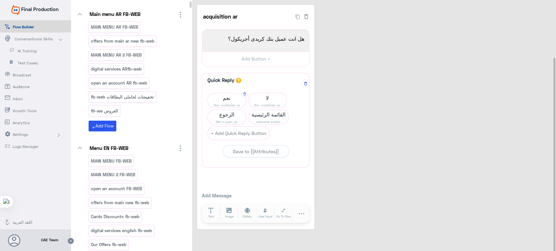
click at [229, 101] on span "نعم" at bounding box center [226, 97] width 38 height 9
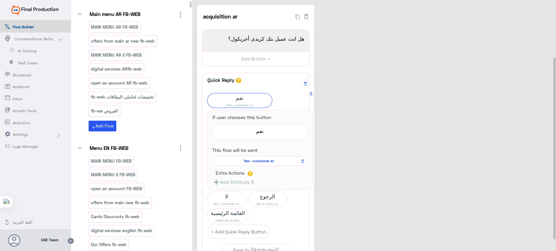
click at [267, 161] on span "Yes- customer ar" at bounding box center [259, 161] width 86 height 6
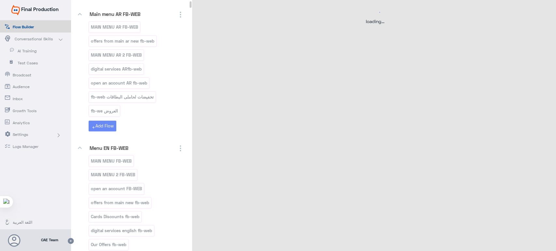
select select "3"
select select "2"
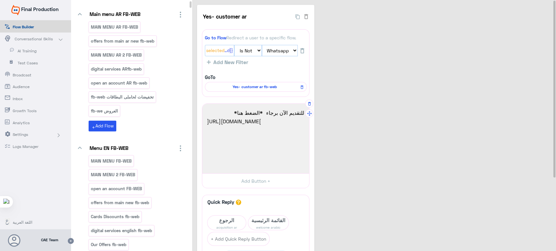
drag, startPoint x: 234, startPoint y: 165, endPoint x: 218, endPoint y: 122, distance: 45.2
click at [216, 116] on div "للتقديم الآن برجاء *الضغط هنا* https://www.ca-egypt.com/ar/bank-product/buy-a-c…" at bounding box center [255, 138] width 102 height 65
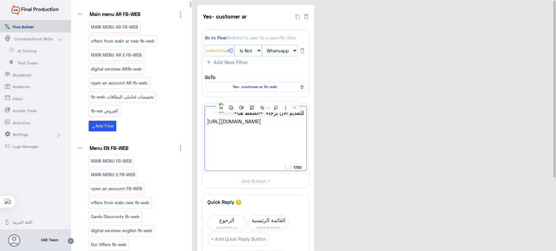
click at [367, 68] on div "Yes- customer ar 34 Go to Flow Redirect a user to a specific flow. {{ChannelId}…" at bounding box center [375, 170] width 356 height 330
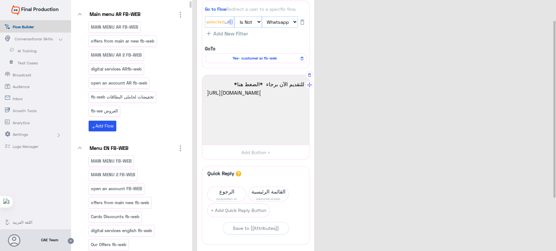
scroll to position [27, 0]
click at [231, 61] on span "Yes- customer ar fb-web" at bounding box center [254, 60] width 92 height 6
select select "1"
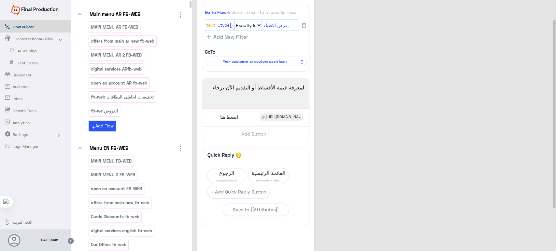
scroll to position [23, 0]
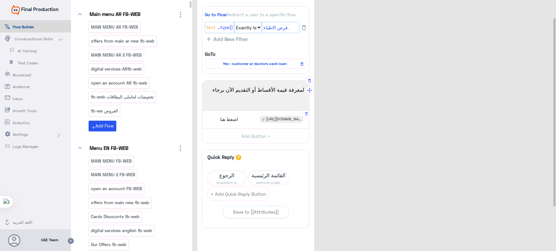
click at [250, 117] on div "اضغط هنا https://www.ca-egypt.com/ar/personal-banking/finance-your-needs/" at bounding box center [256, 120] width 102 height 13
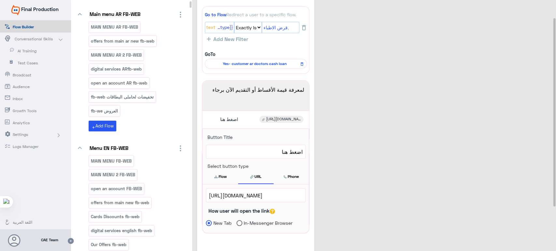
click at [349, 114] on div "Yes- customer ar fb-web 27 Go to Flow Redirect a user to a specific flow. {{loa…" at bounding box center [375, 136] width 356 height 308
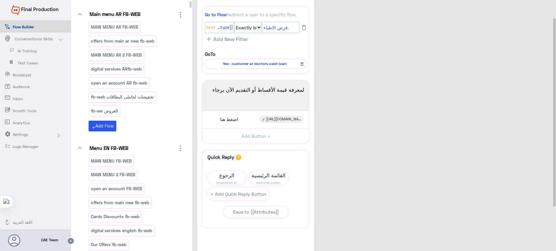
scroll to position [0, 0]
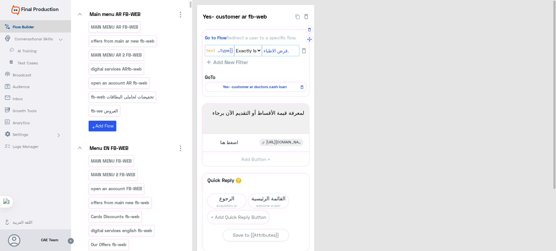
click at [250, 85] on span "Yes- customer ar doctors cash loan" at bounding box center [254, 87] width 92 height 6
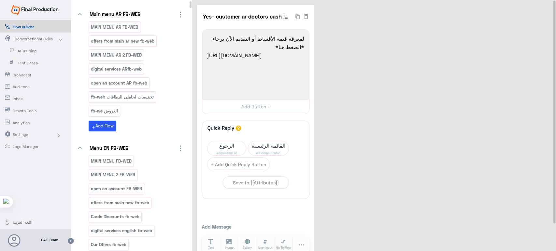
scroll to position [34, 0]
click at [251, 21] on input "Yes- customer ar doctors cash loan" at bounding box center [247, 16] width 90 height 13
click at [340, 49] on div "Yes- customer ar doctors cash loan 16 لمعرفة قيمة الأقساط أو التقديم الآن برجاء…" at bounding box center [375, 133] width 356 height 256
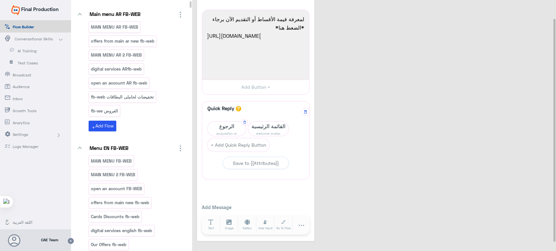
click at [228, 132] on span "acquisition ar" at bounding box center [226, 133] width 38 height 5
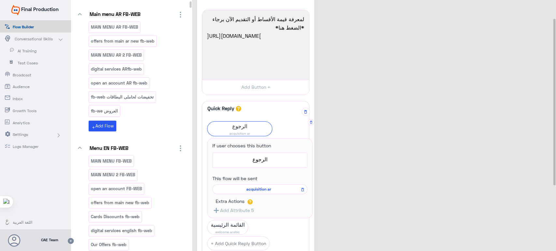
click at [257, 187] on span "acquisition ar" at bounding box center [259, 190] width 86 height 6
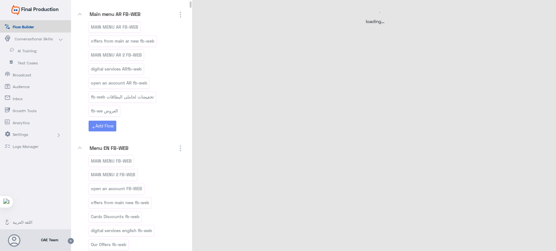
scroll to position [0, 0]
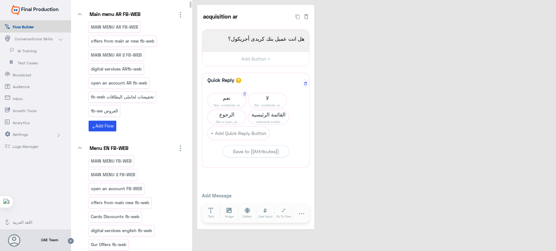
click at [225, 95] on span "نعم" at bounding box center [226, 97] width 38 height 9
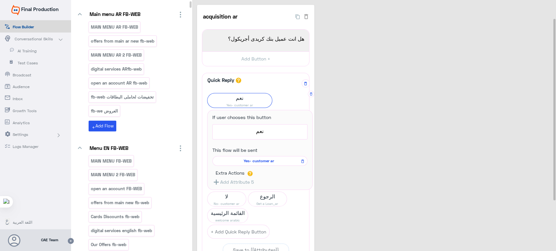
click at [246, 158] on span "Yes- customer ar" at bounding box center [259, 161] width 86 height 6
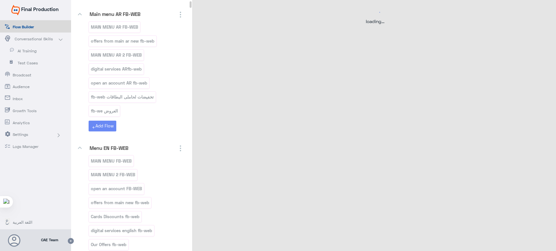
select select "3"
select select "2"
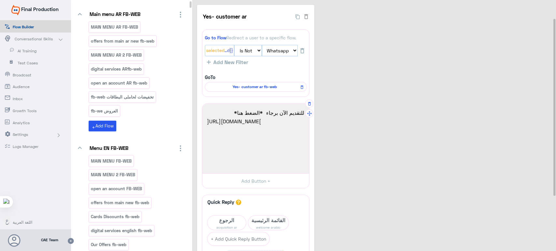
scroll to position [34, 0]
click at [251, 85] on span "Yes- customer ar fb-web" at bounding box center [254, 87] width 92 height 6
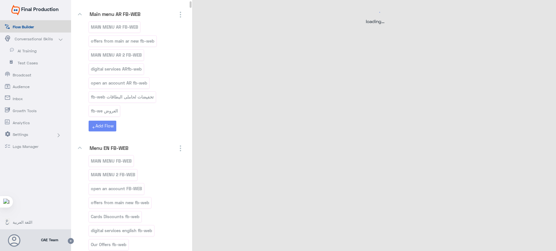
select select "1"
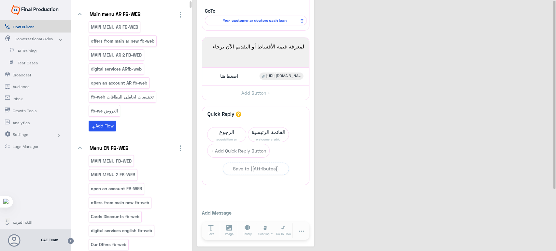
scroll to position [0, 0]
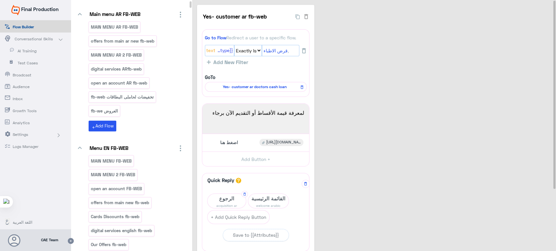
click at [222, 203] on span "acquisition ar" at bounding box center [226, 205] width 38 height 5
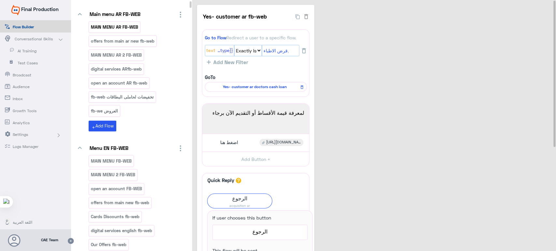
click at [127, 22] on div "MAIN MENU AR FB-WEB" at bounding box center [115, 26] width 52 height 11
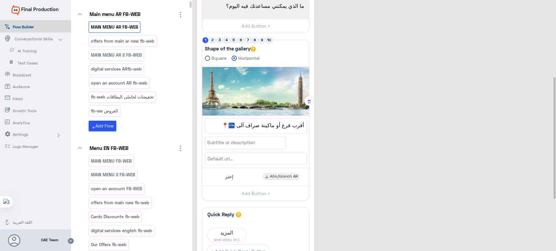
scroll to position [159, 0]
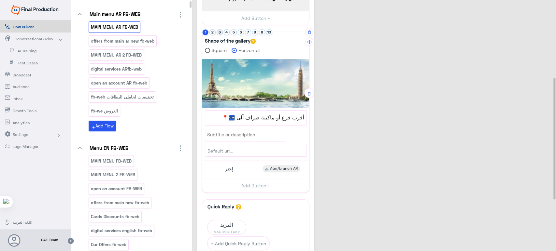
click at [222, 31] on button "3" at bounding box center [219, 32] width 6 height 6
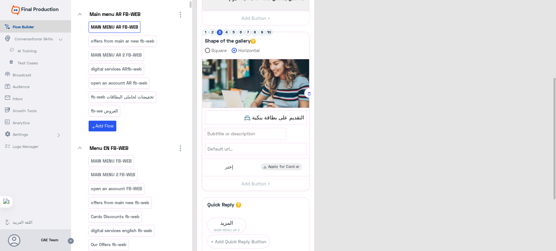
click at [225, 28] on div "Set attribute to help segment users for re-engagement, to help define bot flow …" at bounding box center [255, 30] width 107 height 321
click at [225, 29] on button "4" at bounding box center [227, 32] width 6 height 6
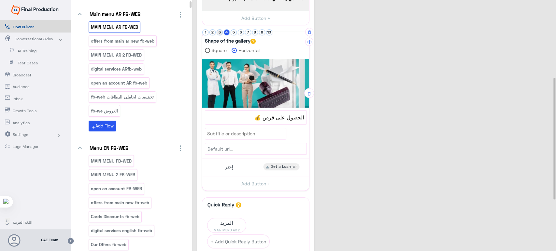
click at [227, 31] on button "4" at bounding box center [227, 32] width 6 height 6
click at [335, 134] on div "MAIN MENU AR FB-WEB 31 Set attribute to help segment users for re-engagement, t…" at bounding box center [375, 92] width 356 height 492
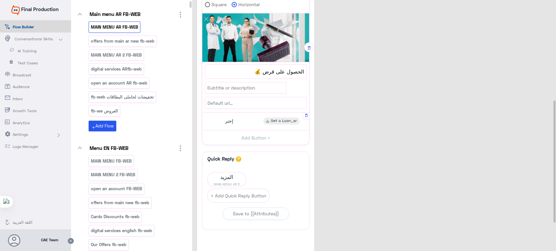
click at [241, 121] on div "إختر Get a Loan_ar" at bounding box center [256, 121] width 102 height 13
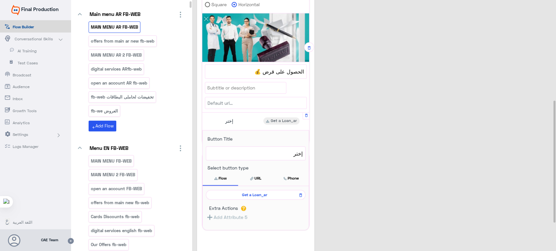
click at [257, 192] on span "Get a Loan_ar" at bounding box center [254, 195] width 90 height 6
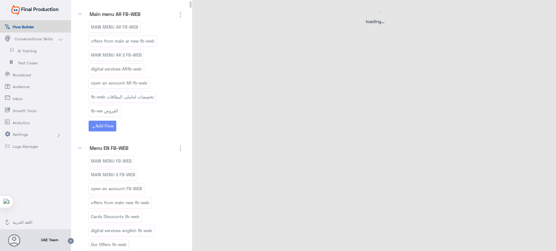
scroll to position [0, 0]
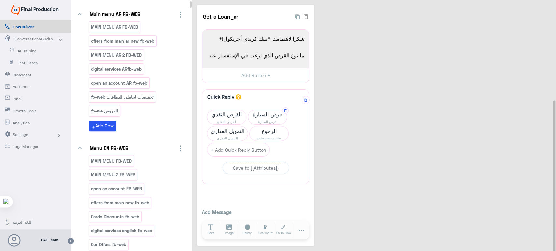
click at [252, 120] on span "قرض السيارة" at bounding box center [267, 121] width 38 height 5
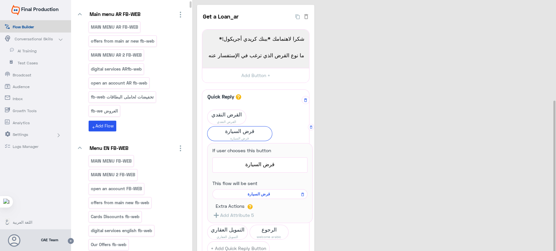
click at [250, 194] on span "قرض السيارة" at bounding box center [259, 194] width 86 height 6
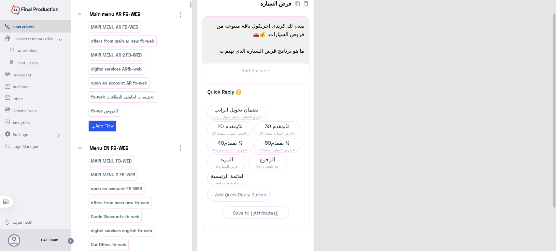
scroll to position [18, 0]
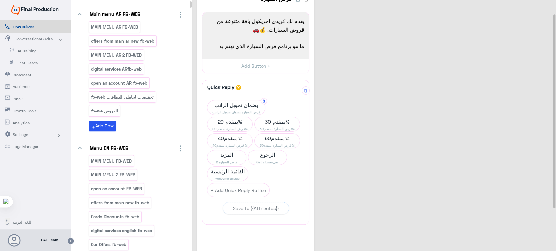
click at [235, 110] on span "قرض السيارة بضمان تحويل الراتب" at bounding box center [236, 112] width 58 height 5
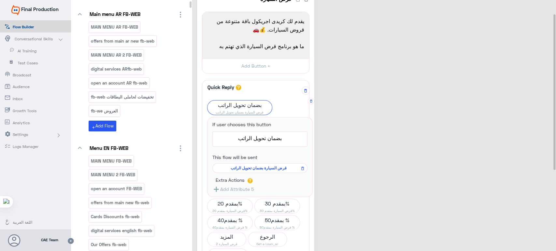
click at [250, 169] on span "قرض السيارة بضمان تحويل الراتب" at bounding box center [259, 168] width 86 height 6
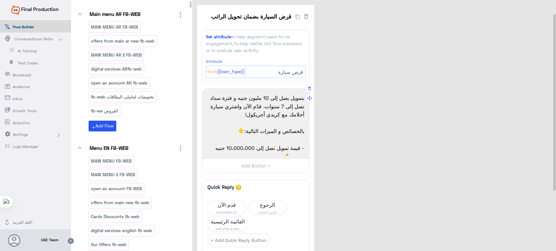
scroll to position [101, 0]
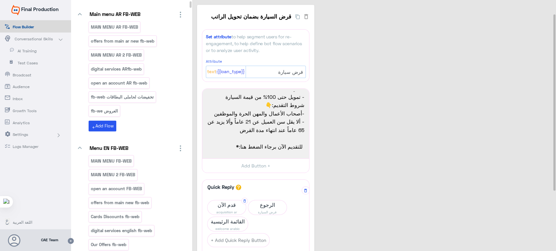
click at [221, 210] on span "acquisition ar" at bounding box center [226, 212] width 38 height 5
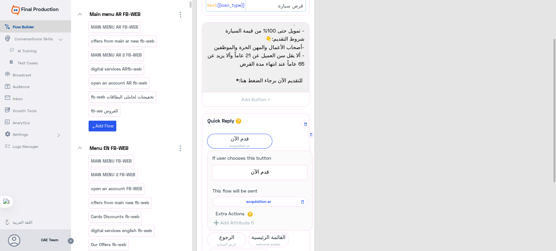
click at [259, 200] on span "acquisition ar" at bounding box center [259, 202] width 86 height 6
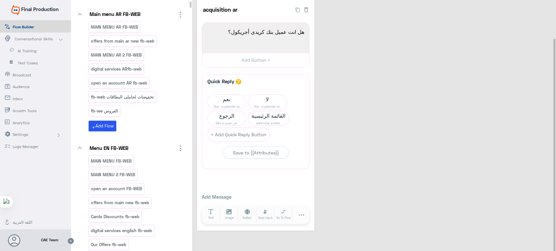
scroll to position [0, 0]
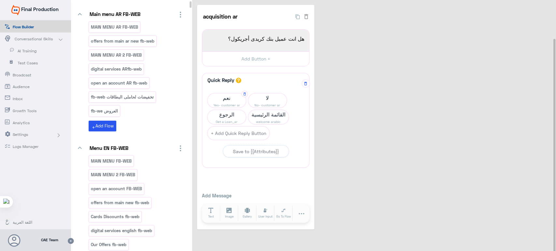
click at [221, 104] on span "Yes- customer ar" at bounding box center [226, 105] width 38 height 5
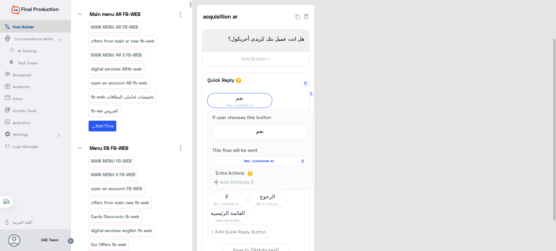
click at [256, 161] on span "Yes- customer ar" at bounding box center [259, 161] width 86 height 6
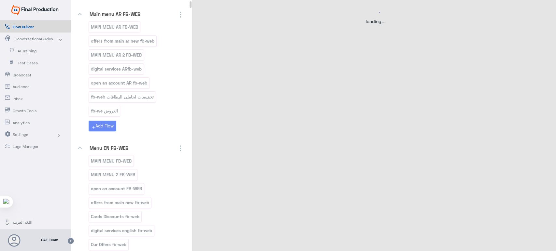
select select "3"
select select "2"
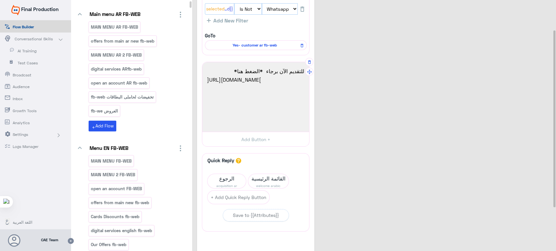
drag, startPoint x: 228, startPoint y: 121, endPoint x: 207, endPoint y: 83, distance: 42.8
click at [207, 83] on span "https://www.ca-egypt.com/ar/bank-product/buy-a-car/car-loan-new-used/?bank_segm…" at bounding box center [255, 80] width 97 height 8
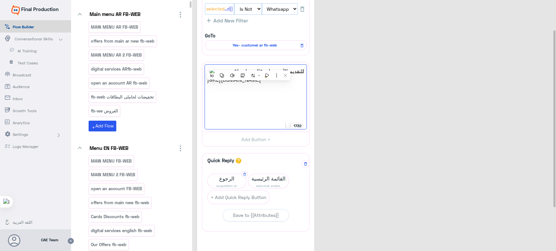
click at [221, 176] on span "الرجوع" at bounding box center [226, 178] width 38 height 9
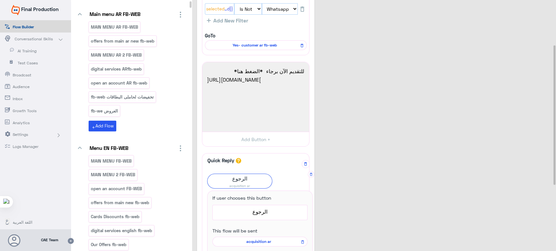
scroll to position [80, 0]
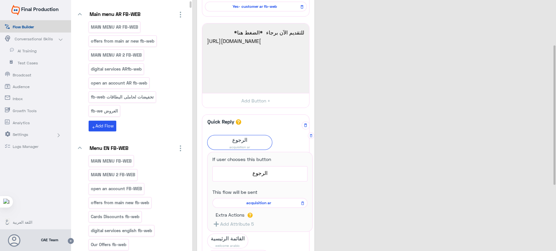
click at [259, 205] on span "acquisition ar" at bounding box center [259, 203] width 86 height 6
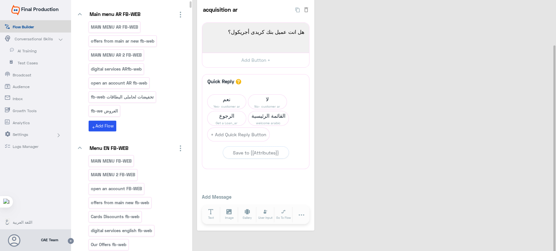
scroll to position [0, 0]
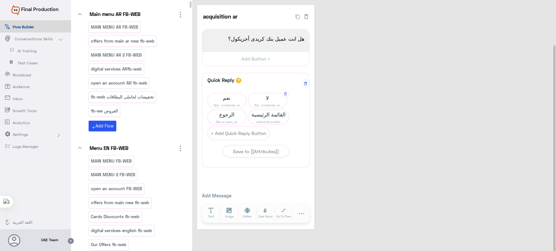
click at [258, 101] on span "لا" at bounding box center [267, 97] width 38 height 9
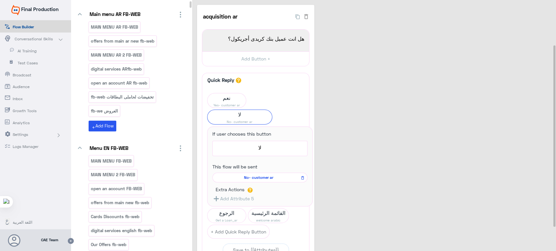
click at [367, 108] on div "acquisition ar 36 هل انت عميل بنك كريدى أجريكول؟ 1970 هل انت عميل بنك كريدى أجر…" at bounding box center [375, 166] width 356 height 323
click at [222, 116] on span "لا" at bounding box center [239, 114] width 64 height 9
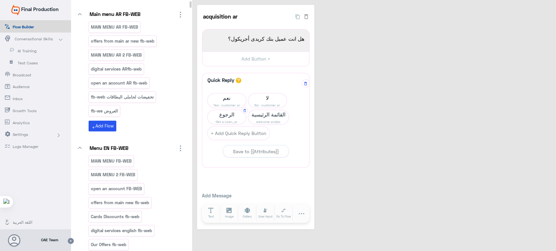
click at [218, 119] on span "Get a Loan_ar" at bounding box center [226, 121] width 38 height 5
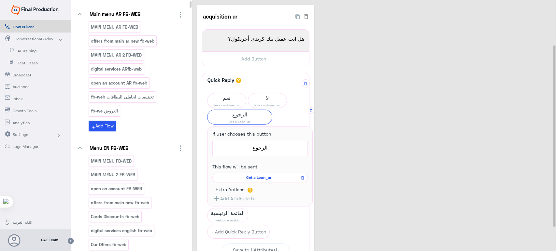
click at [264, 179] on span "Get a Loan_ar" at bounding box center [259, 178] width 86 height 6
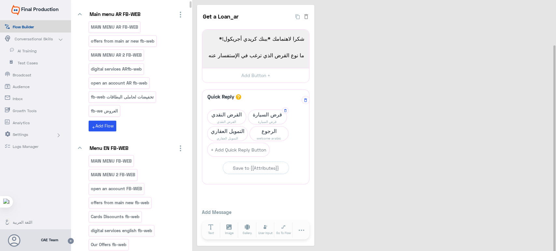
click at [256, 113] on span "قرض السيارة" at bounding box center [267, 114] width 38 height 9
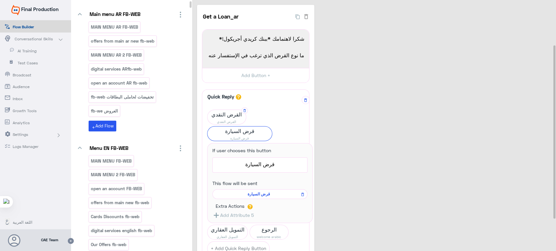
click at [218, 119] on span "القرض النقدي" at bounding box center [226, 121] width 38 height 5
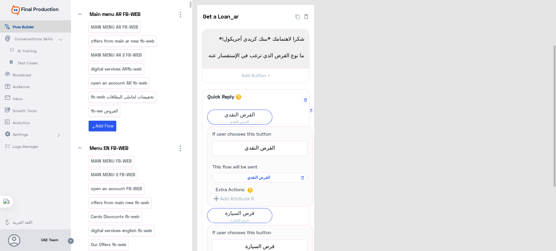
click at [253, 176] on span "القرض النقدي" at bounding box center [259, 178] width 86 height 6
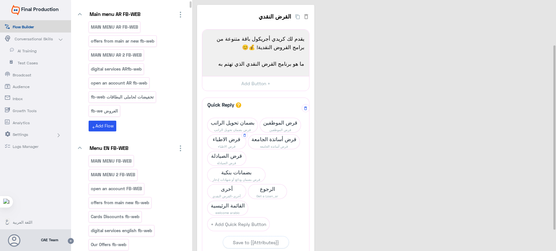
click at [224, 140] on span "قرض الاطباء" at bounding box center [226, 139] width 38 height 9
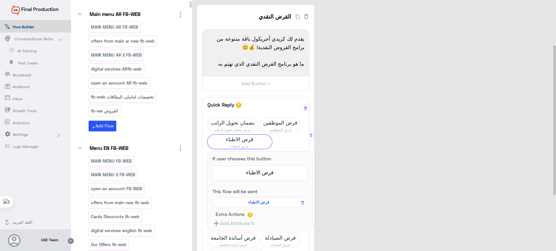
click at [249, 202] on span "قرض الاطباء" at bounding box center [259, 203] width 86 height 6
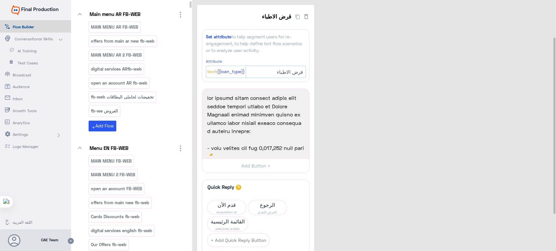
scroll to position [53, 0]
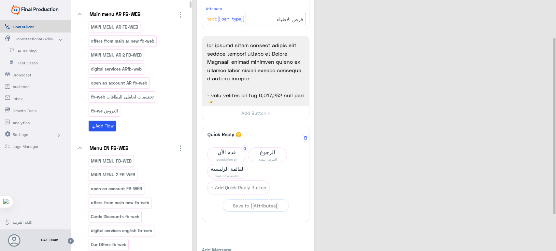
click at [216, 152] on span "قدم الأن" at bounding box center [226, 152] width 38 height 9
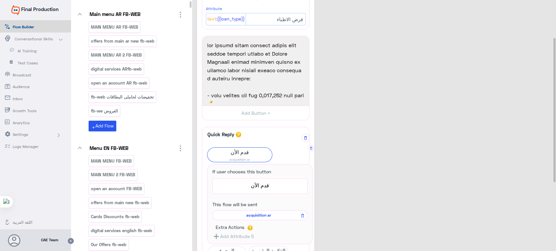
click at [267, 211] on div "acquisition ar" at bounding box center [259, 216] width 95 height 10
click at [258, 214] on span "acquisition ar" at bounding box center [259, 216] width 86 height 6
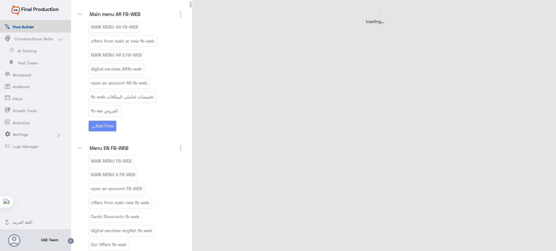
scroll to position [0, 0]
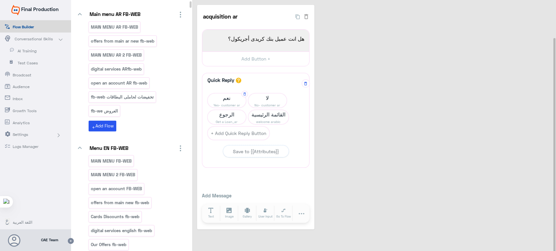
click at [230, 101] on span "نعم" at bounding box center [226, 97] width 38 height 9
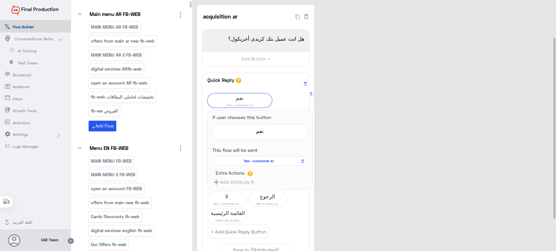
click at [261, 160] on span "Yes- customer ar" at bounding box center [259, 161] width 86 height 6
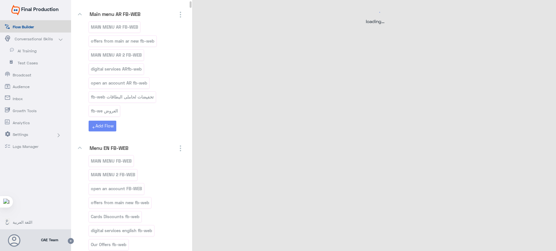
select select "3"
select select "2"
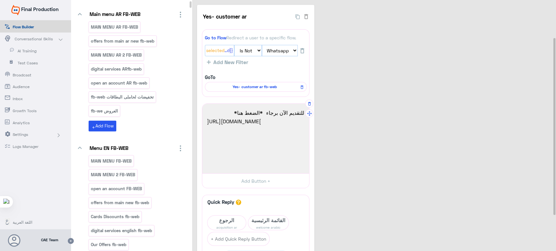
drag, startPoint x: 228, startPoint y: 162, endPoint x: 207, endPoint y: 118, distance: 47.8
click at [207, 118] on span "https://www.ca-egypt.com/ar/bank-product/buy-a-car/car-loan-new-used/?bank_segm…" at bounding box center [255, 121] width 97 height 8
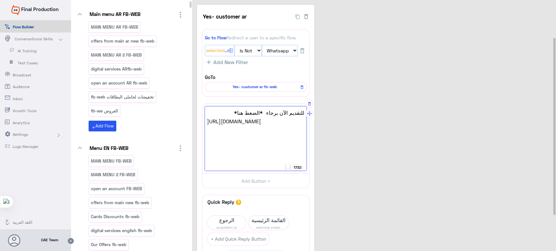
drag, startPoint x: 229, startPoint y: 161, endPoint x: 206, endPoint y: 121, distance: 45.5
click at [206, 121] on div "للتقديم الآن برجاء *الضغط هنا* https://www.ca-egypt.com/ar/bank-product/buy-a-c…" at bounding box center [255, 138] width 102 height 65
paste textarea "optimize-your-cash-flow/manage-your-payments/sme-doctor-loan/?bank_segment=%D8%…"
type textarea "للتقديم الآن برجاء *الضغط هنا* https://www.ca-egypt.com/ar/bank-product/optimiz…"
click at [354, 116] on div "Yes- customer ar 34 Go to Flow Redirect a user to a specific flow. {{ChannelId}…" at bounding box center [375, 170] width 356 height 330
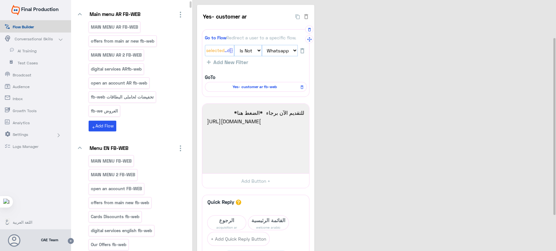
click at [272, 87] on span "Yes- customer ar fb-web" at bounding box center [254, 87] width 92 height 6
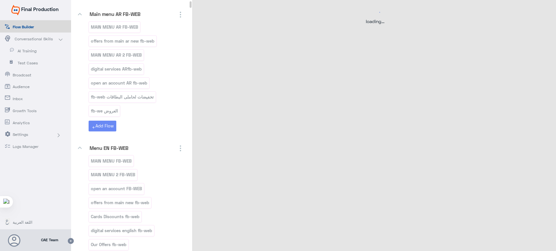
select select "1"
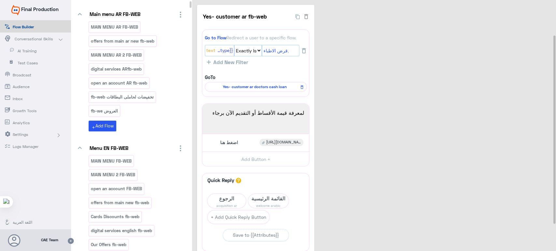
scroll to position [61, 0]
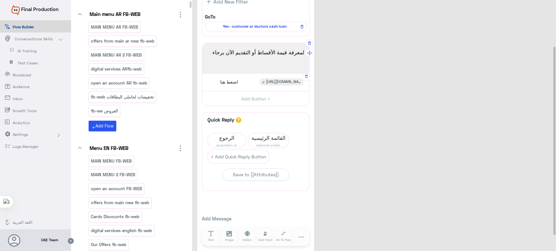
click at [251, 81] on div "اضغط هنا https://www.ca-egypt.com/ar/personal-banking/finance-your-needs/" at bounding box center [256, 82] width 102 height 13
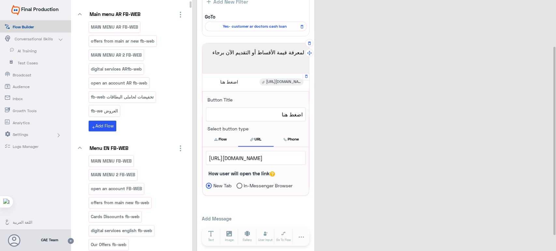
click at [271, 158] on span "https://www.ca-egypt.com/ar/personal-banking/finance-your-needs/" at bounding box center [256, 158] width 94 height 8
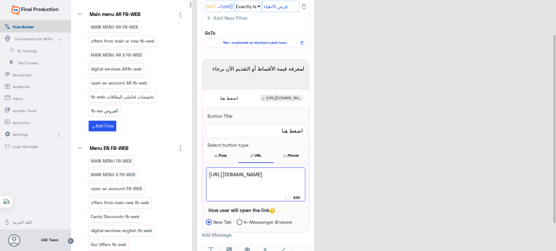
scroll to position [45, 0]
click at [270, 178] on span "https://www.ca-egypt.com/ar/personal-banking/finance-your-needs/" at bounding box center [256, 174] width 94 height 8
drag, startPoint x: 270, startPoint y: 186, endPoint x: 239, endPoint y: 178, distance: 31.4
click at [270, 178] on span "https://www.ca-egypt.com/ar/personal-banking/finance-your-needs/" at bounding box center [256, 174] width 94 height 8
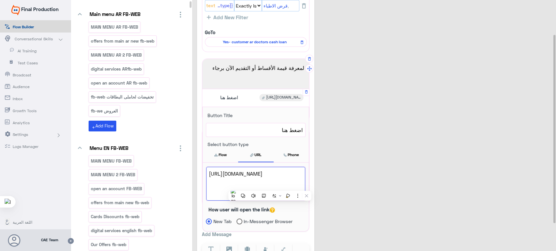
drag, startPoint x: 239, startPoint y: 178, endPoint x: 234, endPoint y: 182, distance: 6.3
click at [234, 178] on span "https://www.ca-egypt.com/ar/personal-banking/finance-your-needs/" at bounding box center [256, 174] width 94 height 8
click at [337, 22] on div "Yes- customer ar fb-web 27 Go to Flow Redirect a user to a specific flow. {{loa…" at bounding box center [375, 114] width 356 height 308
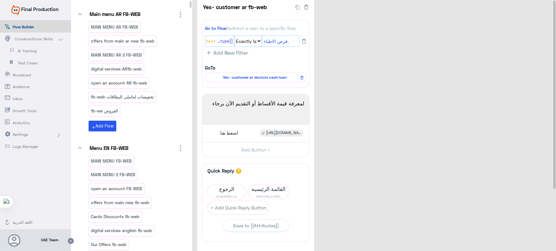
scroll to position [0, 0]
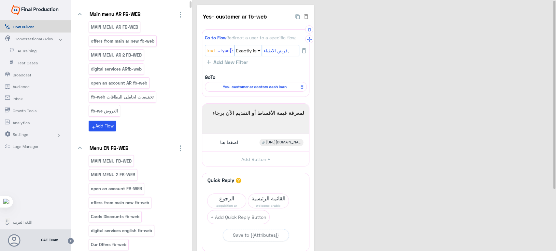
click at [243, 89] on span "Yes- customer ar doctors cash loan" at bounding box center [254, 87] width 92 height 6
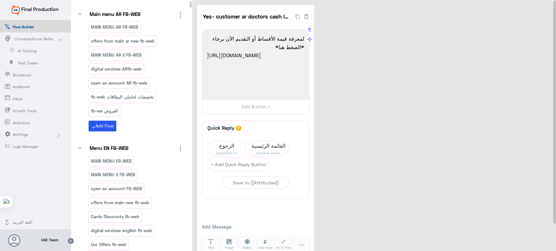
scroll to position [18, 0]
click at [256, 14] on input "Yes- customer ar doctors cash loan" at bounding box center [247, 16] width 90 height 13
click at [336, 39] on div "Yes- customer ar doctors cash loan 16 لمعرفة قيمة الأقساط أو التقديم الآن برجاء…" at bounding box center [375, 133] width 356 height 256
click at [230, 148] on span "الرجوع" at bounding box center [226, 145] width 38 height 9
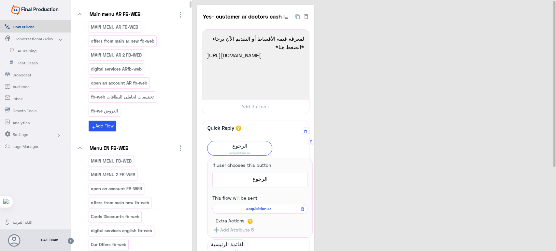
click at [264, 209] on span "acquisition ar" at bounding box center [259, 209] width 86 height 6
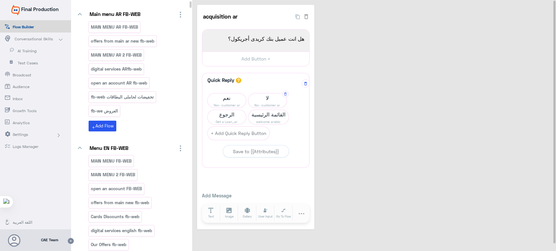
click at [259, 104] on span "No- customer ar" at bounding box center [267, 105] width 38 height 5
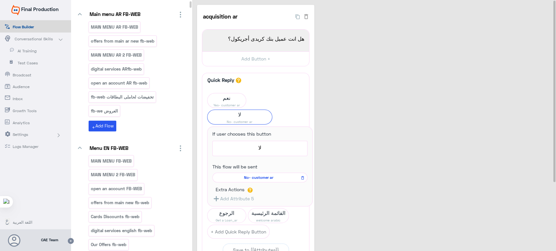
click at [331, 141] on div "acquisition ar 36 هل انت عميل بنك كريدى أجريكول؟ 1970 هل انت عميل بنك كريدى أجر…" at bounding box center [375, 166] width 356 height 323
click at [258, 114] on span "لا" at bounding box center [239, 114] width 64 height 9
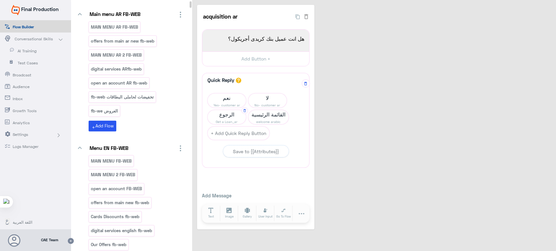
click at [216, 121] on span "Get a Loan_ar" at bounding box center [226, 121] width 38 height 5
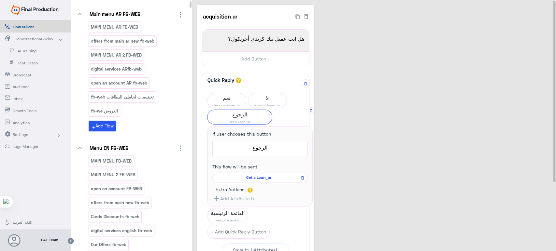
click at [265, 175] on span "Get a Loan_ar" at bounding box center [259, 178] width 86 height 6
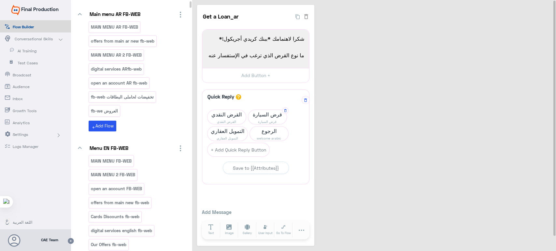
click at [258, 117] on span "قرض السيارة" at bounding box center [267, 114] width 38 height 9
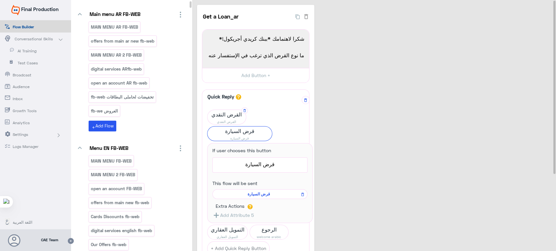
click at [228, 117] on span "القرض النقدي" at bounding box center [226, 114] width 38 height 9
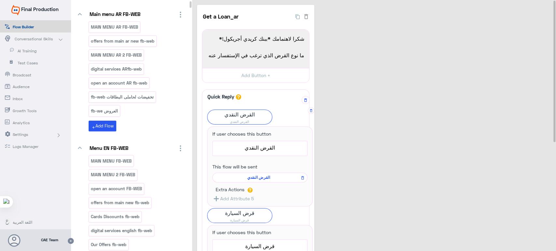
click at [260, 177] on span "القرض النقدي" at bounding box center [259, 178] width 86 height 6
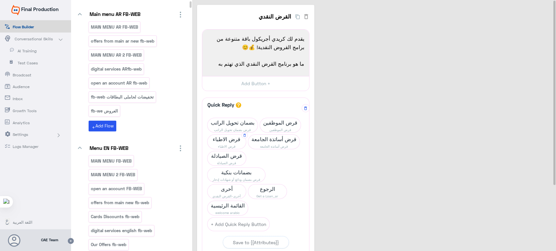
click at [224, 136] on span "قرض الاطباء" at bounding box center [226, 139] width 38 height 9
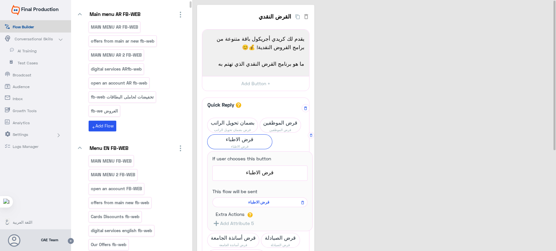
click at [258, 203] on span "قرض الاطباء" at bounding box center [259, 203] width 86 height 6
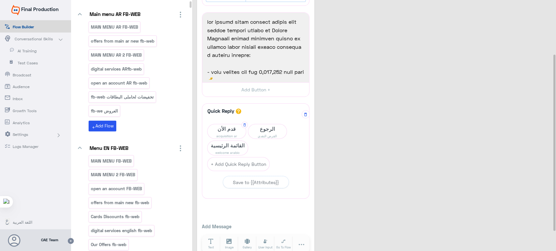
click at [229, 129] on span "قدم الأن" at bounding box center [226, 128] width 38 height 9
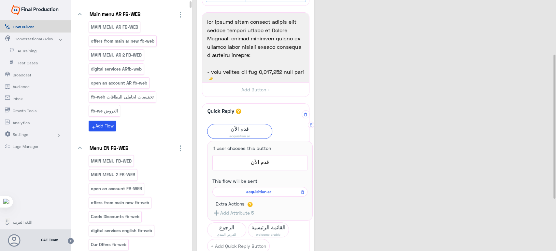
click at [260, 190] on span "acquisition ar" at bounding box center [259, 192] width 86 height 6
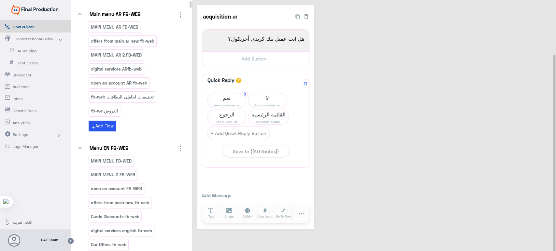
click at [227, 94] on span "نعم" at bounding box center [226, 97] width 38 height 9
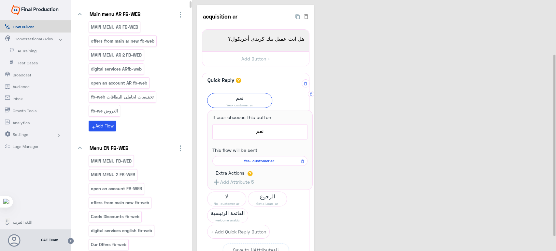
click at [266, 163] on span "Yes- customer ar" at bounding box center [259, 161] width 86 height 6
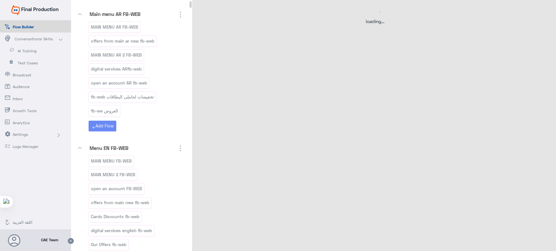
select select "3"
select select "2"
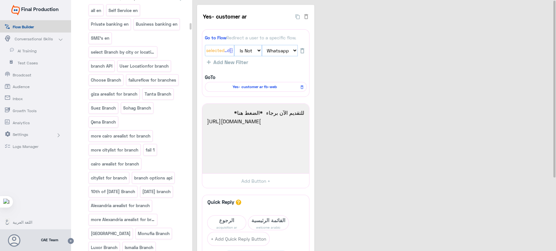
scroll to position [2602, 0]
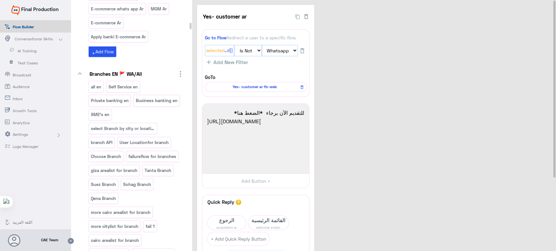
drag, startPoint x: 190, startPoint y: 4, endPoint x: 155, endPoint y: 70, distance: 75.3
click at [194, 25] on div "You Can Create And Navigate Between Folders and Flows From Here keyboard_arrow_…" at bounding box center [313, 126] width 485 height 253
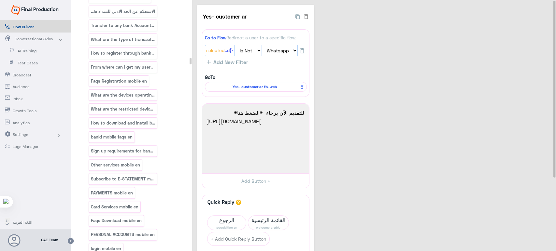
scroll to position [0, 0]
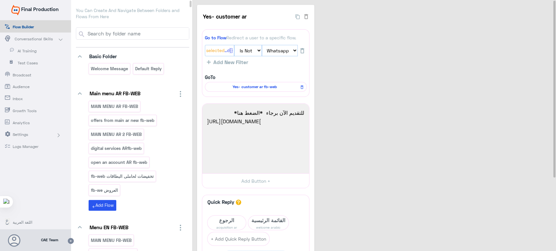
drag, startPoint x: 190, startPoint y: 115, endPoint x: 163, endPoint y: 44, distance: 76.2
click at [189, 0] on html "Final Production Flow Builder Conversational Skills AI Training Test Cases Broa…" at bounding box center [278, 125] width 556 height 251
click at [159, 33] on input at bounding box center [138, 34] width 102 height 12
type input "غ"
click at [150, 33] on input at bounding box center [138, 34] width 102 height 12
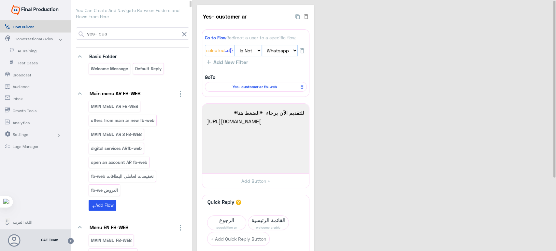
click at [123, 38] on input "yes- cus" at bounding box center [132, 34] width 93 height 12
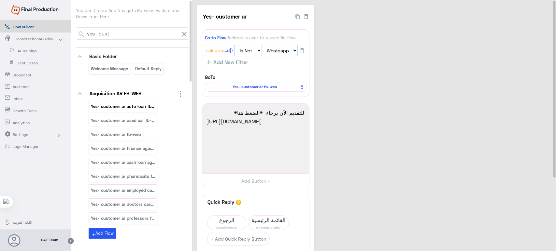
type input "yes- cust"
click at [118, 110] on div "Yes- customer ar auto loan fb-web" at bounding box center [123, 106] width 69 height 11
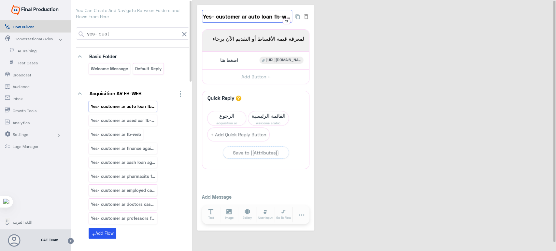
click at [258, 14] on input "Yes- customer ar auto loan fb-web" at bounding box center [247, 16] width 90 height 13
click at [331, 67] on div "Yes- customer ar auto loan fb-web 17 لمعرفة قيمة الأقساط أو التقديم الآن برجاء …" at bounding box center [375, 118] width 356 height 226
click at [133, 122] on p "Yes- customer ar used car fb-web" at bounding box center [122, 120] width 65 height 7
click at [239, 22] on input "Yes- customer ar used car fb-web" at bounding box center [247, 16] width 90 height 13
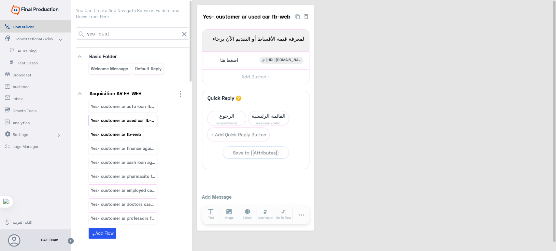
click at [138, 130] on div "Yes- customer ar fb-web" at bounding box center [116, 134] width 55 height 11
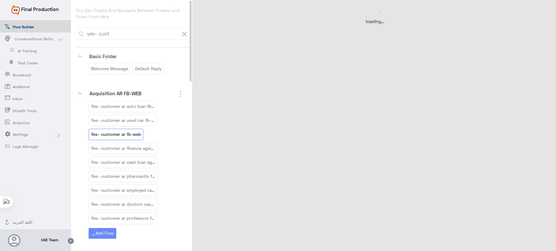
select select "1"
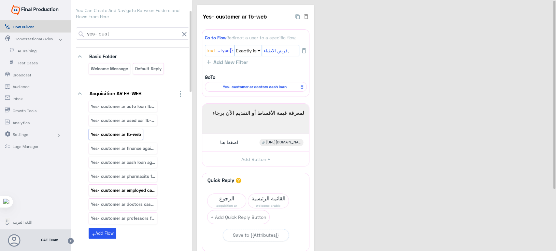
scroll to position [37, 0]
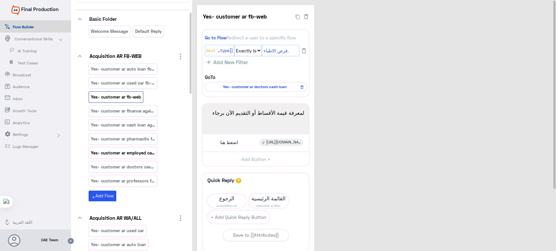
click at [128, 150] on p "Yes- customer ar employed cash loan fb-web" at bounding box center [122, 152] width 65 height 7
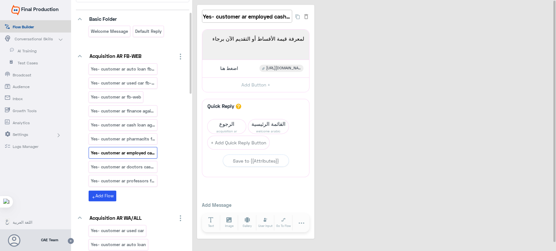
scroll to position [0, 26]
click at [135, 165] on p "Yes- customer ar doctors cash loan_copy_1" at bounding box center [122, 166] width 65 height 7
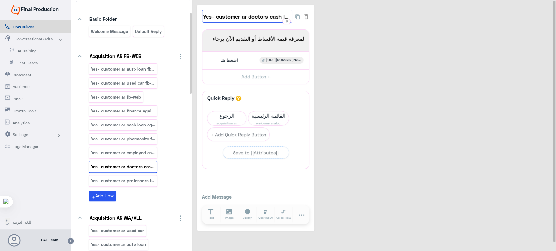
click at [270, 14] on input "Yes- customer ar doctors cash loan_copy_1" at bounding box center [247, 16] width 90 height 13
click at [344, 36] on div "Yes- customer ar doctors cash loan_copy_1 9 لمعرفة قيمة الأقساط أو التقديم الآن…" at bounding box center [375, 118] width 356 height 226
click at [325, 57] on div "Yes- customer ar doctors cash loan_copy_1 9 لمعرفة قيمة الأقساط أو التقديم الآن…" at bounding box center [375, 118] width 356 height 226
click at [224, 114] on span "الرجوع" at bounding box center [226, 115] width 38 height 9
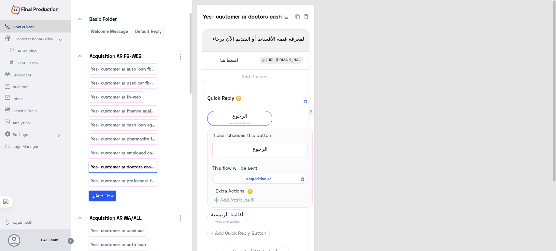
click at [252, 181] on span "acquisition ar" at bounding box center [259, 179] width 86 height 6
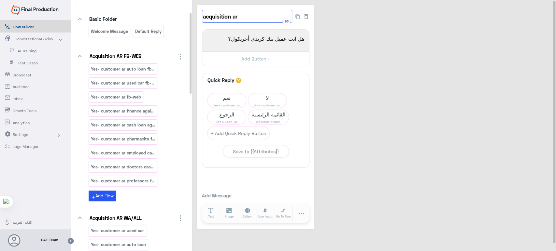
click at [248, 21] on input "acquisition ar" at bounding box center [247, 16] width 90 height 13
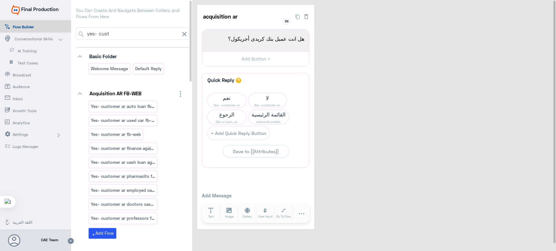
click at [126, 32] on input "yes- cust" at bounding box center [132, 34] width 93 height 12
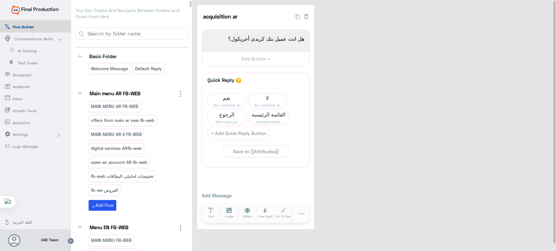
paste input "acquisition ar"
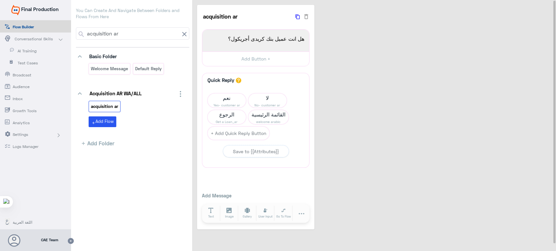
click at [295, 16] on button "button" at bounding box center [297, 15] width 11 height 7
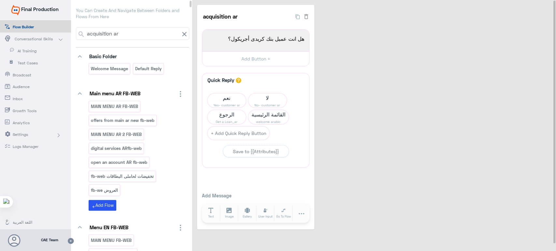
click at [137, 33] on input "acquisition ar" at bounding box center [132, 34] width 93 height 12
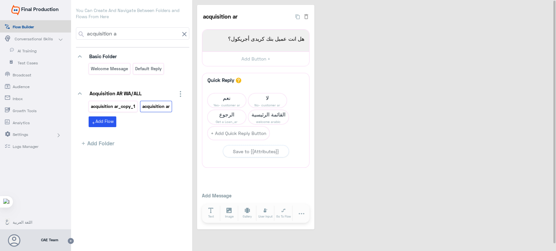
type input "acquisition a"
click at [129, 107] on p "acquisition ar_copy_1" at bounding box center [112, 106] width 45 height 7
drag, startPoint x: 273, startPoint y: 15, endPoint x: 238, endPoint y: 19, distance: 35.7
click at [238, 19] on input "acquisition ar_copy_1" at bounding box center [247, 16] width 90 height 13
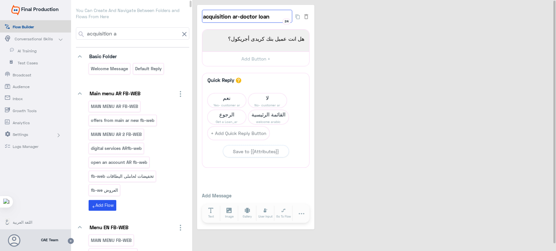
type input "acquisition ar-doctor loan"
click at [444, 108] on div "acquisition ar-doctor loan 24 هل انت عميل بنك كريدى أجريكول؟ 1970 هل انت عميل ب…" at bounding box center [375, 117] width 356 height 225
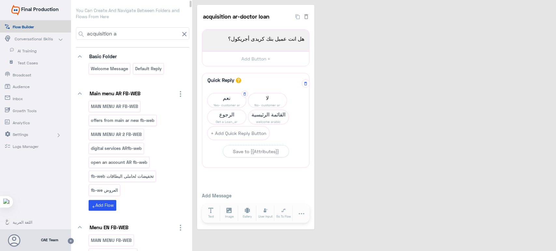
click at [225, 103] on span "Yes- customer ar" at bounding box center [226, 105] width 38 height 5
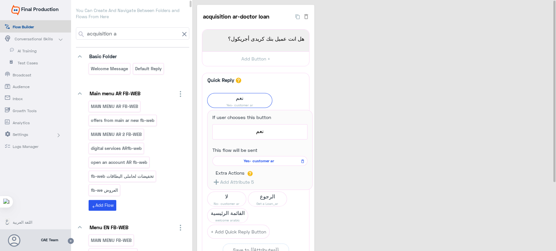
click at [354, 65] on div "acquisition ar-doctor loan 24 هل انت عميل بنك كريدى أجريكول؟ 1970 هل انت عميل ب…" at bounding box center [375, 166] width 356 height 323
click at [192, 10] on div "acquisition ar-doctor loan 24 هل انت عميل بنك كريدى أجريكول؟ 1970 هل انت عميل ب…" at bounding box center [375, 175] width 366 height 351
click at [164, 31] on input "acquisition a" at bounding box center [132, 34] width 93 height 12
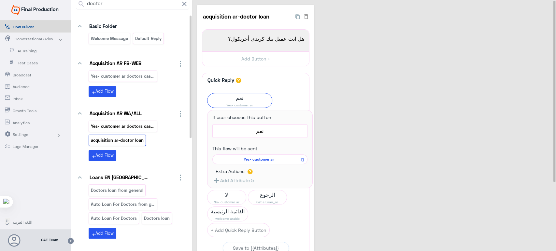
scroll to position [31, 0]
type input "doctor"
click at [124, 128] on p "Yes- customer ar doctors cash loan" at bounding box center [122, 125] width 65 height 7
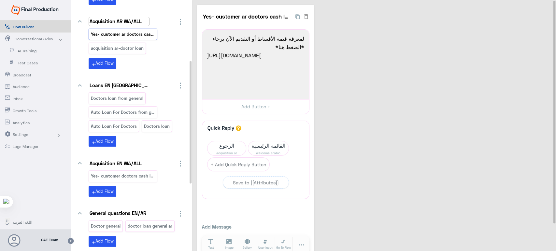
scroll to position [123, 0]
click at [161, 40] on div "Yes- customer ar doctors cash loan acquisition ar-doctor loan" at bounding box center [137, 42] width 96 height 28
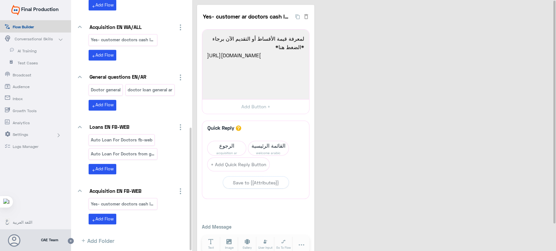
scroll to position [263, 0]
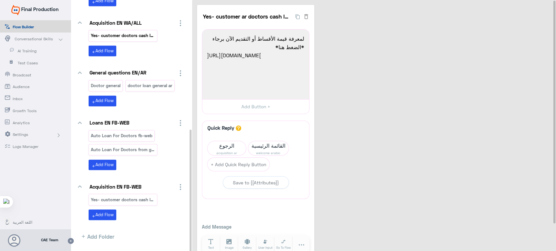
click at [117, 36] on p "Yes- customer doctors cash loan" at bounding box center [122, 35] width 65 height 7
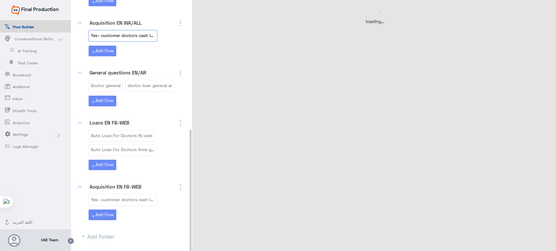
select select "3"
select select "2"
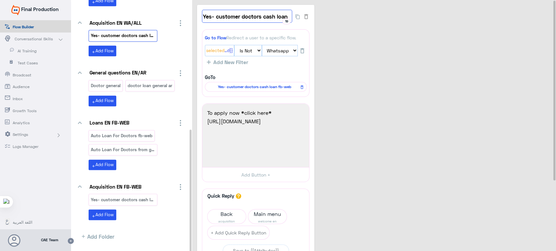
click at [253, 15] on input "Yes- customer doctors cash loan" at bounding box center [247, 16] width 90 height 13
click at [372, 84] on div "Yes- customer doctors cash loan 19 Go to Flow Redirect a user to a specific flo…" at bounding box center [375, 167] width 356 height 324
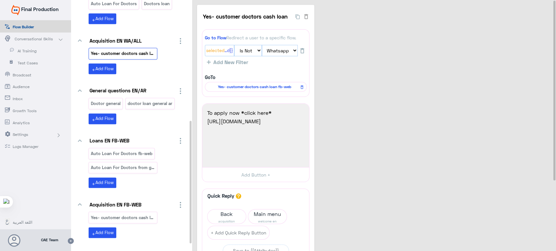
scroll to position [245, 0]
click at [242, 20] on input "Yes- customer doctors cash loan" at bounding box center [247, 16] width 90 height 13
click at [351, 54] on div "Yes- customer doctors cash loan 19 Go to Flow Redirect a user to a specific flo…" at bounding box center [375, 167] width 356 height 324
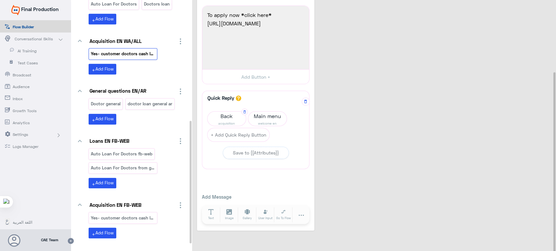
click at [215, 121] on span "acquisition" at bounding box center [226, 123] width 38 height 5
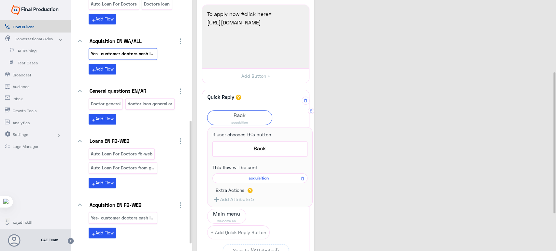
click at [258, 178] on span "acquisition" at bounding box center [259, 178] width 86 height 6
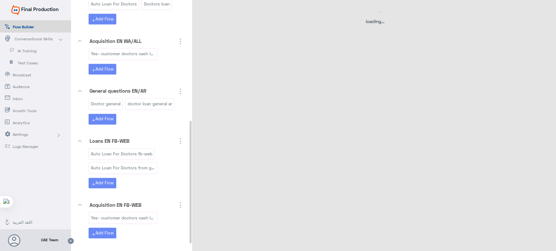
scroll to position [0, 0]
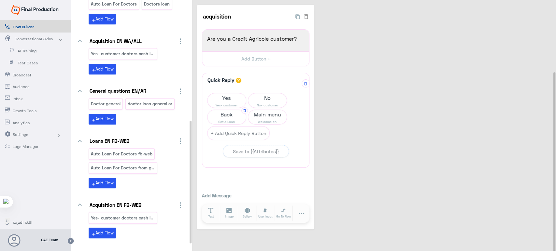
click at [225, 118] on span "Back" at bounding box center [226, 114] width 38 height 9
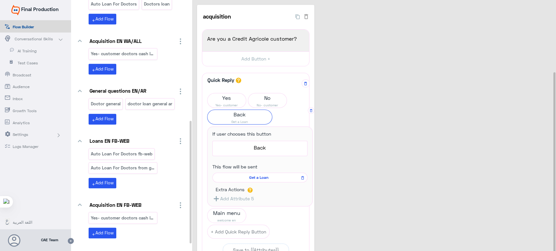
click at [258, 178] on span "Get a Loan" at bounding box center [259, 178] width 86 height 6
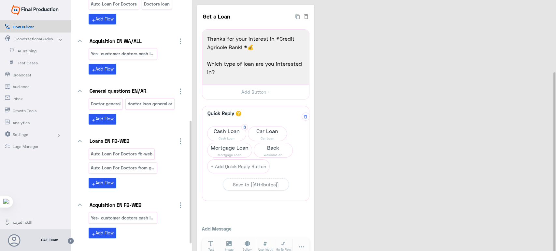
click at [223, 136] on span "Cash Loan" at bounding box center [226, 138] width 38 height 5
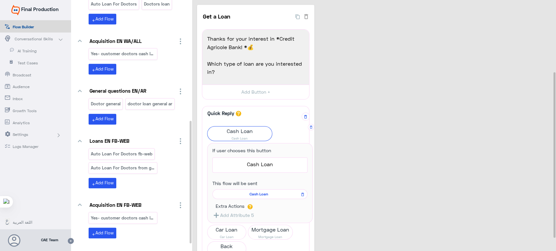
click at [253, 196] on span "Cash Loan" at bounding box center [259, 194] width 86 height 6
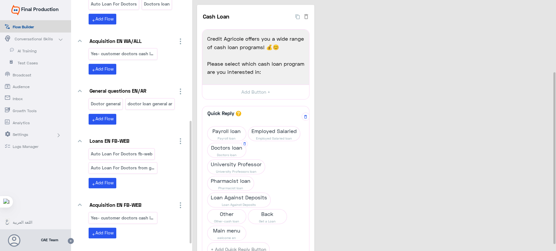
click at [229, 150] on span "Doctors loan" at bounding box center [226, 147] width 38 height 9
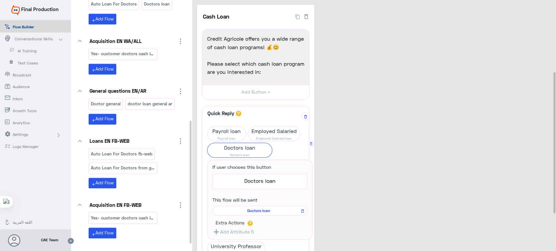
click at [258, 211] on span "Doctors loan" at bounding box center [259, 211] width 86 height 6
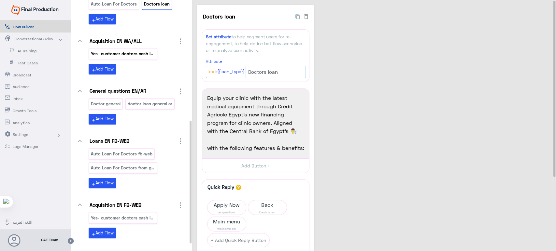
click at [146, 50] on p "Yes- customer doctors cash loan" at bounding box center [122, 53] width 65 height 7
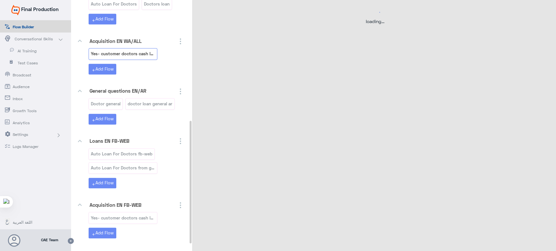
select select "3"
select select "2"
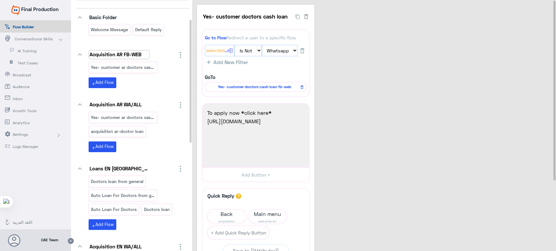
scroll to position [39, 0]
click at [125, 70] on p "Yes- customer ar doctors cash loan_copy_1" at bounding box center [122, 67] width 65 height 7
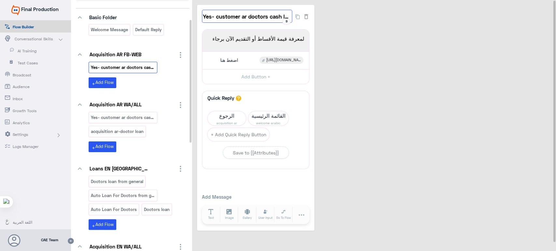
click at [281, 12] on input "Yes- customer ar doctors cash loan_copy_1" at bounding box center [247, 16] width 90 height 13
click at [344, 36] on div "Yes- customer ar doctors cash loan_copy_1 9 لمعرفة قيمة الأقساط أو التقديم الآن…" at bounding box center [375, 118] width 356 height 226
click at [148, 112] on div "Yes- customer ar doctors cash loan" at bounding box center [123, 117] width 69 height 11
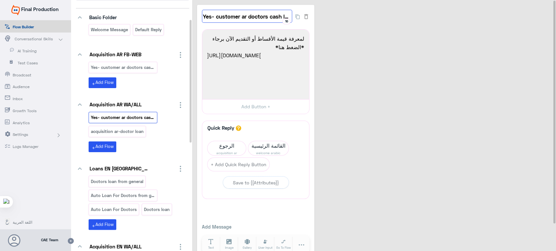
click at [249, 20] on input "Yes- customer ar doctors cash loan" at bounding box center [247, 16] width 90 height 13
drag, startPoint x: 268, startPoint y: 18, endPoint x: 259, endPoint y: 15, distance: 9.4
click at [259, 15] on input "Yes- customer ar doctors cash loan" at bounding box center [247, 16] width 90 height 13
click at [349, 32] on div "Yes- customer ar doctors cash loan 16 لمعرفة قيمة الأقساط أو التقديم الآن برجاء…" at bounding box center [375, 133] width 356 height 256
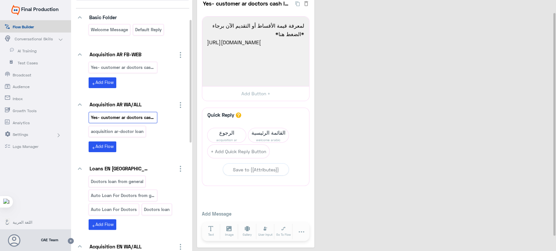
scroll to position [14, 0]
click at [138, 128] on p "acquisition ar-doctor loan" at bounding box center [117, 131] width 54 height 7
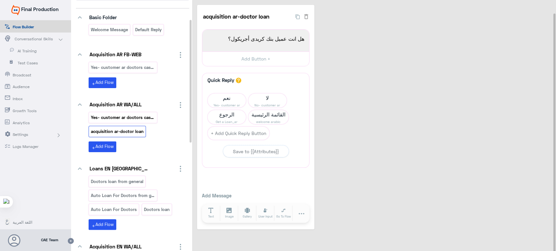
click at [138, 114] on p "Yes- customer ar doctors cash loan" at bounding box center [122, 117] width 65 height 7
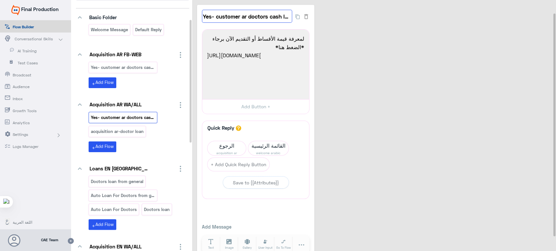
click at [228, 21] on input "Yes- customer ar doctors cash loan" at bounding box center [247, 16] width 90 height 13
click at [120, 129] on p "acquisition ar-doctor loan" at bounding box center [117, 131] width 54 height 7
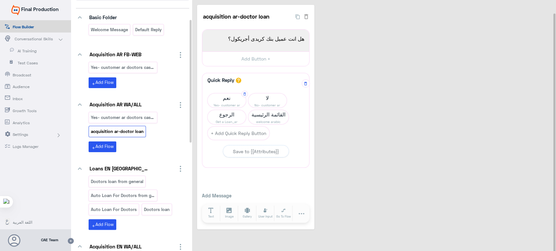
click at [233, 96] on span "نعم" at bounding box center [226, 97] width 38 height 9
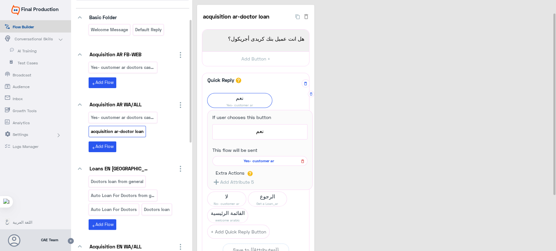
click at [305, 160] on button at bounding box center [302, 161] width 8 height 8
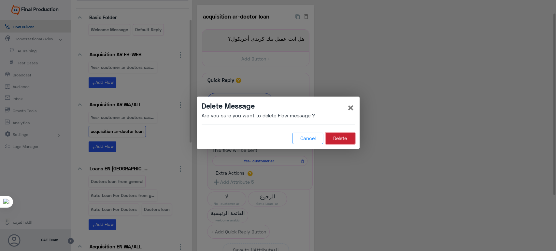
click at [349, 134] on button "Delete" at bounding box center [340, 139] width 29 height 12
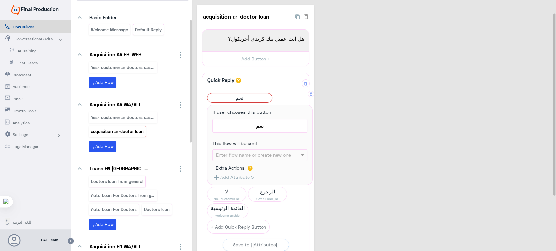
click at [254, 155] on input "If user chooses this button" at bounding box center [250, 154] width 69 height 7
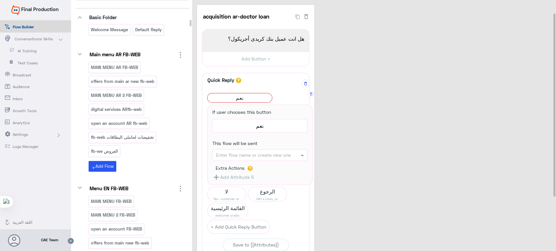
click at [254, 155] on input "If user chooses this button" at bounding box center [250, 154] width 69 height 7
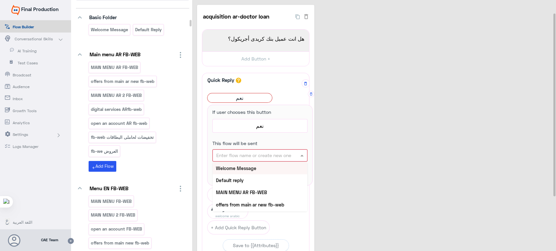
paste input "Yes- customer ar doctors cash loan"
type input "Yes- customer ar doctors cash loan"
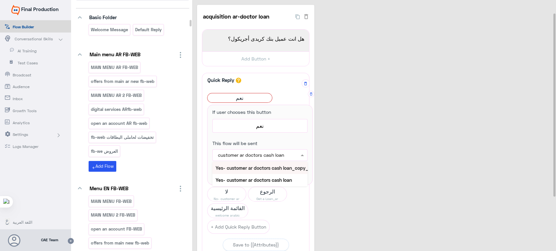
click at [252, 156] on input "Yes- customer ar doctors cash loan" at bounding box center [250, 154] width 69 height 7
click at [254, 176] on div "Yes- customer ar doctors cash loan" at bounding box center [259, 180] width 95 height 12
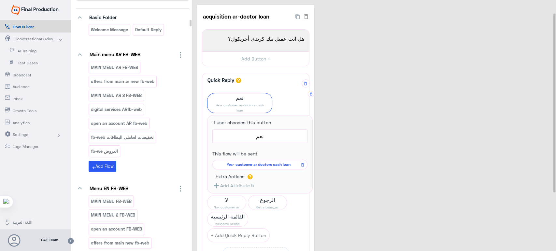
click at [372, 96] on div "acquisition ar-doctor loan 24 هل انت عميل بنك كريدى أجريكول؟ 1970 هل انت عميل ب…" at bounding box center [375, 168] width 356 height 327
click at [232, 99] on span "نعم" at bounding box center [239, 97] width 64 height 9
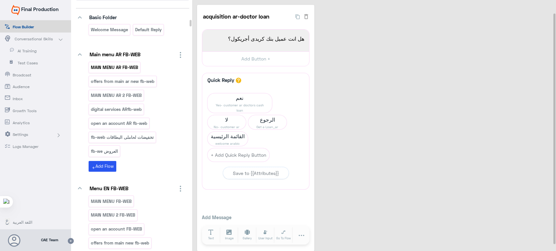
scroll to position [0, 0]
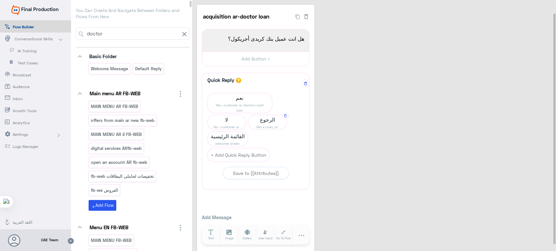
click at [263, 123] on span "الرجوع" at bounding box center [267, 119] width 38 height 9
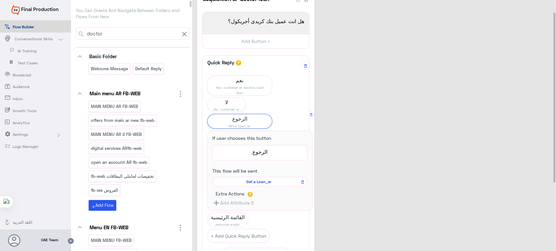
scroll to position [17, 0]
click at [229, 104] on span "لا" at bounding box center [226, 102] width 38 height 9
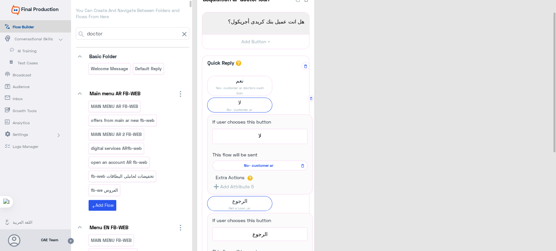
click at [264, 164] on span "No- customer ar" at bounding box center [259, 166] width 86 height 6
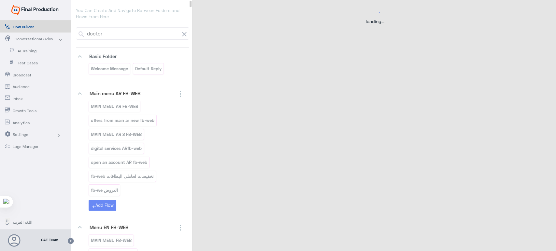
scroll to position [0, 0]
select select "3"
select select "2"
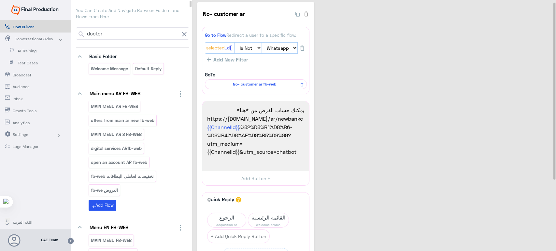
click at [154, 35] on input "doctor" at bounding box center [132, 34] width 93 height 12
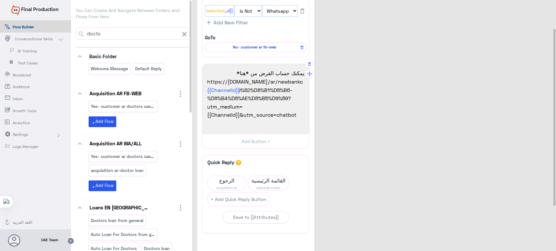
scroll to position [1, 0]
click at [219, 186] on span "acquisition ar" at bounding box center [226, 187] width 38 height 5
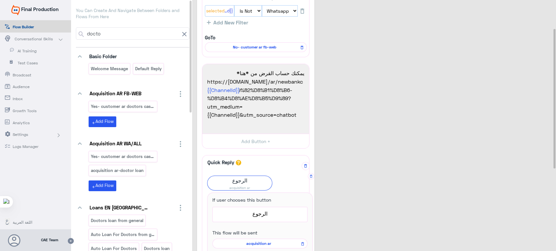
click at [264, 243] on span "acquisition ar" at bounding box center [259, 244] width 86 height 6
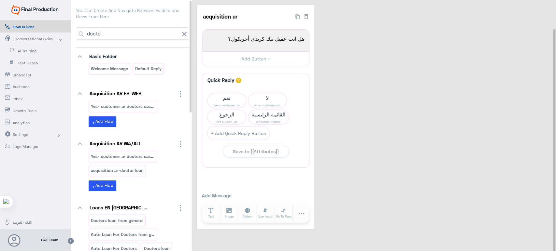
click at [115, 29] on input "docto" at bounding box center [132, 34] width 93 height 12
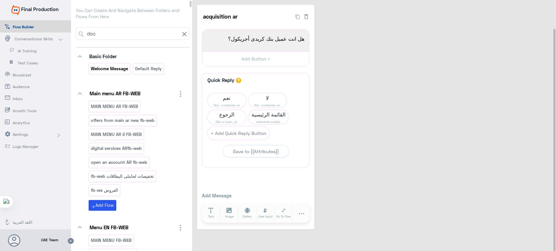
click at [115, 73] on div "Welcome Message" at bounding box center [110, 68] width 42 height 11
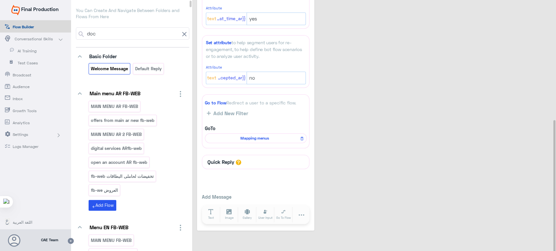
click at [111, 36] on input "doc" at bounding box center [132, 34] width 93 height 12
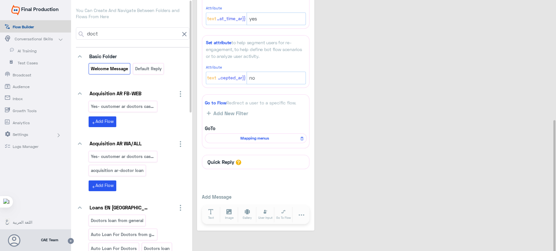
type input "doct"
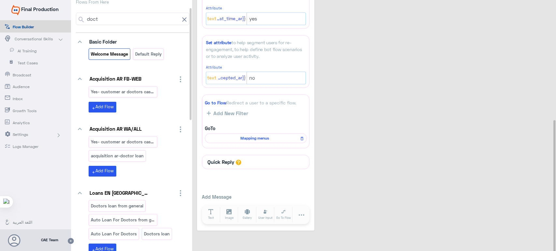
scroll to position [17, 0]
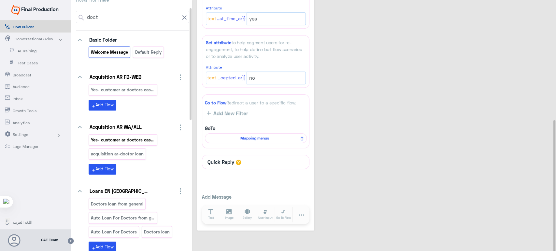
click at [137, 137] on p "Yes- customer ar doctors cash loan" at bounding box center [122, 139] width 65 height 7
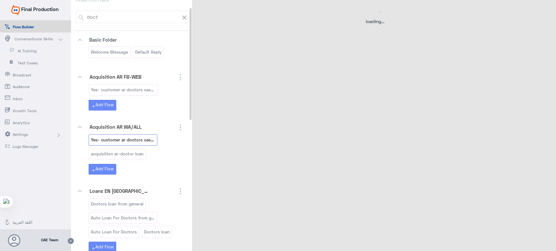
scroll to position [0, 0]
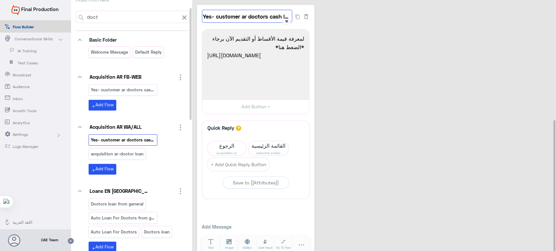
click at [248, 11] on input "Yes- customer ar doctors cash loan" at bounding box center [247, 16] width 90 height 13
click at [362, 29] on div "Yes- customer ar doctors cash loan 16 لمعرفة قيمة الأقساط أو التقديم الآن برجاء…" at bounding box center [375, 133] width 356 height 256
click at [124, 158] on div "acquisition ar-doctor loan" at bounding box center [117, 153] width 57 height 11
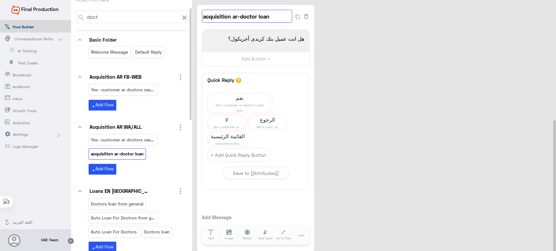
click at [252, 14] on input "acquisition ar-doctor loan" at bounding box center [247, 16] width 90 height 13
click at [132, 137] on p "Yes- customer ar doctors cash loan" at bounding box center [122, 139] width 65 height 7
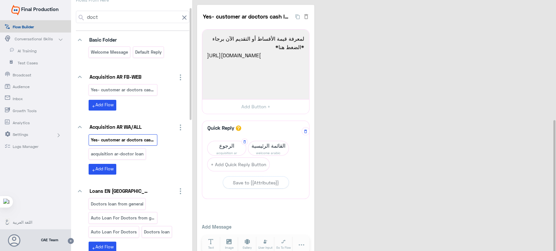
click at [213, 151] on span "acquisition ar" at bounding box center [226, 152] width 38 height 5
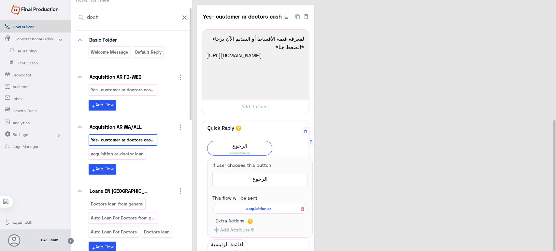
click at [301, 209] on icon at bounding box center [302, 210] width 3 height 4
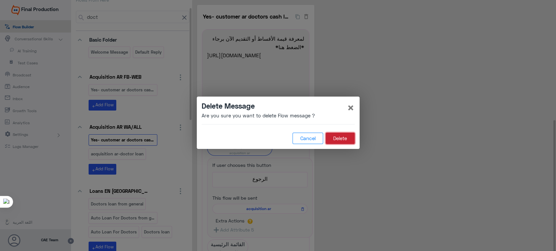
click at [332, 138] on button "Delete" at bounding box center [340, 139] width 29 height 12
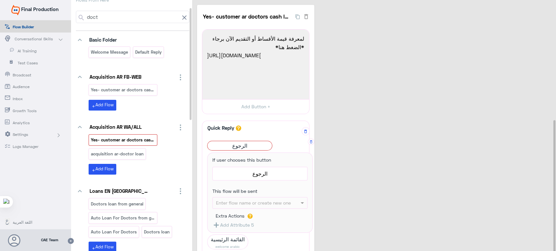
click at [265, 205] on input "If user chooses this button" at bounding box center [250, 202] width 69 height 7
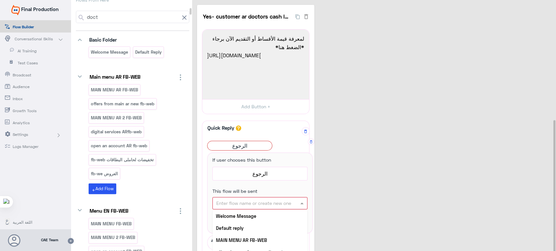
click at [260, 207] on div "Enter flow name or create new one" at bounding box center [260, 204] width 94 height 12
paste input "acquisition ar-doctor loan"
type input "acquisition ar-doctor loan"
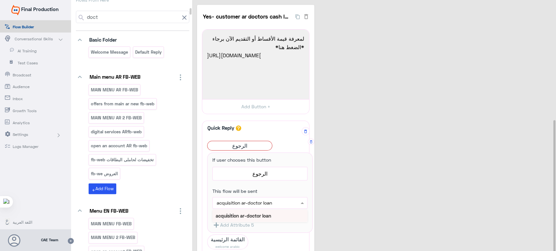
click at [250, 213] on b "acquisition ar-doctor loan" at bounding box center [243, 216] width 55 height 6
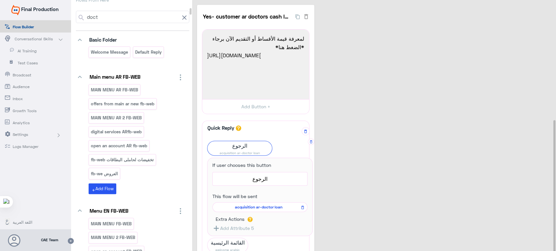
click at [343, 145] on div "Yes- customer ar doctors cash loan 16 لمعرفة قيمة الأقساط أو التقديم الآن برجاء…" at bounding box center [375, 181] width 356 height 353
click at [245, 150] on span "acquisition ar-doctor loan" at bounding box center [239, 152] width 64 height 5
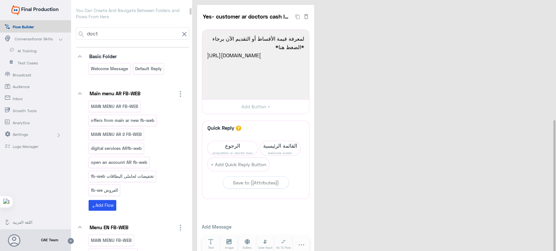
scroll to position [17, 0]
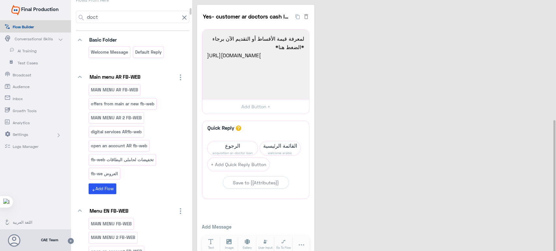
click at [223, 152] on span "acquisition ar-doctor loan" at bounding box center [232, 152] width 50 height 5
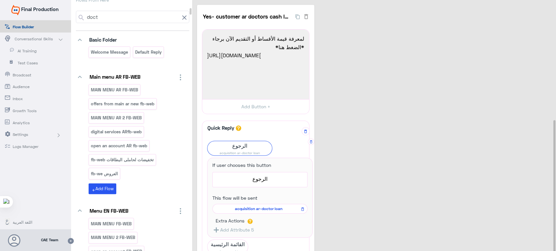
click at [269, 208] on span "acquisition ar-doctor loan" at bounding box center [259, 209] width 86 height 6
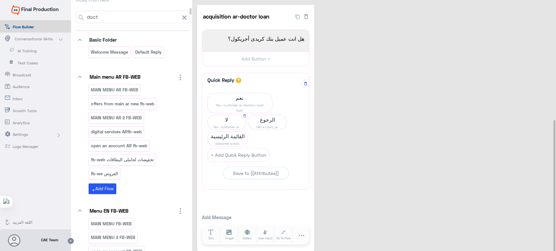
click at [227, 120] on span "لا" at bounding box center [226, 119] width 38 height 9
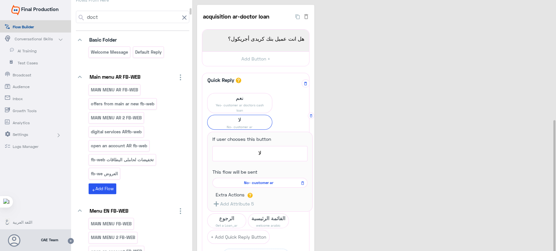
click at [262, 183] on span "No- customer ar" at bounding box center [259, 183] width 86 height 6
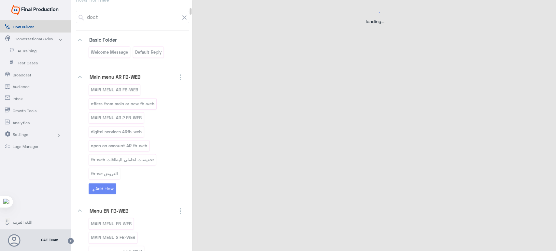
select select "3"
select select "2"
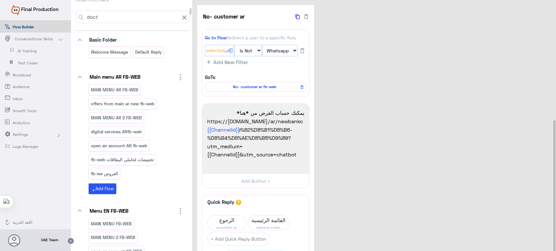
click at [296, 18] on icon "button" at bounding box center [297, 16] width 4 height 5
click at [244, 11] on input "No- customer ar" at bounding box center [247, 16] width 90 height 13
drag, startPoint x: 244, startPoint y: 11, endPoint x: 195, endPoint y: 18, distance: 49.2
click at [195, 18] on div "No- customer ar 35 Go to Flow Redirect a user to a specific flow. {{ChannelId}}…" at bounding box center [375, 179] width 366 height 359
click at [158, 16] on input "doct" at bounding box center [132, 17] width 93 height 12
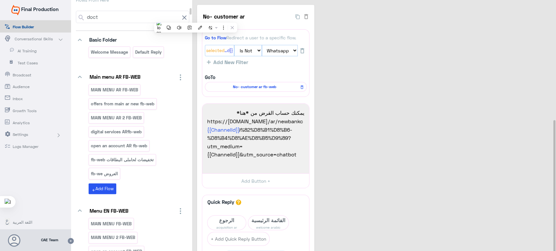
click at [158, 16] on input "doct" at bounding box center [132, 17] width 93 height 12
paste input "No- customer ar"
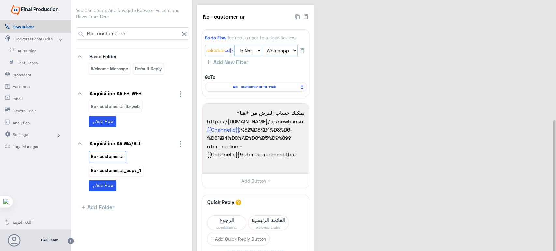
type input "No- customer ar"
click at [128, 169] on p "No- customer ar_copy_1" at bounding box center [115, 170] width 51 height 7
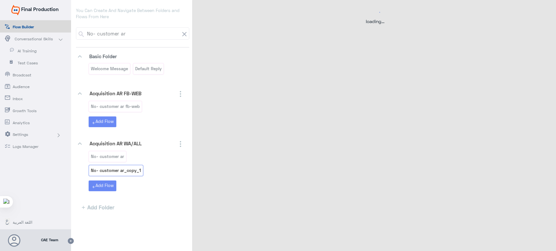
select select "3"
select select "2"
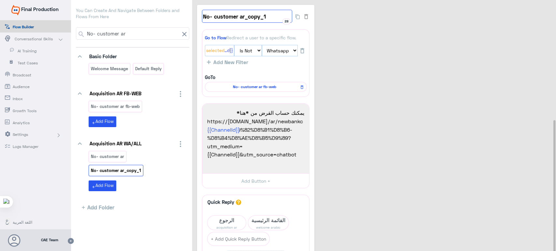
drag, startPoint x: 269, startPoint y: 21, endPoint x: 244, endPoint y: 19, distance: 24.8
click at [244, 19] on input "No- customer ar_copy_1" at bounding box center [247, 16] width 90 height 13
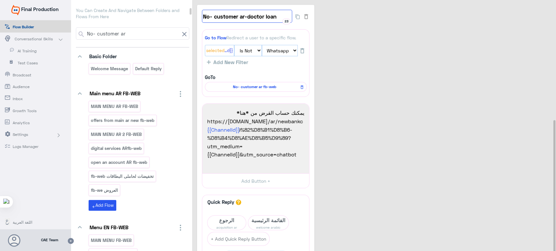
type input "No- customer ar-doctor loan"
click at [375, 43] on div "No- customer ar-doctor loan 23 Go to Flow Redirect a user to a specific flow. {…" at bounding box center [375, 170] width 356 height 330
click at [264, 19] on input "No- customer ar-doctor loan" at bounding box center [247, 16] width 90 height 13
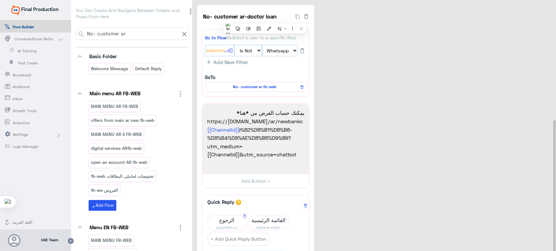
click at [219, 218] on span "الرجوع" at bounding box center [226, 220] width 38 height 9
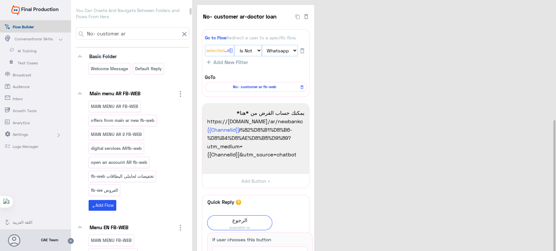
click at [146, 28] on input "No- customer ar" at bounding box center [132, 34] width 93 height 12
type input "N"
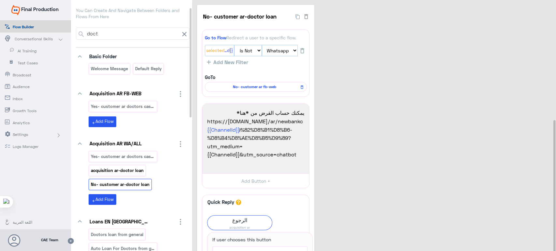
type input "doct"
click at [138, 167] on p "acquisition ar-doctor loan" at bounding box center [117, 170] width 54 height 7
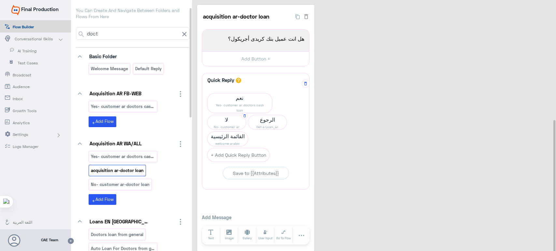
click at [215, 121] on span "لا" at bounding box center [226, 119] width 38 height 9
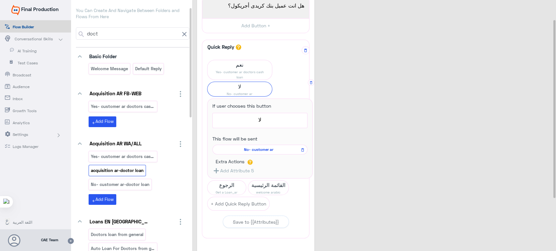
scroll to position [34, 0]
click at [302, 147] on icon at bounding box center [302, 150] width 5 height 8
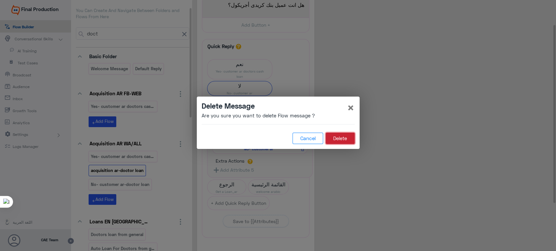
click at [346, 134] on button "Delete" at bounding box center [340, 139] width 29 height 12
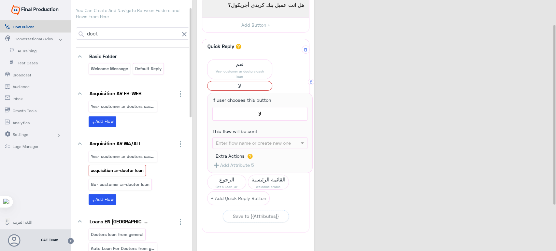
click at [248, 144] on input "If user chooses this button" at bounding box center [250, 142] width 69 height 7
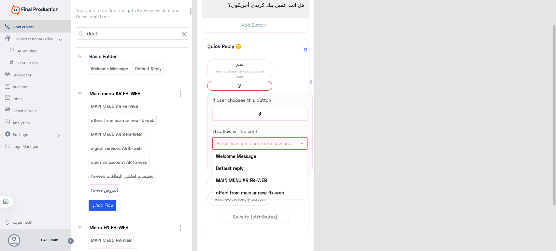
click at [238, 142] on input "If user chooses this button" at bounding box center [250, 143] width 68 height 7
paste input "No- customer ar-doctor loan"
type input "No- customer ar-doctor loan"
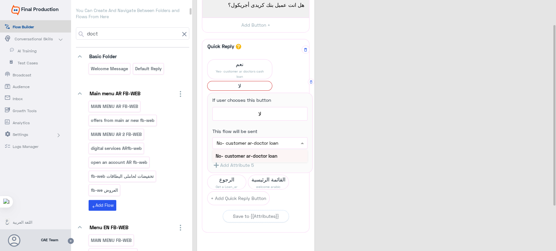
click at [253, 153] on b "No- customer ar-doctor loan" at bounding box center [247, 156] width 62 height 6
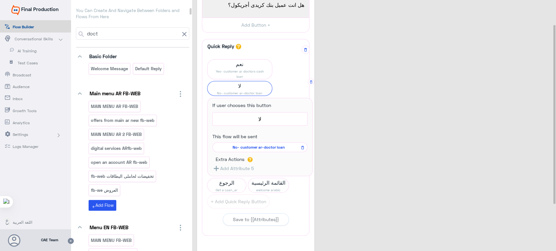
click at [329, 96] on div "acquisition ar-doctor loan 24 هل انت عميل بنك كريدى أجريكول؟ 1970 هل انت عميل ب…" at bounding box center [375, 134] width 356 height 327
click at [246, 88] on span "لا" at bounding box center [239, 85] width 64 height 9
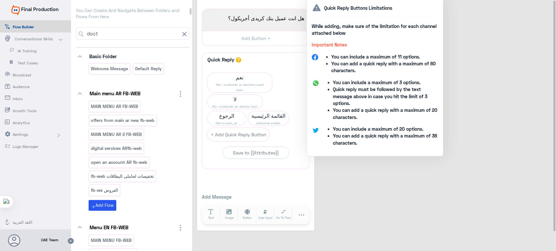
scroll to position [0, 0]
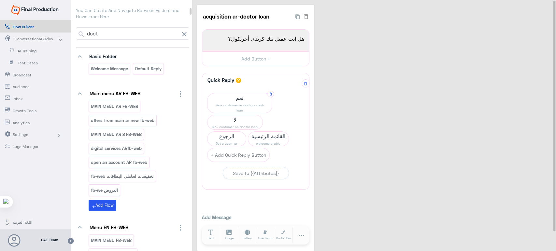
click at [234, 101] on span "نعم" at bounding box center [239, 97] width 64 height 9
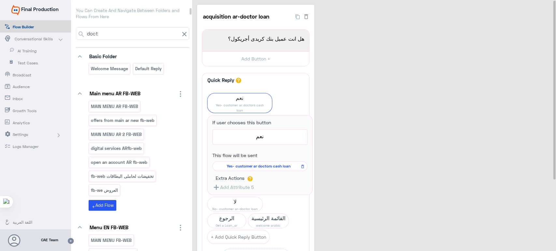
click at [326, 67] on div "acquisition ar-doctor loan 24 هل انت عميل بنك كريدى أجريكول؟ 1970 هل انت عميل ب…" at bounding box center [375, 169] width 356 height 328
click at [349, 106] on div "acquisition ar-doctor loan 24 هل انت عميل بنك كريدى أجريكول؟ 1970 هل انت عميل ب…" at bounding box center [375, 168] width 356 height 327
click at [229, 101] on span "نعم" at bounding box center [239, 97] width 64 height 9
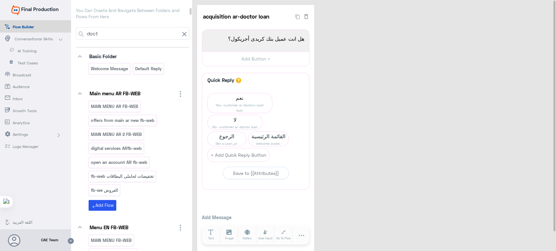
click at [374, 81] on div "acquisition ar-doctor loan 24 هل انت عميل بنك كريدى أجريكول؟ 1970 هل انت عميل ب…" at bounding box center [375, 128] width 356 height 246
click at [351, 53] on div "acquisition ar-doctor loan 24 هل انت عميل بنك كريدى أجريكول؟ 1970 هل انت عميل ب…" at bounding box center [375, 128] width 356 height 246
click at [246, 141] on span "Get a Loan_ar" at bounding box center [226, 143] width 38 height 5
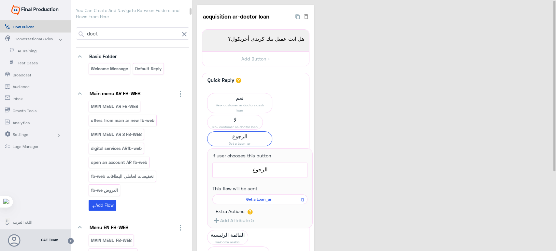
click at [362, 158] on div "acquisition ar-doctor loan 24 هل انت عميل بنك كريدى أجريكول؟ 1970 هل انت عميل ب…" at bounding box center [375, 177] width 356 height 345
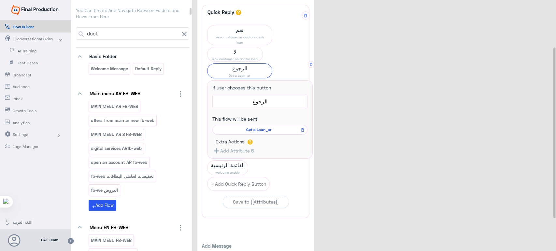
click at [237, 76] on span "Get a Loan_ar" at bounding box center [239, 75] width 64 height 5
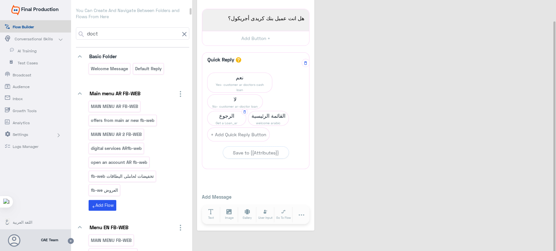
scroll to position [21, 0]
click at [246, 120] on span "Get a Loan_ar" at bounding box center [226, 122] width 38 height 5
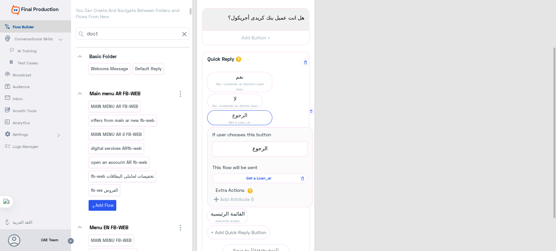
scroll to position [68, 0]
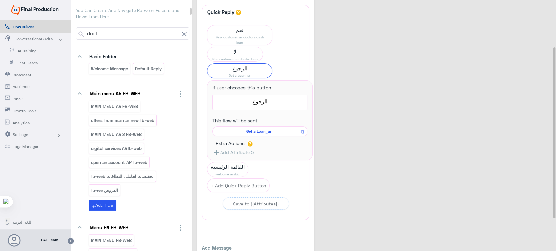
click at [327, 106] on div "acquisition ar-doctor loan 24 هل انت عميل بنك كريدى أجريكول؟ 1970 هل انت عميل ب…" at bounding box center [375, 109] width 356 height 345
click at [238, 75] on span "Get a Loan_ar" at bounding box center [239, 75] width 64 height 5
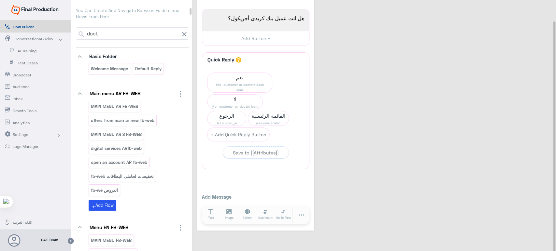
scroll to position [21, 0]
click at [144, 36] on input "doct" at bounding box center [132, 34] width 93 height 12
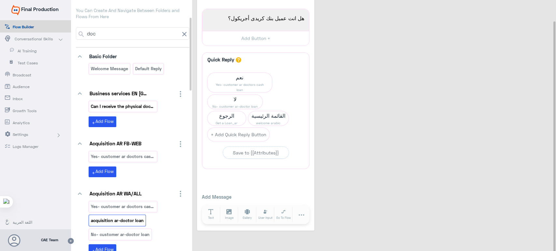
scroll to position [63, 0]
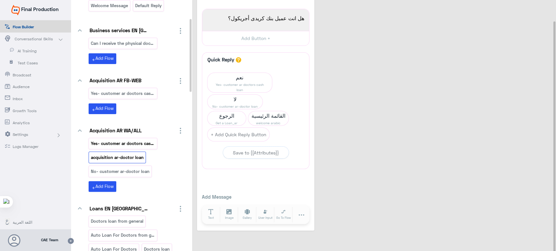
type input "doc"
click at [142, 140] on p "Yes- customer ar doctors cash loan" at bounding box center [122, 143] width 65 height 7
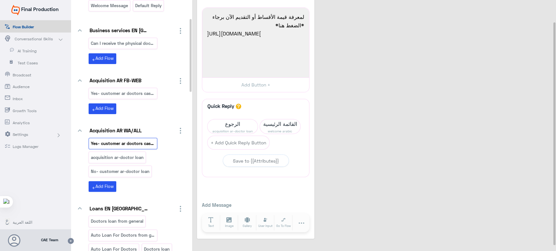
scroll to position [0, 0]
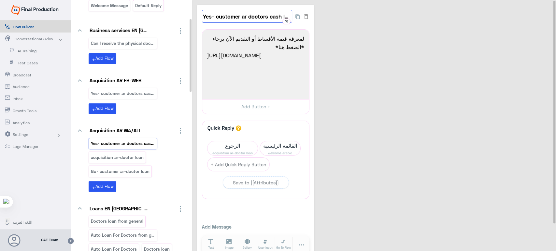
click at [260, 21] on input "Yes- customer ar doctors cash loan" at bounding box center [247, 16] width 90 height 13
click at [469, 52] on div "Yes- customer ar doctors cash loan 16 لمعرفة قيمة الأقساط أو التقديم الآن برجاء…" at bounding box center [375, 133] width 356 height 256
click at [133, 166] on div "No- customer ar-doctor loan" at bounding box center [120, 171] width 63 height 11
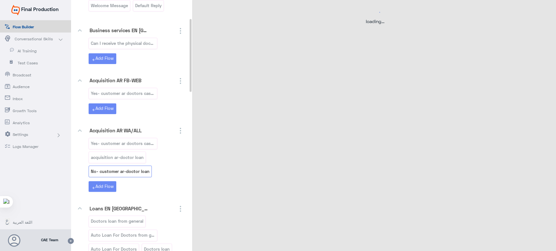
select select "3"
select select "2"
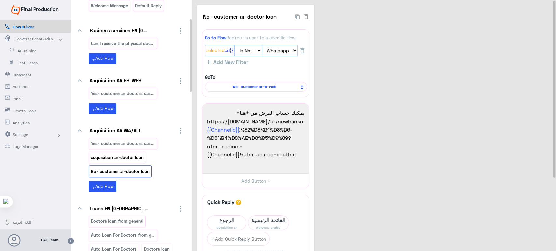
click at [127, 159] on p "acquisition ar-doctor loan" at bounding box center [117, 157] width 54 height 7
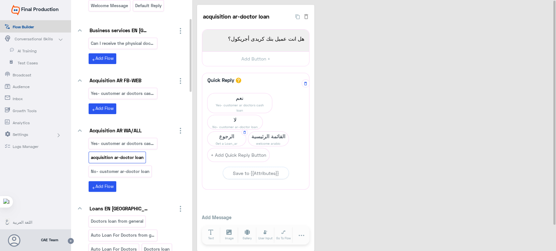
click at [246, 141] on span "Get a Loan_ar" at bounding box center [226, 143] width 38 height 5
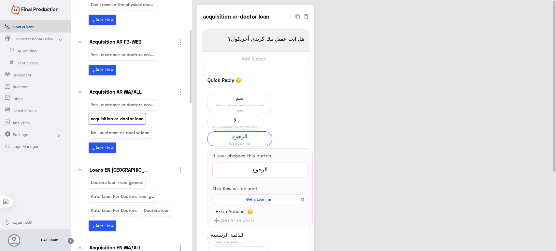
scroll to position [102, 0]
click at [133, 130] on p "No- customer ar-doctor loan" at bounding box center [120, 132] width 60 height 7
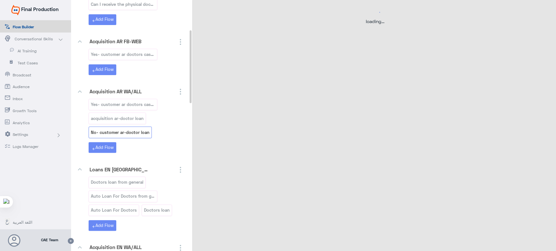
select select "3"
select select "2"
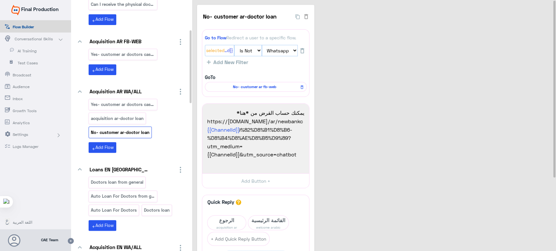
scroll to position [24, 0]
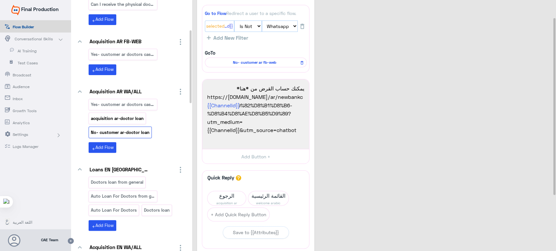
click at [129, 119] on p "acquisition ar-doctor loan" at bounding box center [117, 118] width 54 height 7
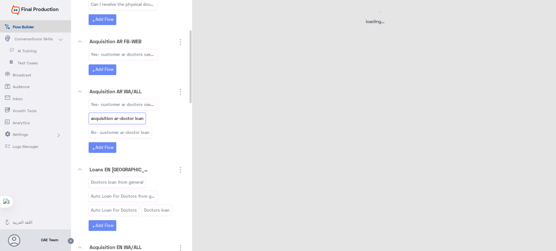
scroll to position [0, 0]
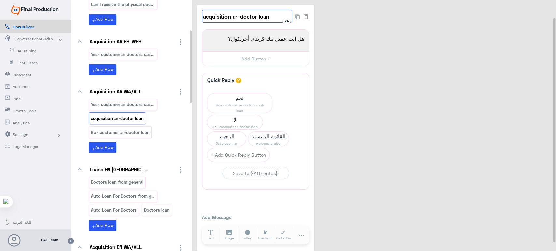
click at [257, 18] on input "acquisition ar-doctor loan" at bounding box center [247, 16] width 90 height 13
click at [125, 131] on p "No- customer ar-doctor loan" at bounding box center [120, 132] width 60 height 7
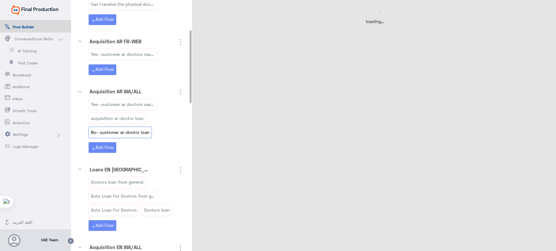
select select "3"
select select "2"
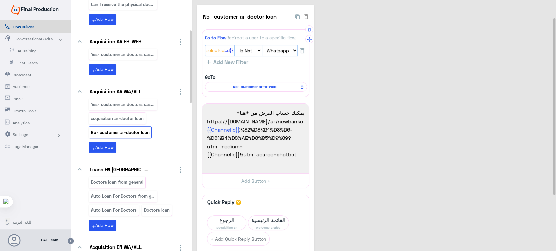
scroll to position [105, 0]
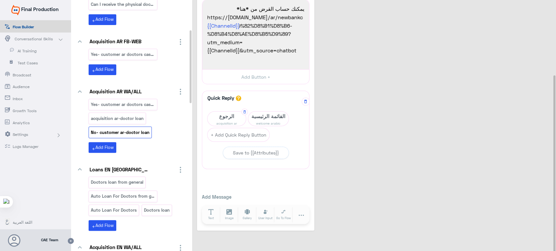
click at [221, 122] on span "acquisition ar" at bounding box center [226, 123] width 38 height 5
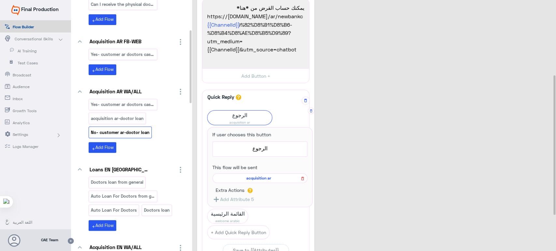
click at [305, 179] on button at bounding box center [302, 178] width 8 height 8
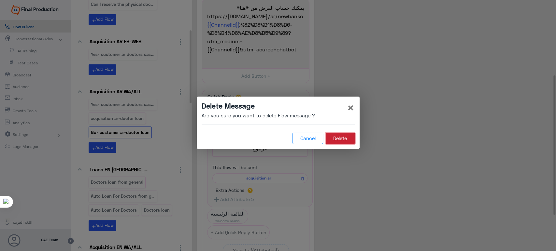
click at [345, 140] on button "Delete" at bounding box center [340, 139] width 29 height 12
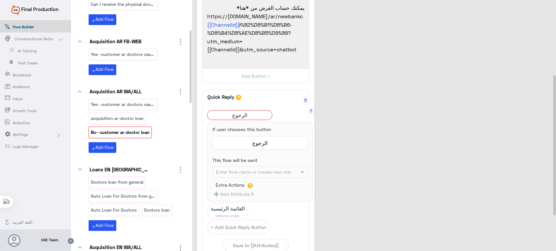
click at [245, 175] on input "GoTo" at bounding box center [250, 171] width 69 height 7
click at [243, 170] on input "GoTo" at bounding box center [250, 171] width 69 height 7
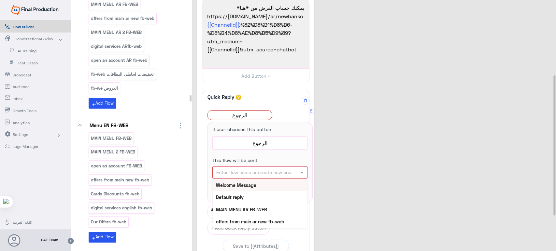
paste input "acquisition ar-doctor loan"
type input "acquisition ar-doctor loan"
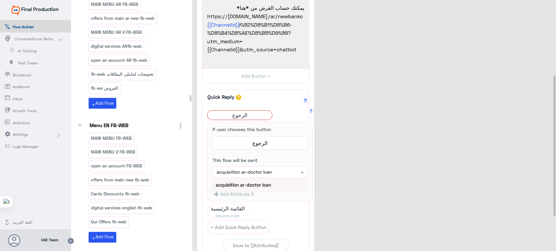
scroll to position [11132, 0]
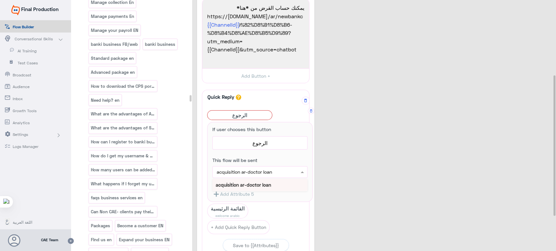
click at [244, 183] on b "acquisition ar-doctor loan" at bounding box center [243, 185] width 55 height 6
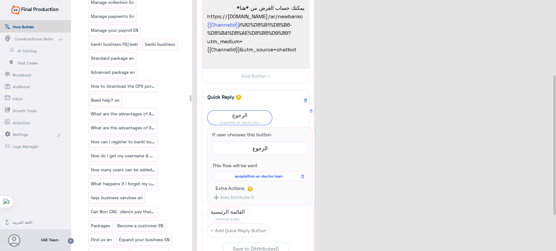
click at [342, 127] on div "No- customer ar-doctor loan 23 Go to Flow Redirect a user to a specific flow. {…" at bounding box center [375, 113] width 356 height 427
click at [228, 121] on span "acquisition ar-doctor loan" at bounding box center [239, 122] width 64 height 5
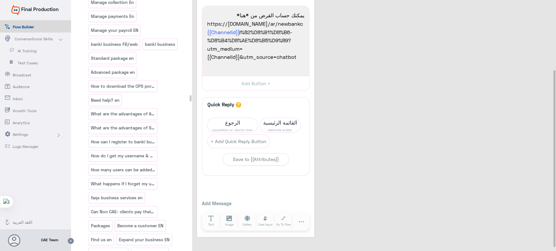
scroll to position [98, 0]
click at [233, 121] on span "الرجوع" at bounding box center [232, 122] width 50 height 9
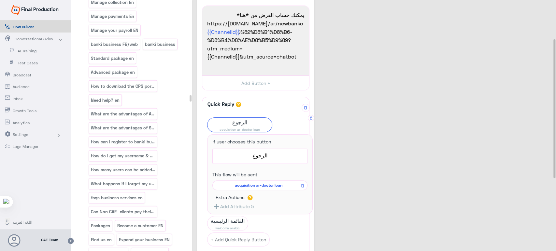
scroll to position [0, 0]
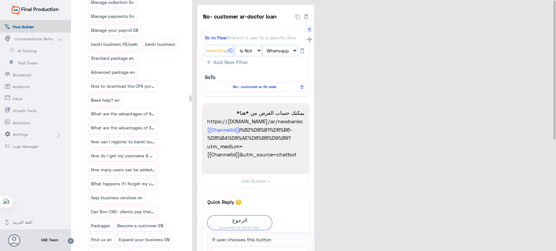
click at [244, 85] on span "No- customer ar fb-web" at bounding box center [254, 87] width 92 height 6
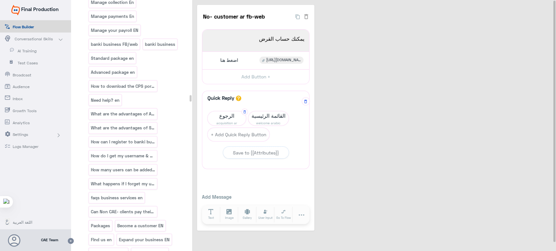
click at [221, 124] on span "acquisition ar" at bounding box center [226, 122] width 38 height 5
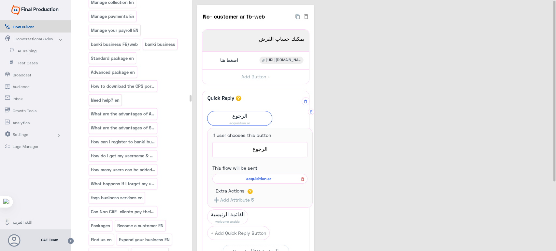
click at [300, 180] on icon at bounding box center [302, 179] width 5 height 8
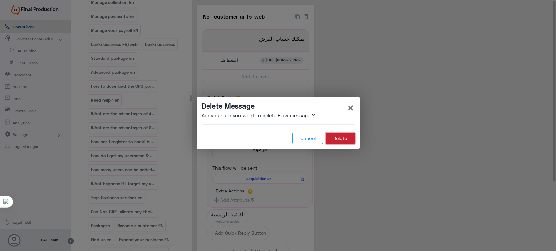
click at [331, 137] on button "Delete" at bounding box center [340, 139] width 29 height 12
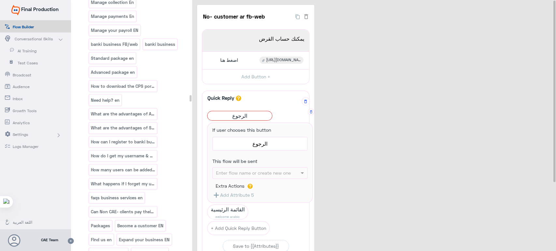
click at [263, 173] on input "If user chooses this button" at bounding box center [250, 172] width 69 height 7
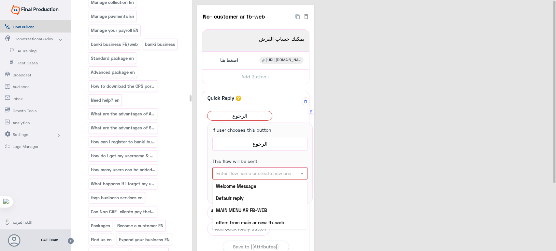
click at [256, 174] on input "If user chooses this button" at bounding box center [250, 173] width 68 height 7
paste input "acquisition ar-doctor loan"
type input "acquisition ar-doctor loan"
click at [336, 112] on div "No- customer ar fb-web 28 يمكنك حساب القرض 1983 يمكنك حساب القرض اضغط هنا [URL]…" at bounding box center [375, 165] width 356 height 320
click at [247, 114] on span "الرجوع" at bounding box center [239, 115] width 64 height 9
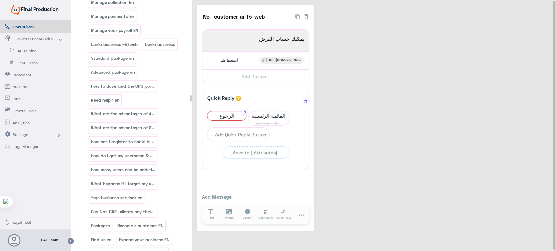
click at [224, 119] on span "الرجوع" at bounding box center [226, 115] width 38 height 9
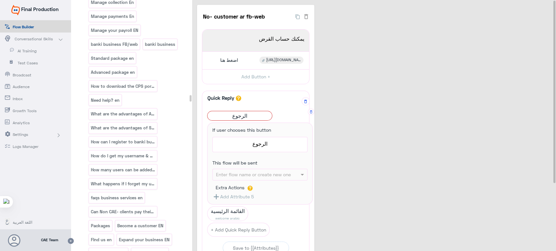
click at [257, 174] on input "If user chooses this button" at bounding box center [250, 174] width 69 height 7
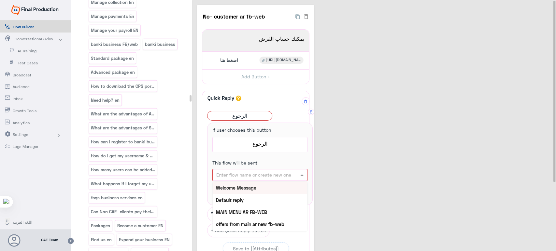
paste input "acquisition ar-doctor loan"
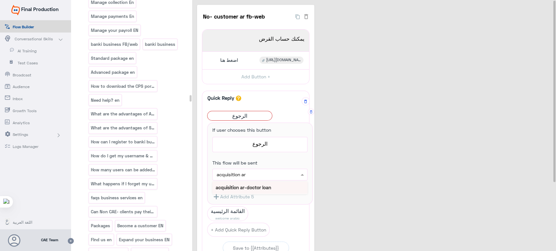
type input "acquisition a"
click at [242, 198] on b "acquisition ar" at bounding box center [230, 200] width 29 height 6
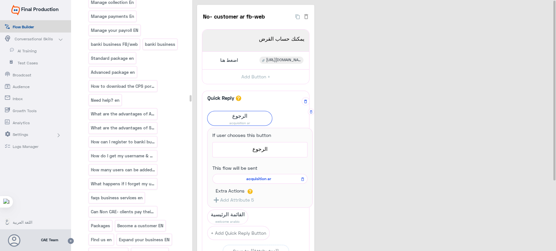
click at [326, 142] on div "No- customer ar fb-web 28 يمكنك حساب القرض 1983 يمكنك حساب القرض اضغط هنا [URL]…" at bounding box center [375, 167] width 356 height 324
click at [234, 112] on span "الرجوع" at bounding box center [239, 115] width 64 height 9
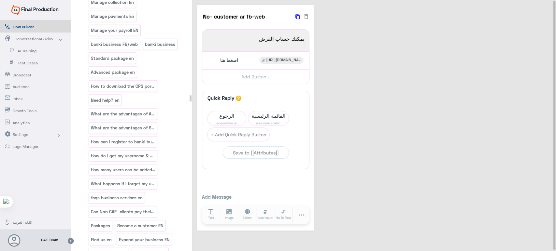
click at [295, 20] on icon "button" at bounding box center [297, 16] width 4 height 7
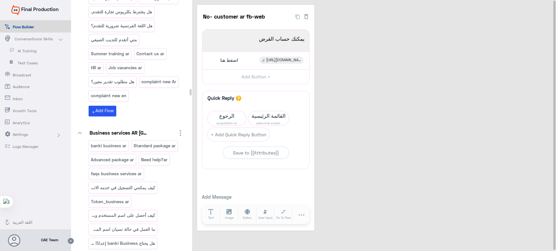
scroll to position [10222, 0]
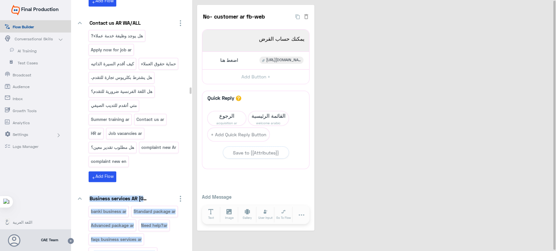
drag, startPoint x: 191, startPoint y: 90, endPoint x: 195, endPoint y: 14, distance: 76.2
click at [195, 14] on div "You Can Create And Navigate Between Folders and Flows From Here doc keyboard_ar…" at bounding box center [313, 126] width 485 height 253
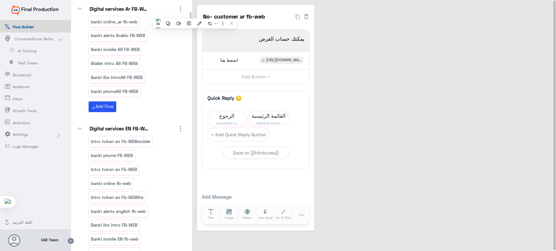
scroll to position [422, 0]
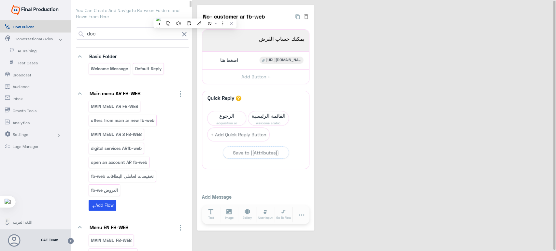
drag, startPoint x: 190, startPoint y: 88, endPoint x: 191, endPoint y: -2, distance: 89.9
click at [191, 0] on html "Final Production Flow Builder Conversational Skills AI Training Test Cases Broa…" at bounding box center [278, 125] width 556 height 251
drag, startPoint x: 264, startPoint y: 14, endPoint x: 198, endPoint y: 16, distance: 65.5
click at [198, 16] on div "No- customer ar fb-web 28 يمكنك حساب القرض 1983 يمكنك حساب القرض اضغط هنا [URL]…" at bounding box center [255, 118] width 117 height 226
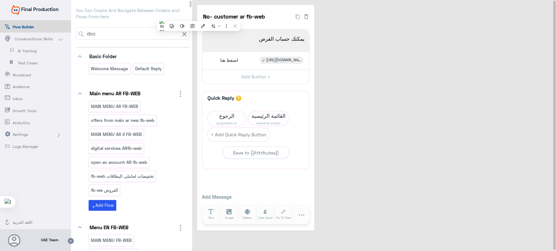
click at [123, 35] on input "doc" at bounding box center [132, 34] width 93 height 12
paste input "No- customer ar fb-web"
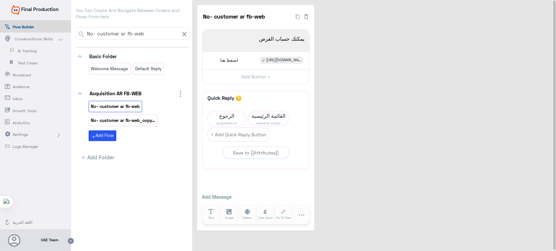
type input "No- customer ar fb-web"
click at [106, 118] on p "No- customer ar fb-web_copy_1" at bounding box center [122, 120] width 65 height 7
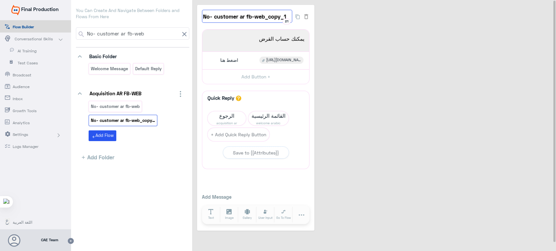
drag, startPoint x: 264, startPoint y: 20, endPoint x: 291, endPoint y: 21, distance: 27.1
click at [291, 21] on input "No- customer ar fb-web_copy_1" at bounding box center [247, 16] width 90 height 13
type input "No- customer ar fb-web-doctor loan"
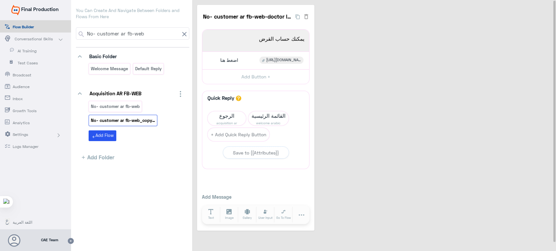
click at [385, 54] on div "No- customer ar fb-web-doctor loan 16 يمكنك حساب القرض 1983 يمكنك حساب القرض اض…" at bounding box center [375, 118] width 356 height 226
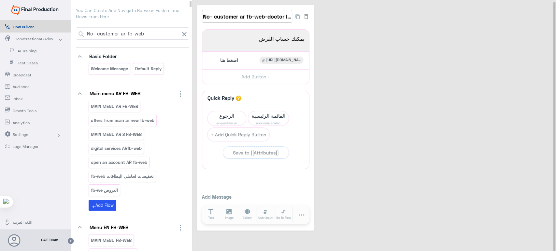
scroll to position [0, 6]
click at [218, 111] on span "الرجوع" at bounding box center [226, 115] width 38 height 9
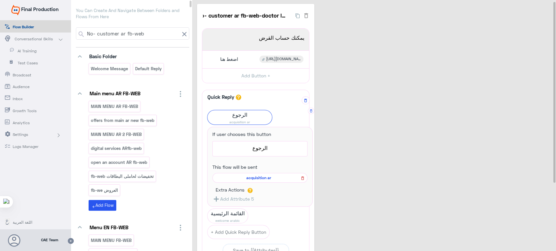
click at [303, 177] on icon at bounding box center [302, 179] width 3 height 4
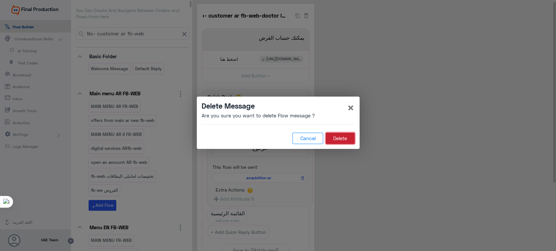
click at [342, 137] on button "Delete" at bounding box center [340, 139] width 29 height 12
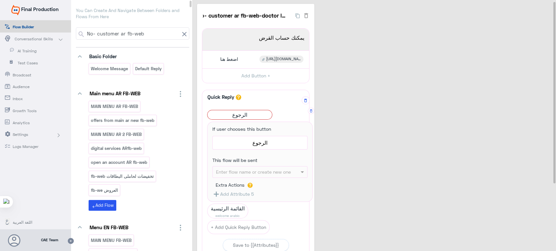
click at [260, 171] on input "If user chooses this button" at bounding box center [250, 171] width 69 height 7
type input "c"
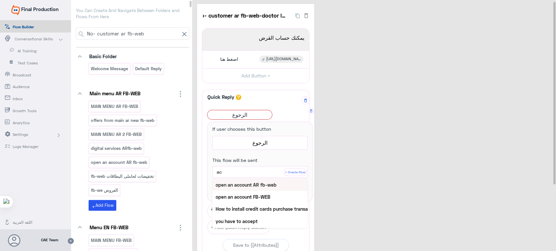
type input "acq"
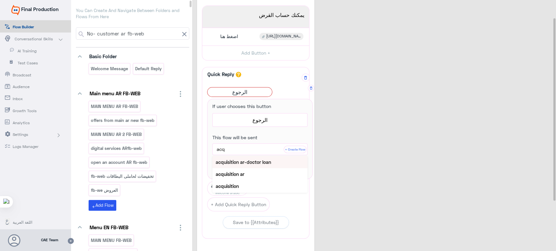
click at [241, 160] on b "acquisition ar-doctor loan" at bounding box center [243, 163] width 55 height 6
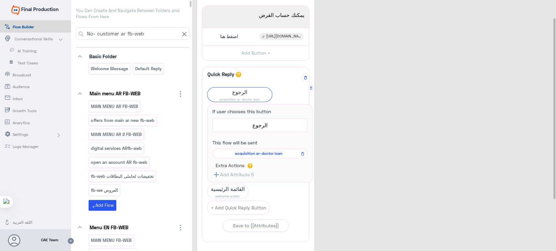
click at [330, 130] on div "No- customer ar fb-web-doctor loan 16 يمكنك حساب القرض 1983 يمكنك حساب القرض اض…" at bounding box center [375, 142] width 356 height 323
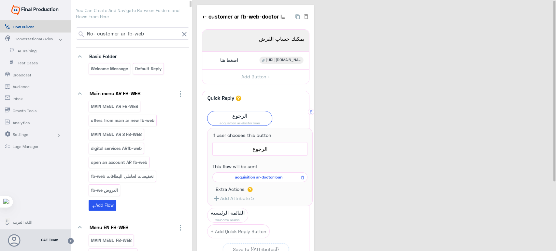
click at [329, 102] on div "No- customer ar fb-web-doctor loan 16 يمكنك حساب القرض 1983 يمكنك حساب القرض اض…" at bounding box center [375, 166] width 356 height 323
click at [230, 121] on span "acquisition ar-doctor loan" at bounding box center [239, 122] width 64 height 5
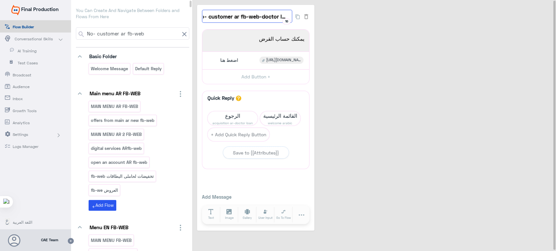
click at [271, 16] on input "No- customer ar fb-web-doctor loan" at bounding box center [247, 16] width 90 height 13
click at [224, 117] on span "الرجوع" at bounding box center [232, 115] width 50 height 9
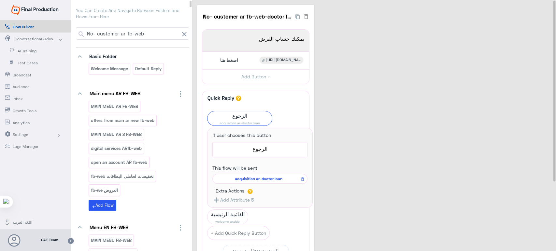
click at [254, 178] on span "acquisition ar-doctor loan" at bounding box center [259, 179] width 86 height 6
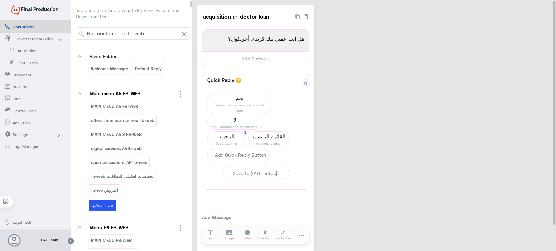
click at [246, 132] on span "الرجوع" at bounding box center [226, 136] width 38 height 9
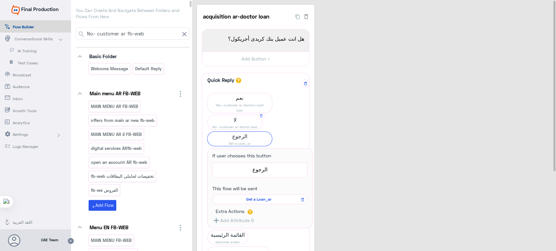
click at [237, 125] on span "No- customer ar-doctor loan" at bounding box center [234, 126] width 55 height 5
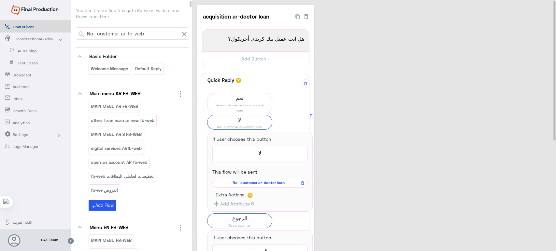
click at [263, 182] on span "No- customer ar-doctor loan" at bounding box center [259, 183] width 86 height 6
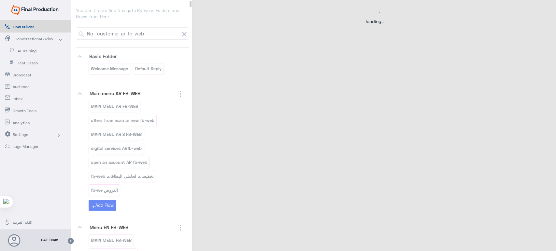
select select "3"
select select "2"
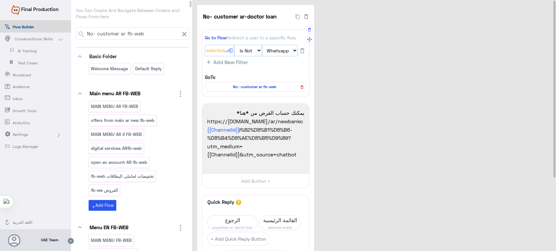
click at [300, 86] on icon at bounding box center [301, 87] width 5 height 8
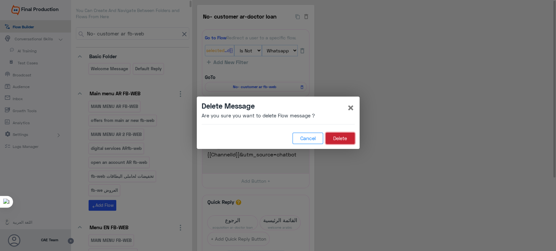
click at [336, 137] on button "Delete" at bounding box center [340, 139] width 29 height 12
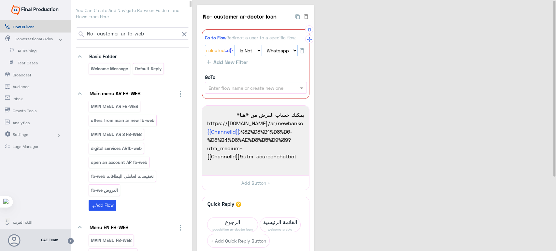
click at [246, 84] on input "GoTo" at bounding box center [245, 87] width 75 height 7
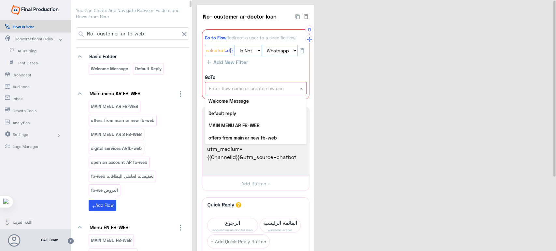
click at [246, 89] on input "GoTo" at bounding box center [246, 87] width 74 height 7
paste input "No- customer ar fb-web-doctor loan"
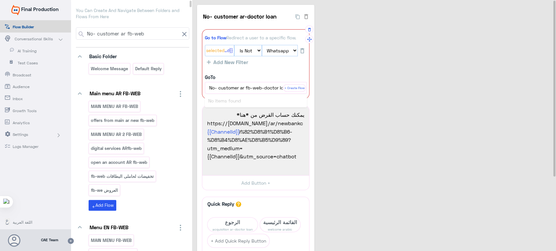
scroll to position [0, 8]
type input "No- customer ar fb-web-doctor loan"
click at [246, 100] on b "No- customer ar fb-web-doctor loan" at bounding box center [247, 101] width 79 height 6
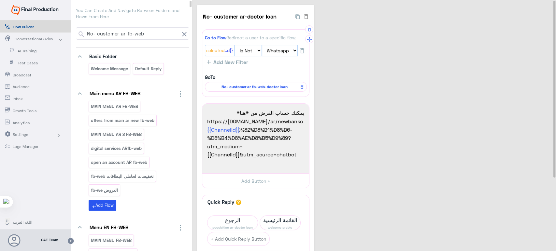
click at [349, 59] on div "No- customer ar-doctor loan 23 Go to Flow Redirect a user to a specific flow. {…" at bounding box center [375, 170] width 356 height 330
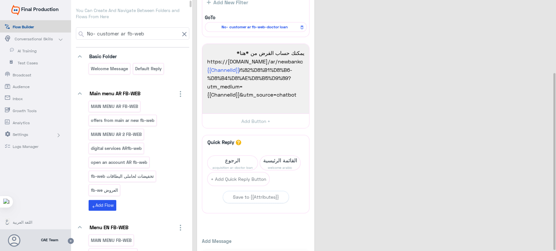
scroll to position [105, 0]
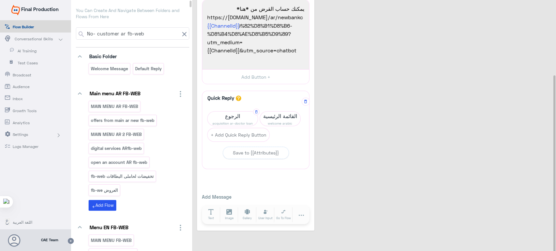
click at [219, 121] on span "acquisition ar-doctor loan" at bounding box center [232, 123] width 50 height 5
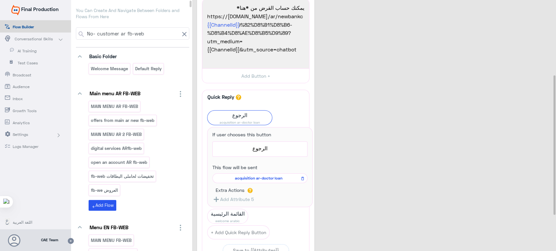
click at [340, 64] on div "No- customer ar-doctor loan 23 Go to Flow Redirect a user to a specific flow. {…" at bounding box center [375, 114] width 356 height 429
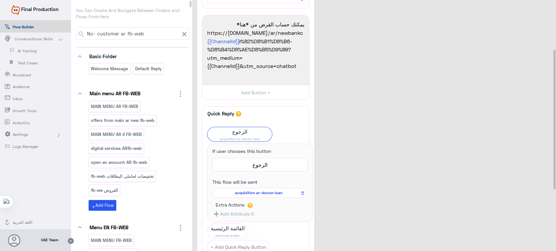
scroll to position [126, 0]
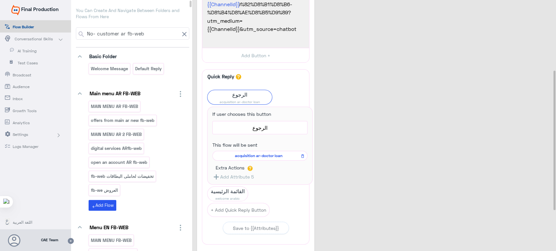
drag, startPoint x: 340, startPoint y: 64, endPoint x: 358, endPoint y: 14, distance: 52.8
click at [358, 14] on div "No- customer ar-doctor loan 23 Go to Flow Redirect a user to a specific flow. {…" at bounding box center [375, 92] width 356 height 427
click at [342, 33] on div "No- customer ar-doctor loan 23 Go to Flow Redirect a user to a specific flow. {…" at bounding box center [375, 92] width 356 height 427
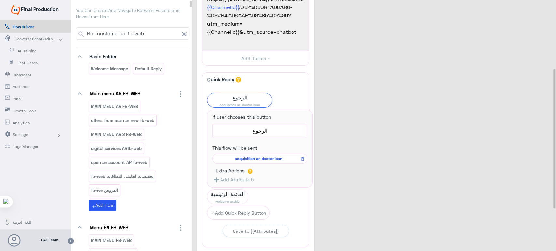
scroll to position [126, 0]
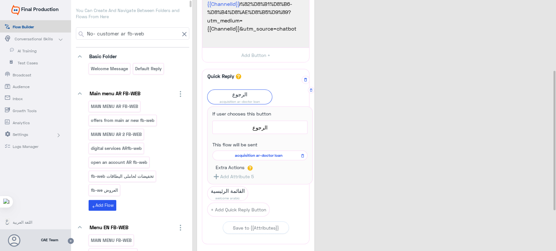
click at [247, 100] on span "acquisition ar-doctor loan" at bounding box center [239, 101] width 64 height 5
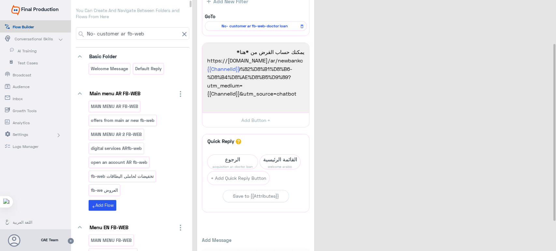
scroll to position [105, 0]
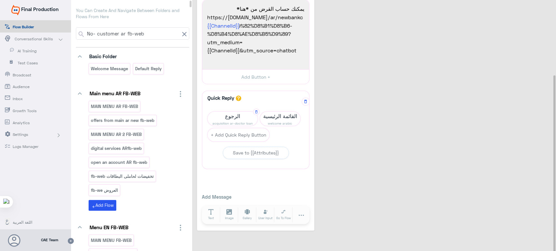
click at [226, 114] on span "الرجوع" at bounding box center [232, 116] width 50 height 9
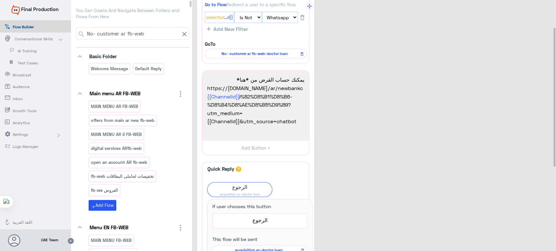
scroll to position [56, 0]
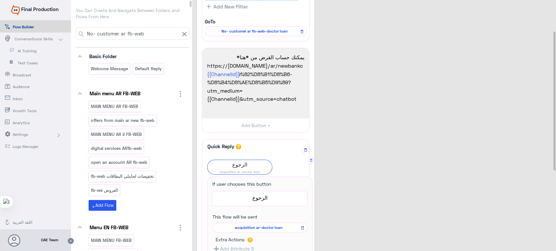
click at [242, 167] on span "الرجوع" at bounding box center [239, 164] width 64 height 9
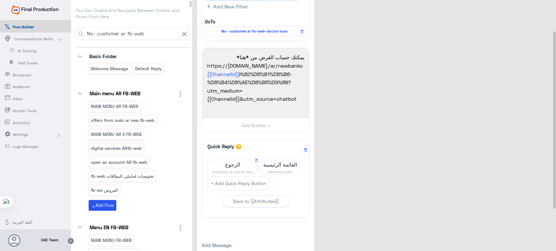
click at [242, 167] on span "الرجوع" at bounding box center [232, 164] width 50 height 9
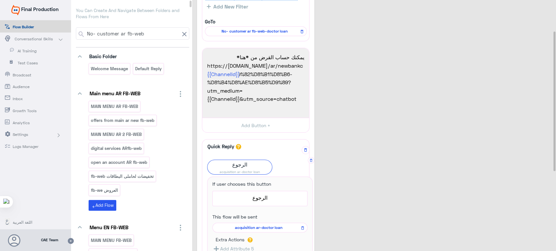
click at [255, 226] on span "acquisition ar-doctor loan" at bounding box center [259, 228] width 86 height 6
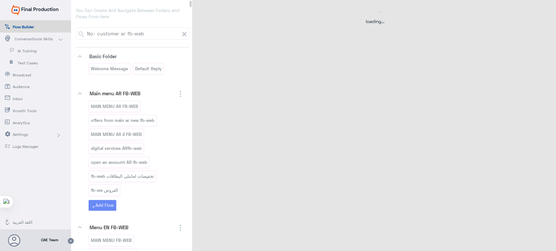
scroll to position [0, 0]
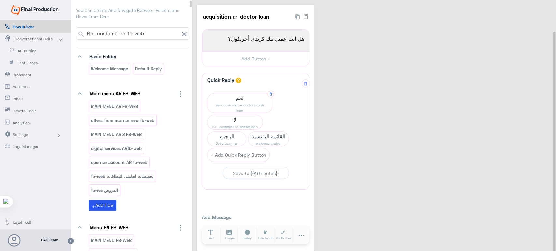
click at [247, 97] on span "نعم" at bounding box center [239, 97] width 64 height 9
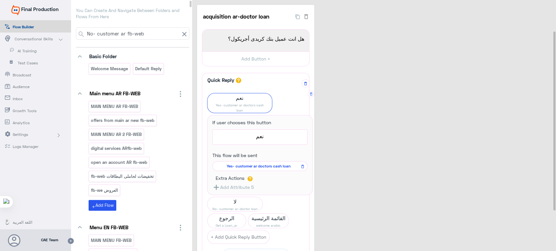
click at [259, 165] on span "Yes- customer ar doctors cash loan" at bounding box center [259, 166] width 86 height 6
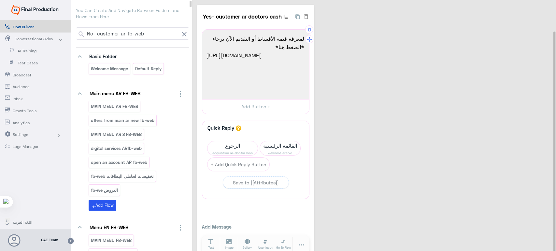
scroll to position [34, 0]
click at [235, 146] on span "الرجوع" at bounding box center [232, 145] width 50 height 9
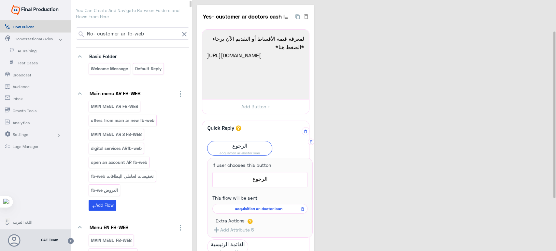
click at [265, 208] on span "acquisition ar-doctor loan" at bounding box center [259, 209] width 86 height 6
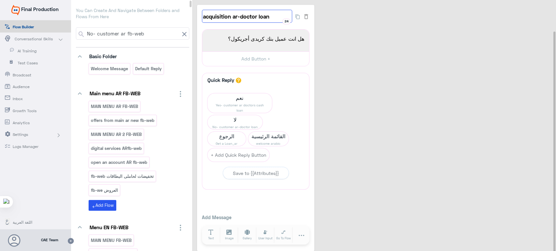
click at [249, 16] on input "acquisition ar-doctor loan" at bounding box center [247, 16] width 90 height 13
click at [246, 132] on span "الرجوع" at bounding box center [226, 136] width 38 height 9
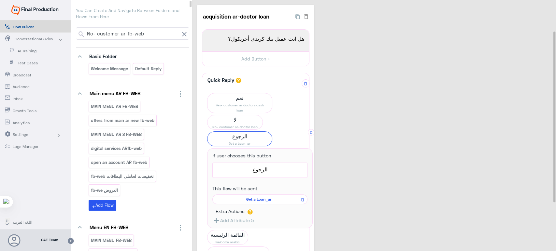
click at [254, 197] on span "Get a Loan_ar" at bounding box center [259, 200] width 86 height 6
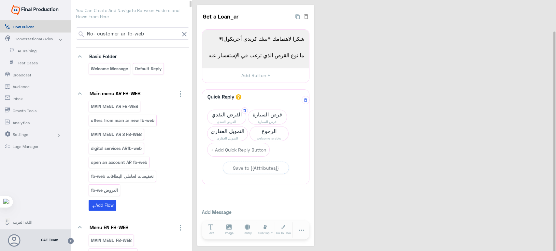
click at [232, 120] on span "القرض النقدي" at bounding box center [226, 121] width 38 height 5
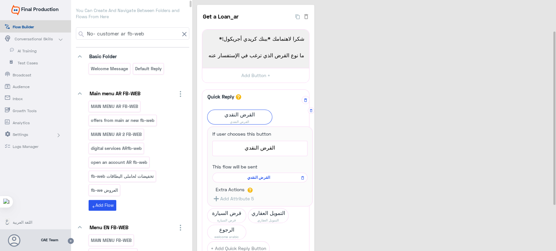
click at [260, 178] on span "القرض النقدي" at bounding box center [259, 178] width 86 height 6
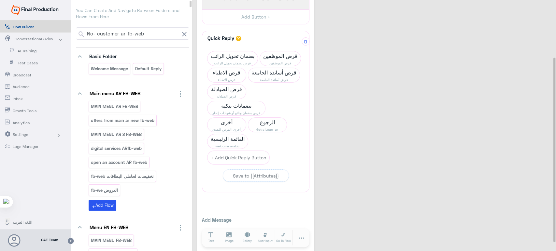
scroll to position [77, 0]
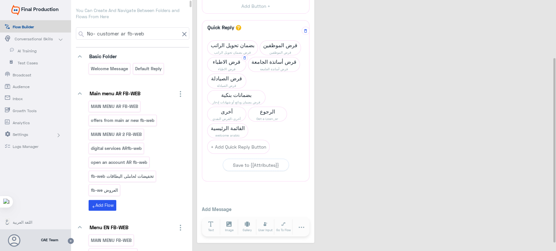
click at [221, 69] on span "قرض الاطباء" at bounding box center [226, 68] width 38 height 5
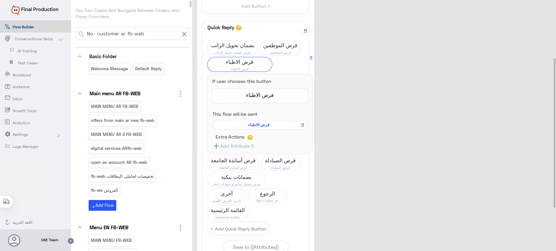
click at [265, 125] on span "قرض الاطباء" at bounding box center [259, 125] width 86 height 6
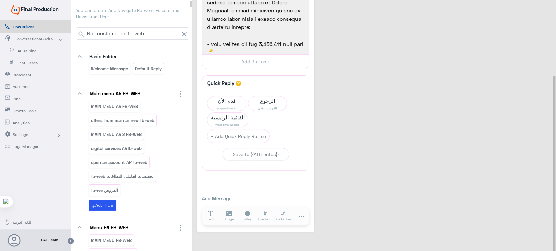
scroll to position [106, 0]
click at [227, 101] on span "قدم الأن" at bounding box center [226, 99] width 38 height 9
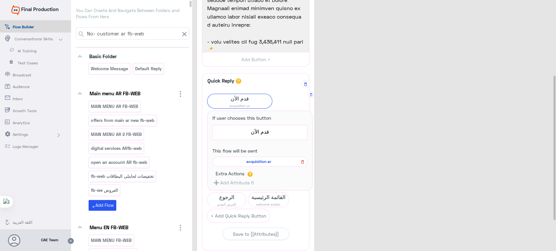
click at [303, 162] on icon at bounding box center [302, 162] width 3 height 4
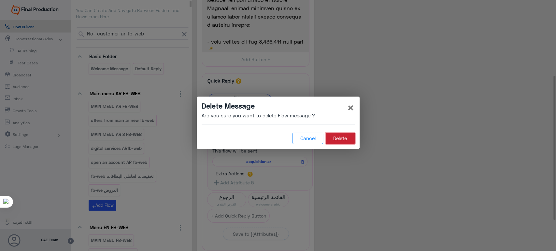
click at [336, 140] on button "Delete" at bounding box center [340, 139] width 29 height 12
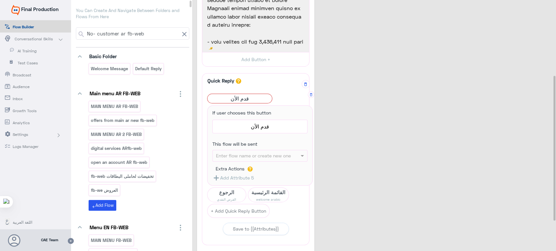
click at [255, 157] on input "Attribute" at bounding box center [250, 155] width 69 height 7
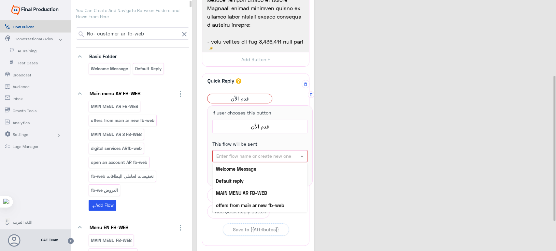
type input "v"
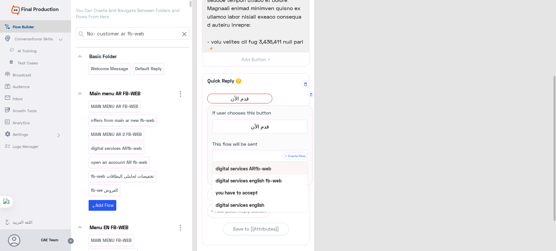
paste input "acquisition ar-doctor loan"
type input "acquisition ar-doctor loan"
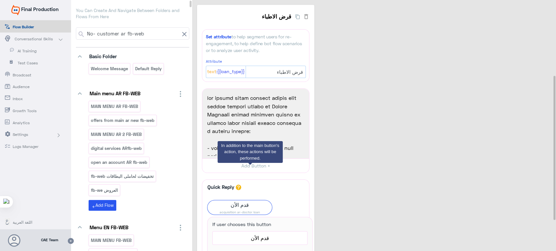
scroll to position [106, 0]
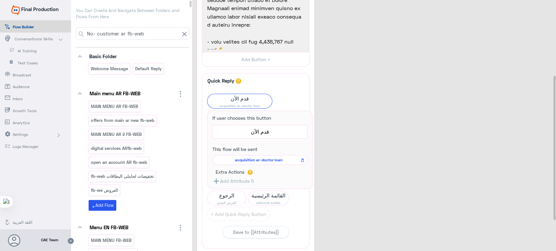
click at [364, 125] on div "قرض الاطباء 39 Set attribute to help segment users for re-engagement, to help d…" at bounding box center [375, 104] width 356 height 412
click at [244, 98] on span "قدم الأن" at bounding box center [239, 98] width 64 height 9
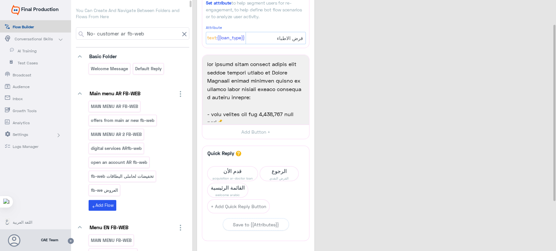
scroll to position [34, 0]
click at [269, 170] on span "الرجوع" at bounding box center [279, 170] width 38 height 9
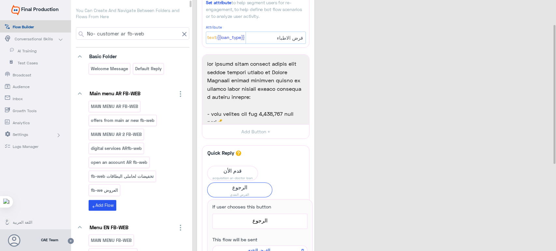
click at [355, 132] on div "قرض الاطباء 39 Set attribute to help segment users for re-engagement, to help d…" at bounding box center [375, 186] width 356 height 430
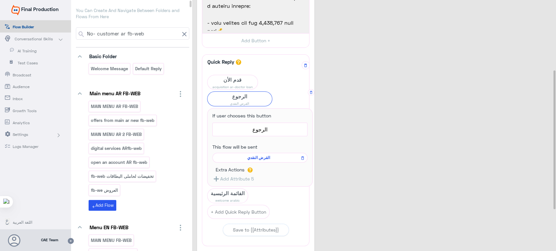
click at [260, 156] on span "القرض النقدي" at bounding box center [259, 158] width 86 height 6
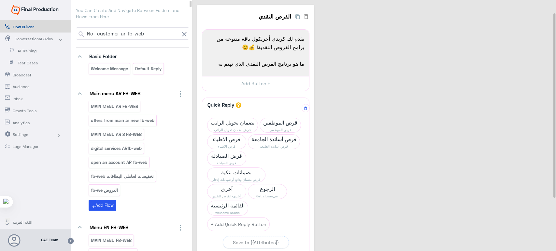
scroll to position [37, 0]
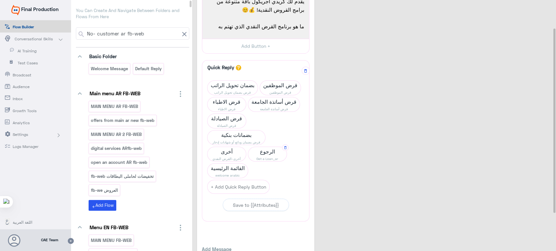
click at [258, 158] on span "Get a Loan_ar" at bounding box center [267, 158] width 38 height 5
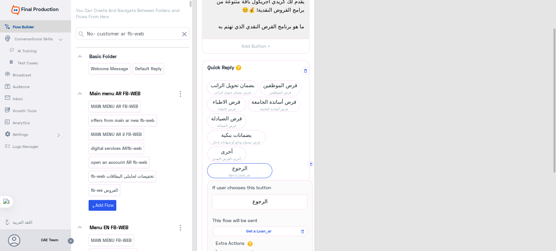
click at [261, 230] on span "Get a Loan_ar" at bounding box center [259, 232] width 86 height 6
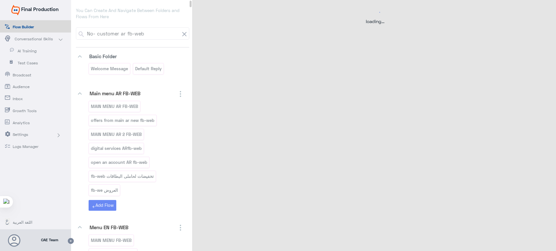
scroll to position [0, 0]
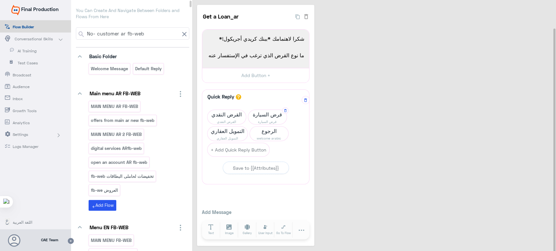
click at [267, 123] on span "قرض السيارة" at bounding box center [267, 121] width 38 height 5
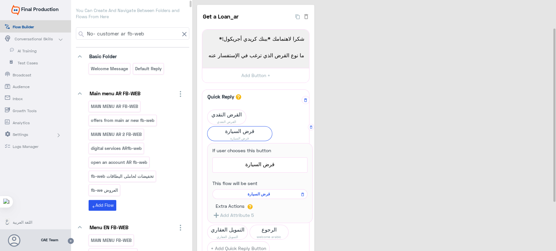
click at [265, 192] on span "قرض السيارة" at bounding box center [259, 194] width 86 height 6
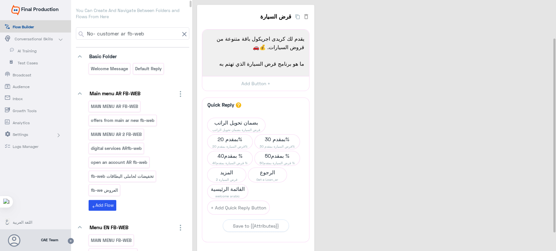
scroll to position [74, 0]
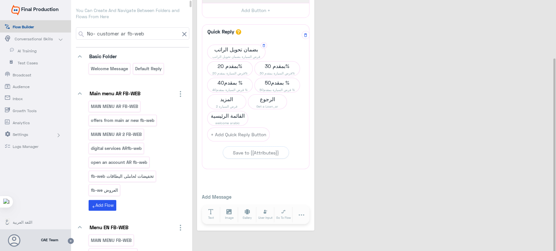
click at [235, 48] on span "بضمان تحويل الراتب" at bounding box center [236, 49] width 58 height 9
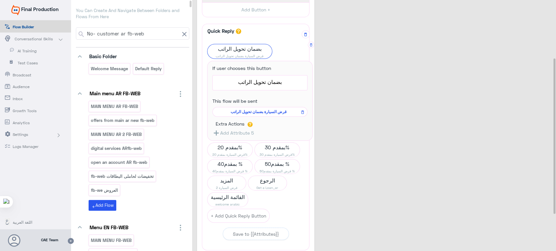
click at [266, 112] on span "قرض السيارة بضمان تحويل الراتب" at bounding box center [259, 112] width 86 height 6
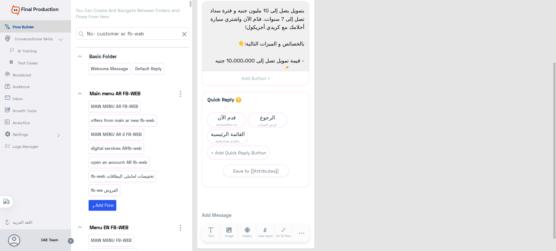
scroll to position [106, 0]
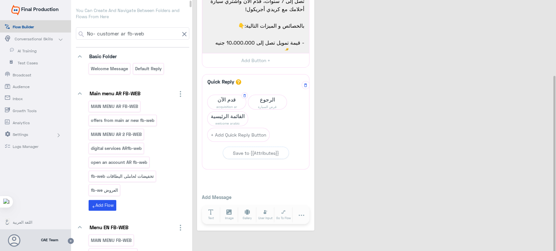
click at [228, 97] on span "قدم الآن" at bounding box center [226, 99] width 38 height 9
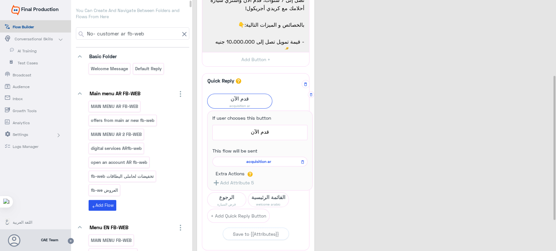
click at [268, 165] on div "acquisition ar" at bounding box center [259, 162] width 95 height 10
click at [258, 161] on span "acquisition ar" at bounding box center [259, 162] width 86 height 6
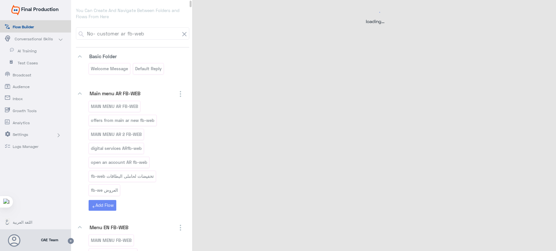
scroll to position [0, 0]
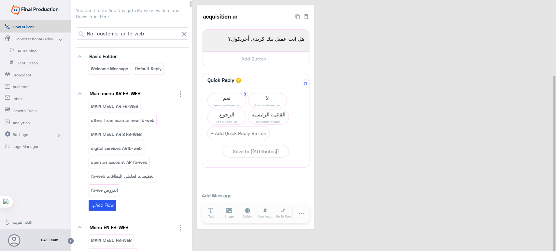
click at [227, 103] on span "Yes- customer ar" at bounding box center [226, 105] width 38 height 5
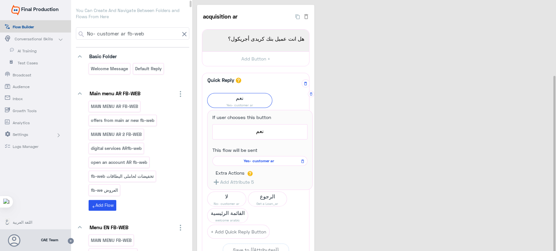
click at [260, 159] on span "Yes- customer ar" at bounding box center [259, 161] width 86 height 6
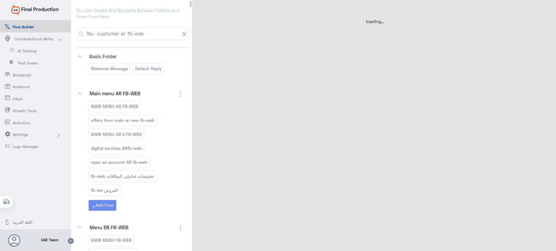
select select "3"
select select "2"
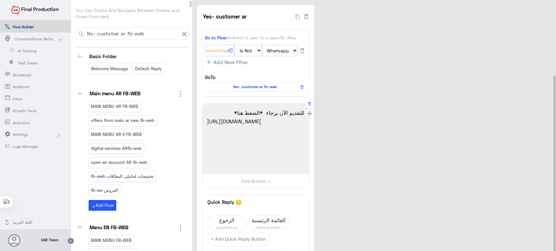
drag, startPoint x: 260, startPoint y: 165, endPoint x: 205, endPoint y: 120, distance: 71.2
click at [205, 120] on div "للتقديم الآن برجاء *الضغط هنا* [URL][DOMAIN_NAME]" at bounding box center [255, 138] width 102 height 65
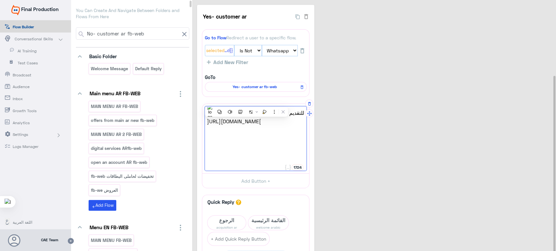
paste textarea "buy-a-car/car-loan-new-used/?bank_segment=%D8%A7%D9%84%D8%AE%D8%AF%D9%85%D8%A7%…"
type textarea "للتقديم الآن برجاء *الضغط هنا* [URL][DOMAIN_NAME]"
click at [337, 127] on div "Yes- customer ar 34 Go to Flow Redirect a user to a specific flow. {{ChannelId}…" at bounding box center [375, 170] width 356 height 330
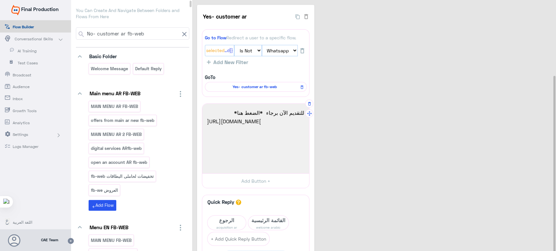
scroll to position [0, 0]
click at [351, 96] on div "Yes- customer ar 34 Go to Flow Redirect a user to a specific flow. {{ChannelId}…" at bounding box center [375, 170] width 356 height 330
click at [247, 86] on span "Yes- customer ar fb-web" at bounding box center [254, 87] width 92 height 6
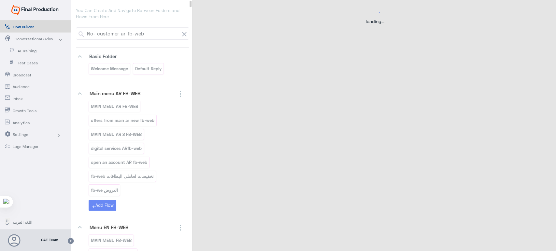
select select "1"
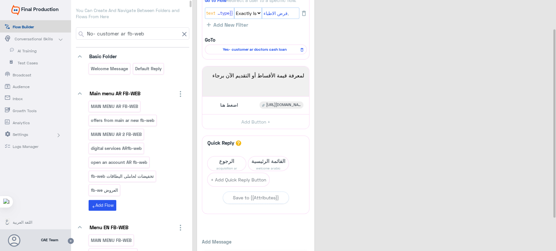
scroll to position [38, 0]
click at [251, 101] on div "اضغط هنا [URL][DOMAIN_NAME]" at bounding box center [256, 105] width 102 height 13
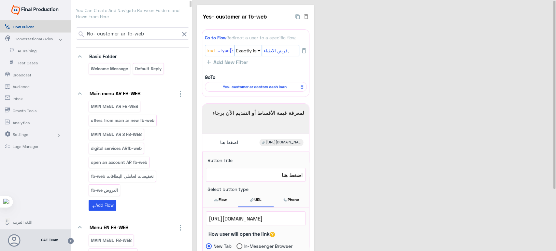
scroll to position [82, 0]
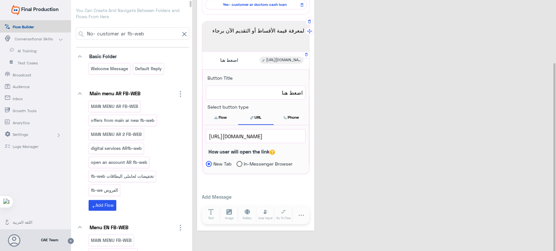
click at [234, 137] on span "[URL][DOMAIN_NAME]" at bounding box center [256, 136] width 94 height 8
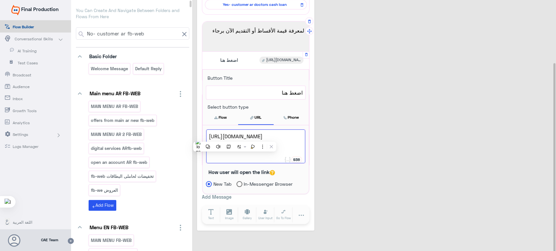
click at [234, 137] on span "[URL][DOMAIN_NAME]" at bounding box center [256, 136] width 94 height 8
click at [277, 141] on span "[URL][DOMAIN_NAME]" at bounding box center [256, 136] width 94 height 8
drag, startPoint x: 277, startPoint y: 151, endPoint x: 210, endPoint y: 133, distance: 69.3
click at [210, 133] on span "[URL][DOMAIN_NAME]" at bounding box center [256, 136] width 94 height 8
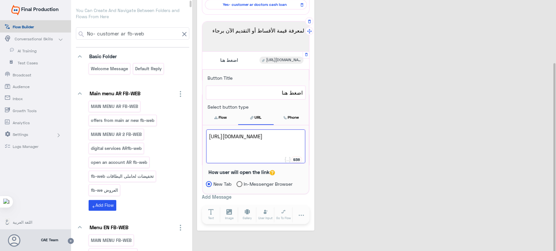
scroll to position [83, 0]
drag, startPoint x: 284, startPoint y: 153, endPoint x: 203, endPoint y: 128, distance: 84.5
click at [203, 128] on div "[URL][DOMAIN_NAME] 936 [URL][DOMAIN_NAME] How user will open the link New Tab I…" at bounding box center [255, 159] width 106 height 69
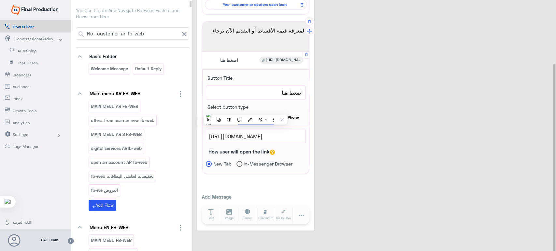
click at [228, 139] on span "[URL][DOMAIN_NAME]" at bounding box center [256, 136] width 94 height 8
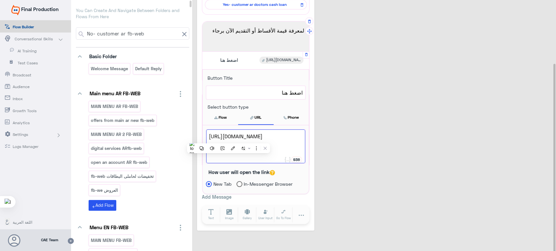
scroll to position [0, 0]
click at [230, 141] on span "[URL][DOMAIN_NAME]" at bounding box center [256, 136] width 94 height 8
drag, startPoint x: 230, startPoint y: 142, endPoint x: 276, endPoint y: 157, distance: 48.8
click at [276, 157] on div "[URL][DOMAIN_NAME]" at bounding box center [255, 147] width 99 height 34
type textarea "h"
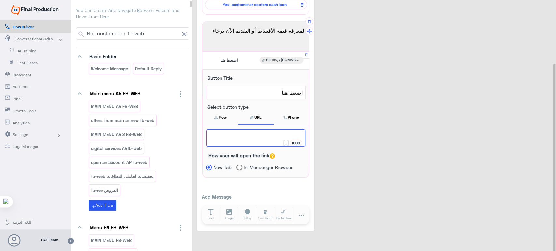
paste textarea "[URL][DOMAIN_NAME]"
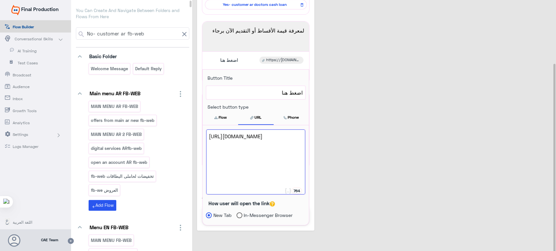
type textarea "[URL][DOMAIN_NAME]"
click at [347, 115] on div "Yes- customer ar fb-web 27 Go to Flow Redirect a user to a specific flow. {{loa…" at bounding box center [375, 77] width 356 height 308
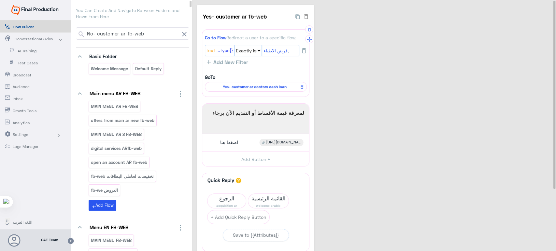
click at [244, 88] on span "Yes- customer ar doctors cash loan" at bounding box center [254, 87] width 92 height 6
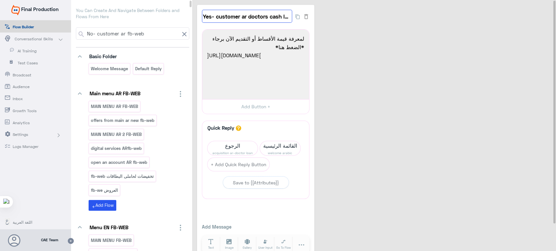
click at [261, 18] on input "Yes- customer ar doctors cash loan" at bounding box center [247, 16] width 90 height 13
click at [334, 28] on div "Yes- customer ar doctors cash loan 16 لمعرفة قيمة الأقساط أو التقديم الآن برجاء…" at bounding box center [375, 133] width 356 height 256
click at [254, 21] on input "Yes- customer ar doctors cash loan" at bounding box center [247, 16] width 90 height 13
drag, startPoint x: 222, startPoint y: 88, endPoint x: 207, endPoint y: 49, distance: 41.8
click at [207, 51] on span "[URL][DOMAIN_NAME]" at bounding box center [255, 55] width 97 height 8
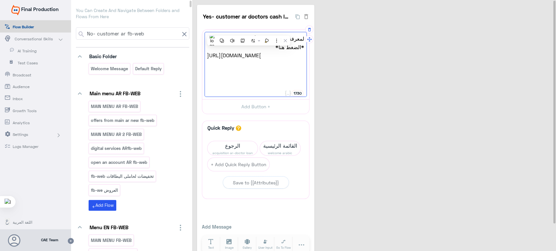
paste textarea "optimize-your-cash-flow/manage-your-payments/sme-doctor-loan/?bank_segment=%D8%…"
type textarea "لمعرفة قيمة الأقساط أو التقديم الآن برجاء *الضغط هنا* [URL][DOMAIN_NAME]"
click at [357, 66] on div "Yes- customer ar doctors cash loan 16 لمعرفة قيمة الأقساط أو التقديم الآن برجاء…" at bounding box center [375, 133] width 356 height 256
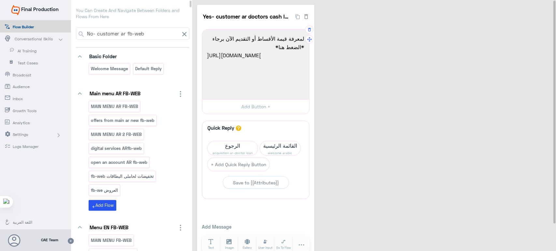
click at [337, 102] on div "Yes- customer ar doctors cash loan 16 لمعرفة قيمة الأقساط أو التقديم الآن برجاء…" at bounding box center [375, 133] width 356 height 256
click at [233, 144] on span "الرجوع" at bounding box center [232, 145] width 50 height 9
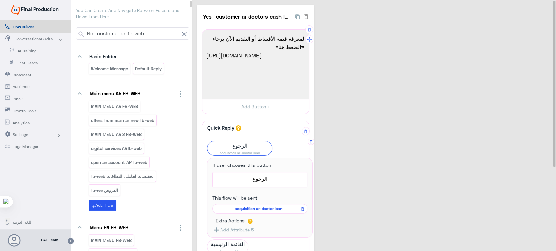
click at [254, 209] on span "acquisition ar-doctor loan" at bounding box center [259, 209] width 86 height 6
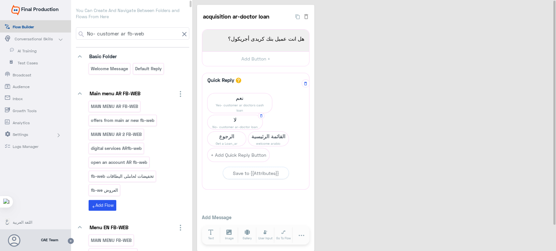
click at [243, 127] on span "No- customer ar-doctor loan" at bounding box center [234, 126] width 55 height 5
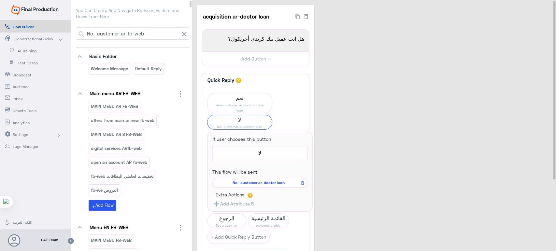
click at [338, 100] on div "acquisition ar-doctor loan 24 هل انت عميل بنك كريدى أجريكول؟ 1970 هل انت عميل ب…" at bounding box center [375, 169] width 356 height 328
click at [245, 121] on span "لا" at bounding box center [239, 119] width 64 height 9
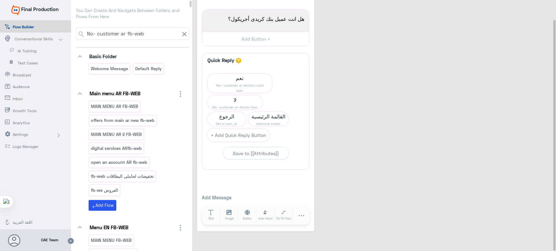
scroll to position [20, 0]
click at [240, 101] on span "لا" at bounding box center [234, 99] width 55 height 9
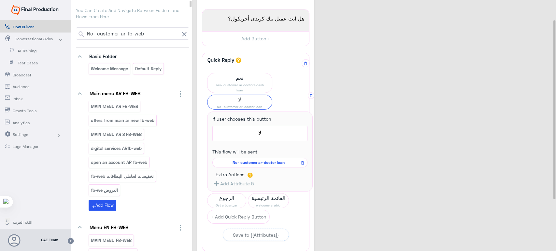
click at [253, 160] on span "No- customer ar-doctor loan" at bounding box center [259, 163] width 86 height 6
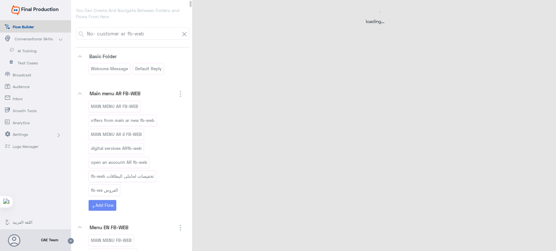
scroll to position [0, 0]
select select "3"
select select "2"
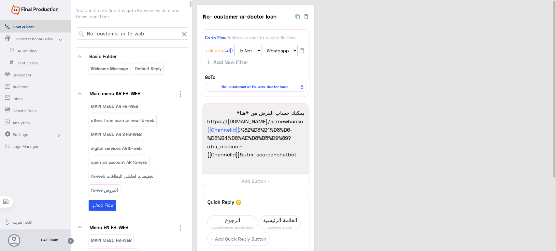
click at [40, 136] on span "Settings" at bounding box center [32, 135] width 38 height 6
click at [70, 239] on icon at bounding box center [70, 241] width 7 height 7
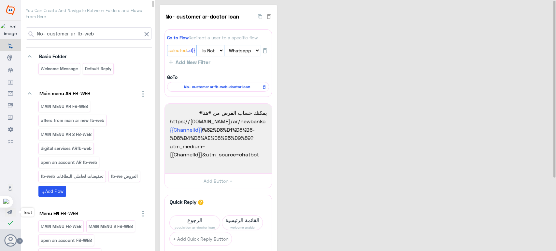
click at [10, 212] on use "button" at bounding box center [9, 212] width 5 height 5
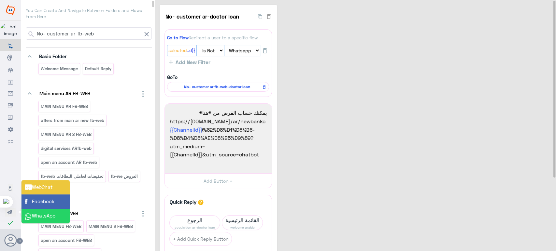
click at [46, 208] on li "Facebook" at bounding box center [45, 202] width 48 height 14
